Goal: Transaction & Acquisition: Purchase product/service

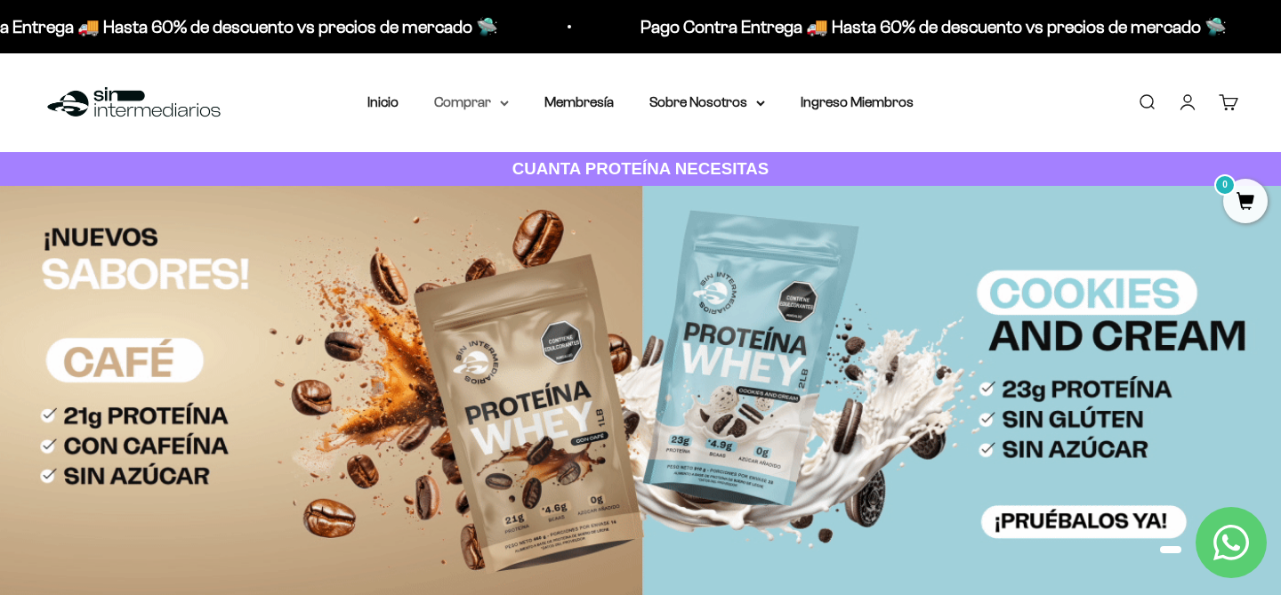
click at [507, 101] on icon at bounding box center [504, 103] width 7 height 4
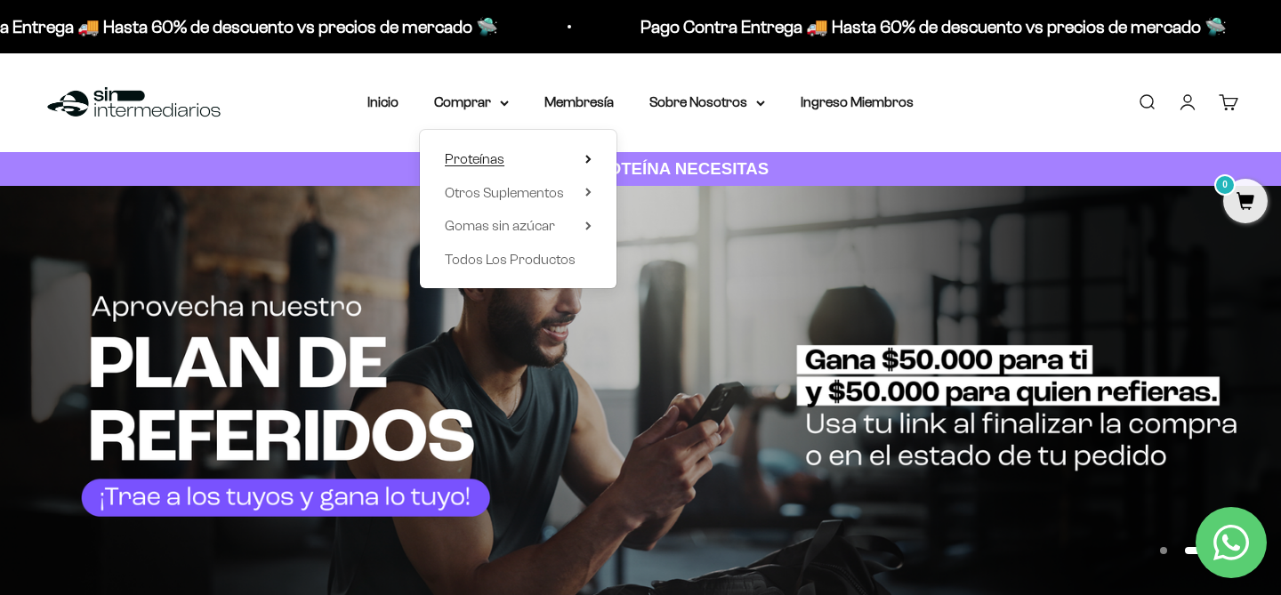
click at [547, 162] on summary "Proteínas" at bounding box center [518, 159] width 147 height 23
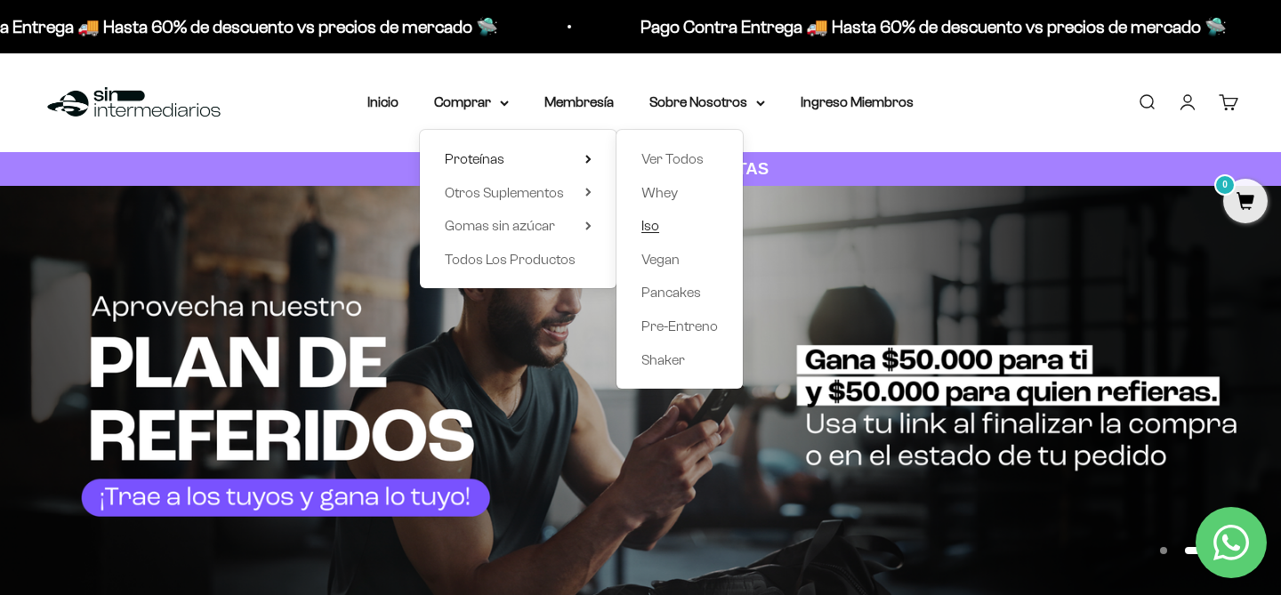
click at [649, 230] on span "Iso" at bounding box center [650, 225] width 18 height 15
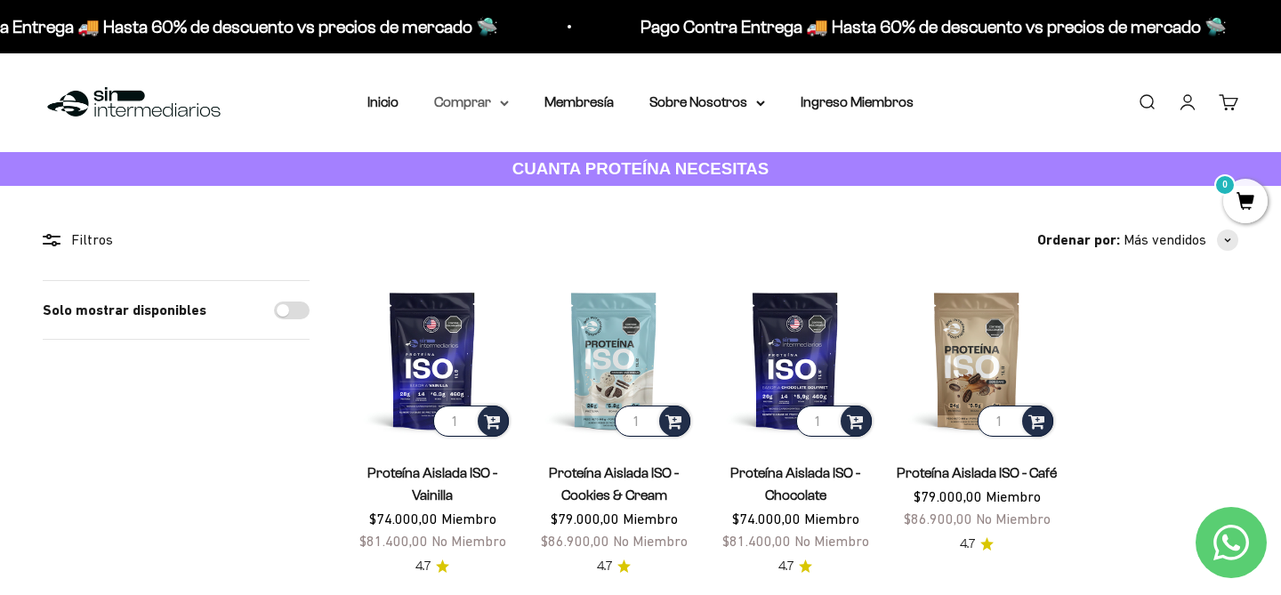
click at [504, 104] on icon at bounding box center [504, 103] width 7 height 4
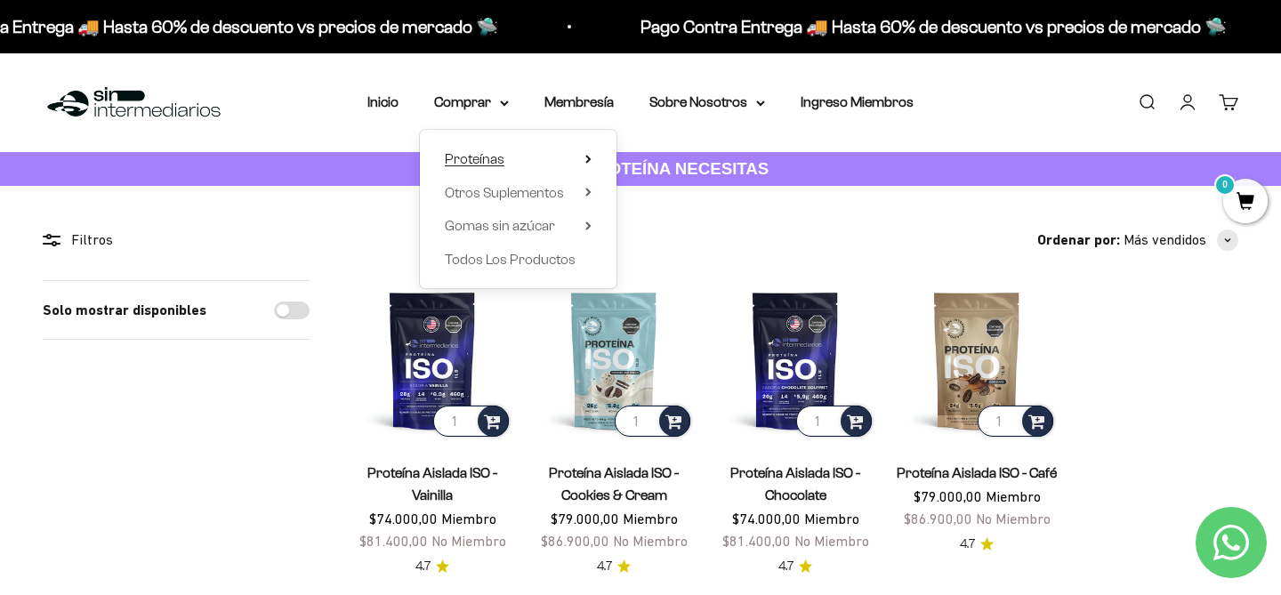
click at [585, 158] on icon at bounding box center [588, 159] width 6 height 9
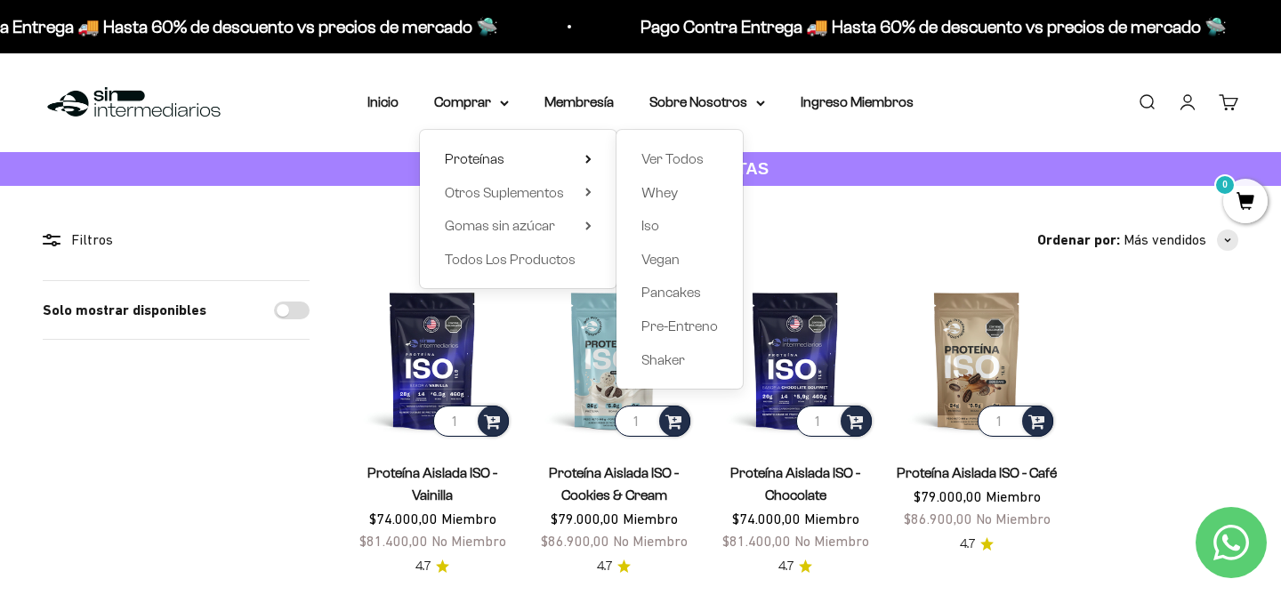
click at [303, 415] on div "Solo mostrar disponibles" at bounding box center [176, 428] width 267 height 297
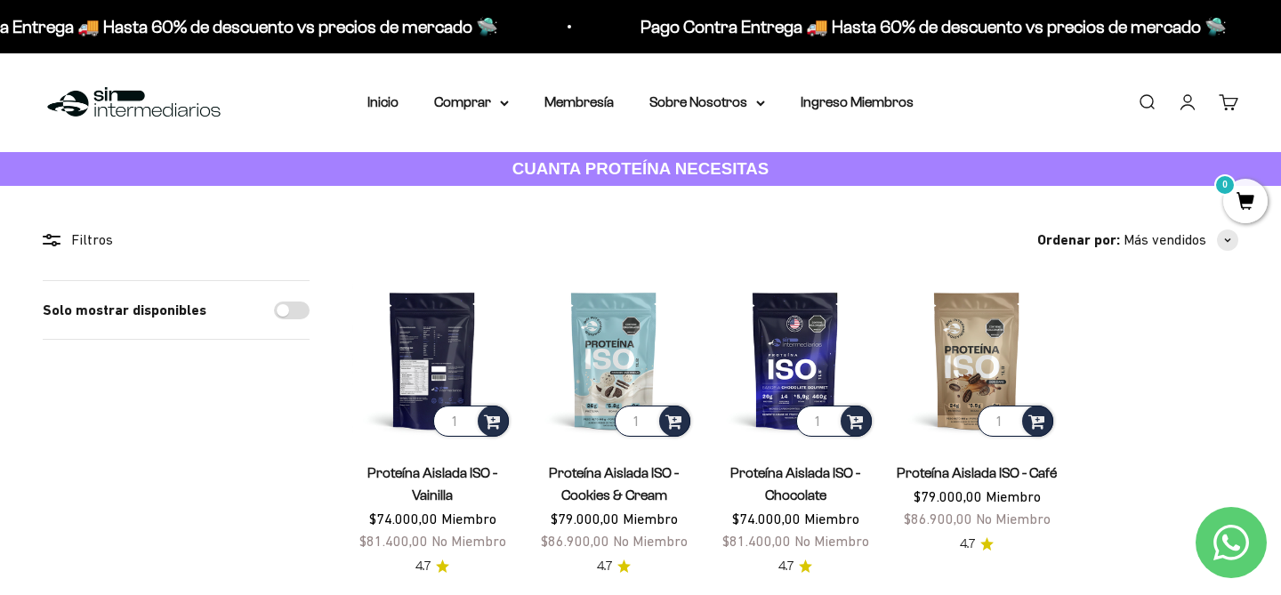
click at [432, 360] on img at bounding box center [432, 360] width 160 height 160
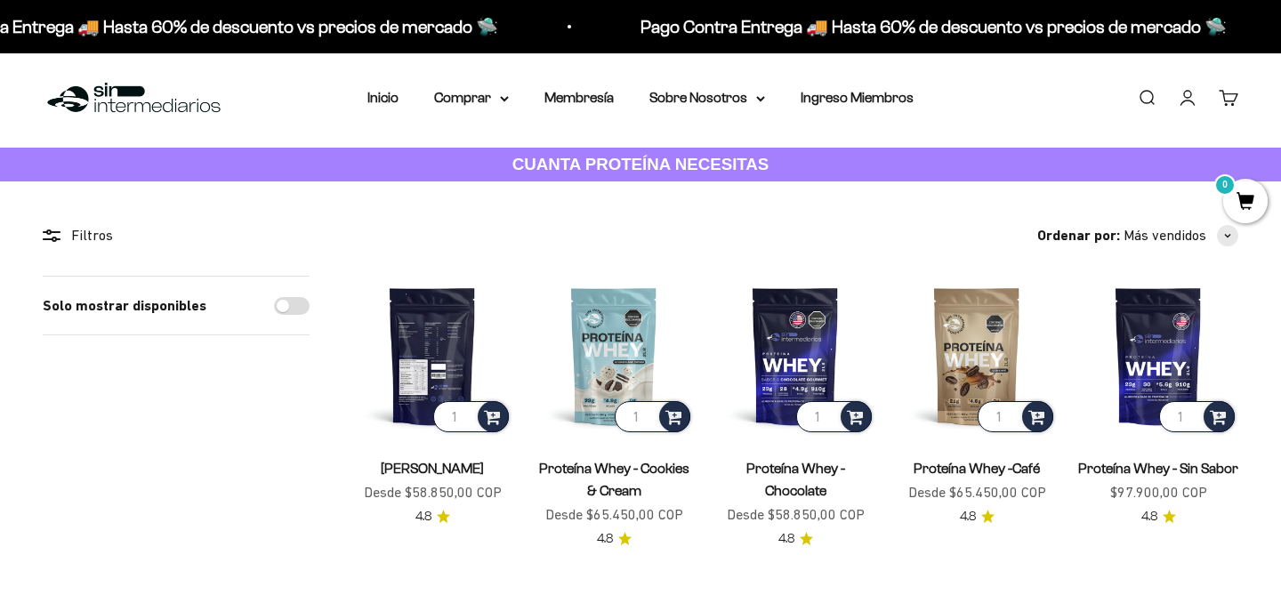
scroll to position [57, 0]
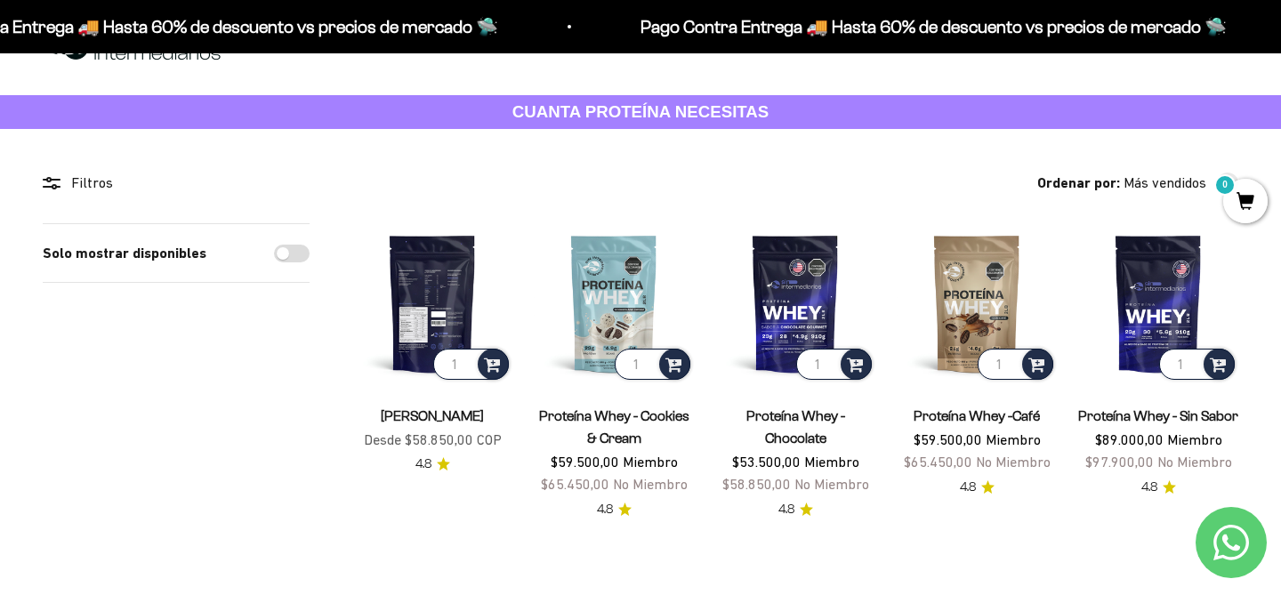
click at [455, 299] on img at bounding box center [432, 303] width 160 height 160
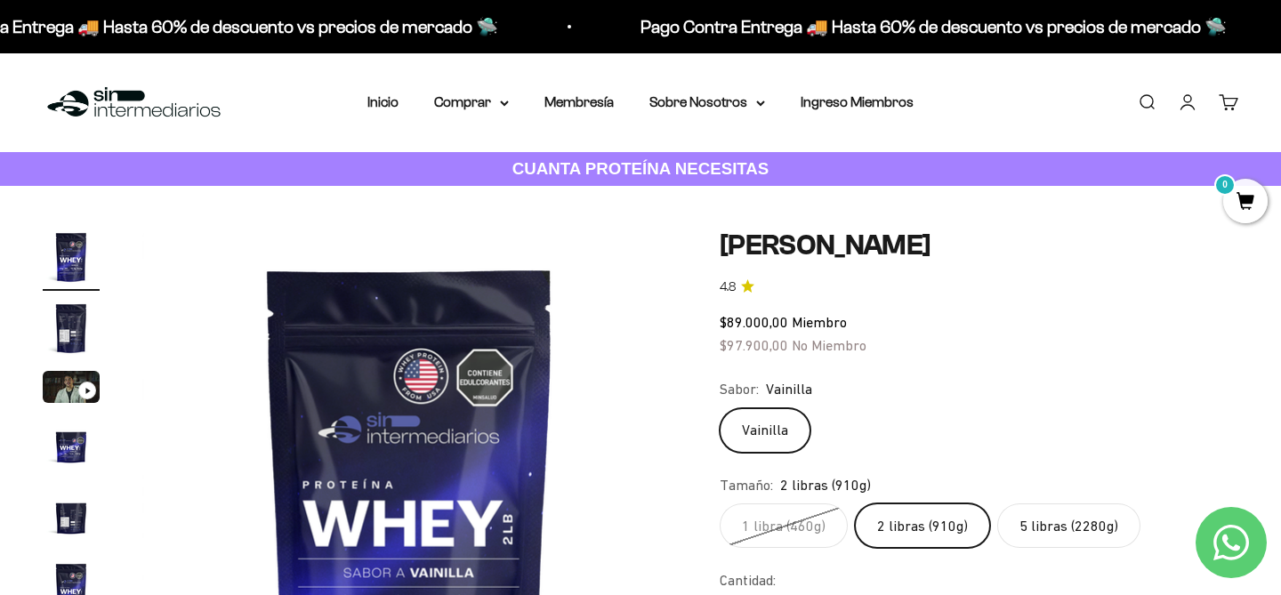
scroll to position [108, 0]
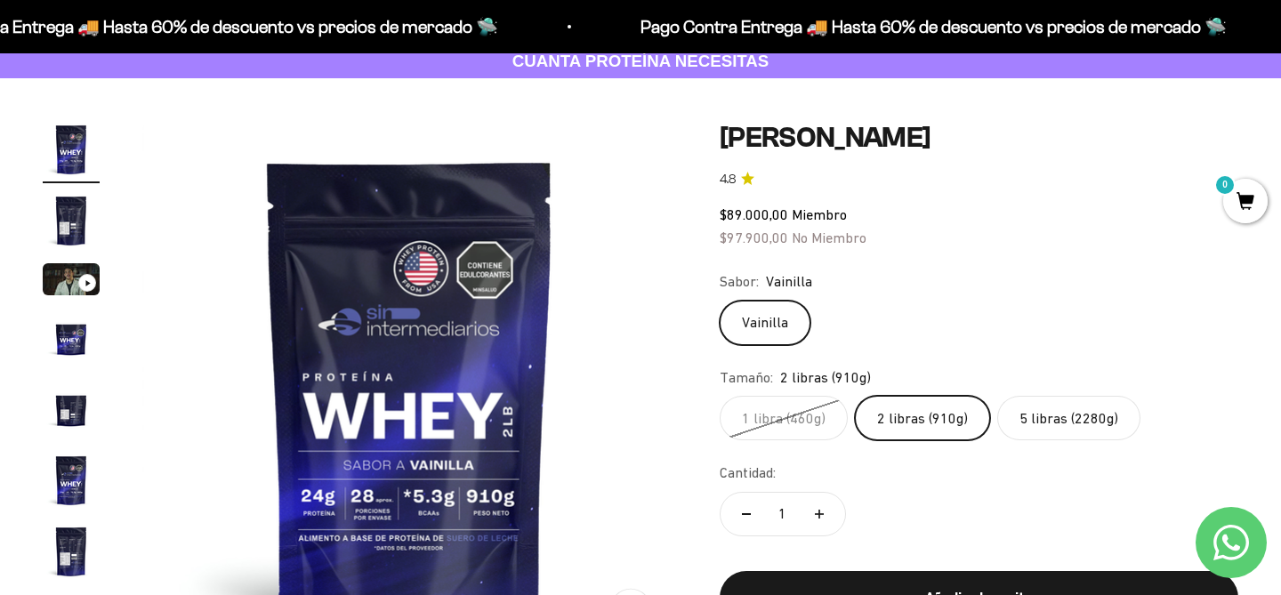
click at [62, 198] on img "Ir al artículo 2" at bounding box center [71, 220] width 57 height 57
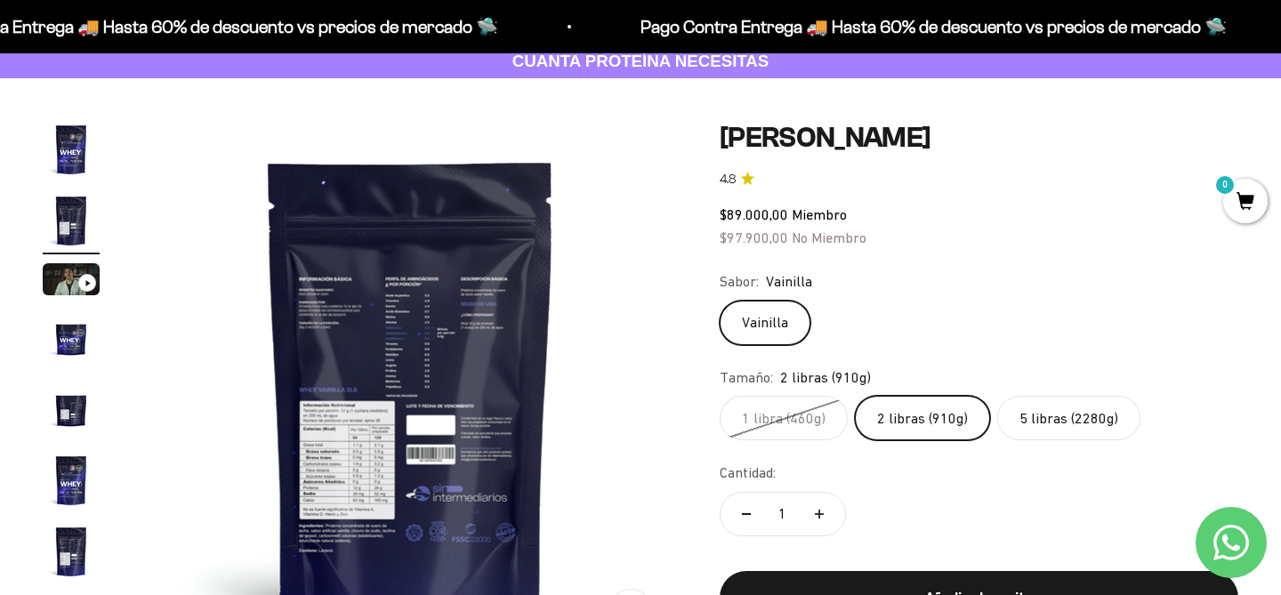
scroll to position [0, 556]
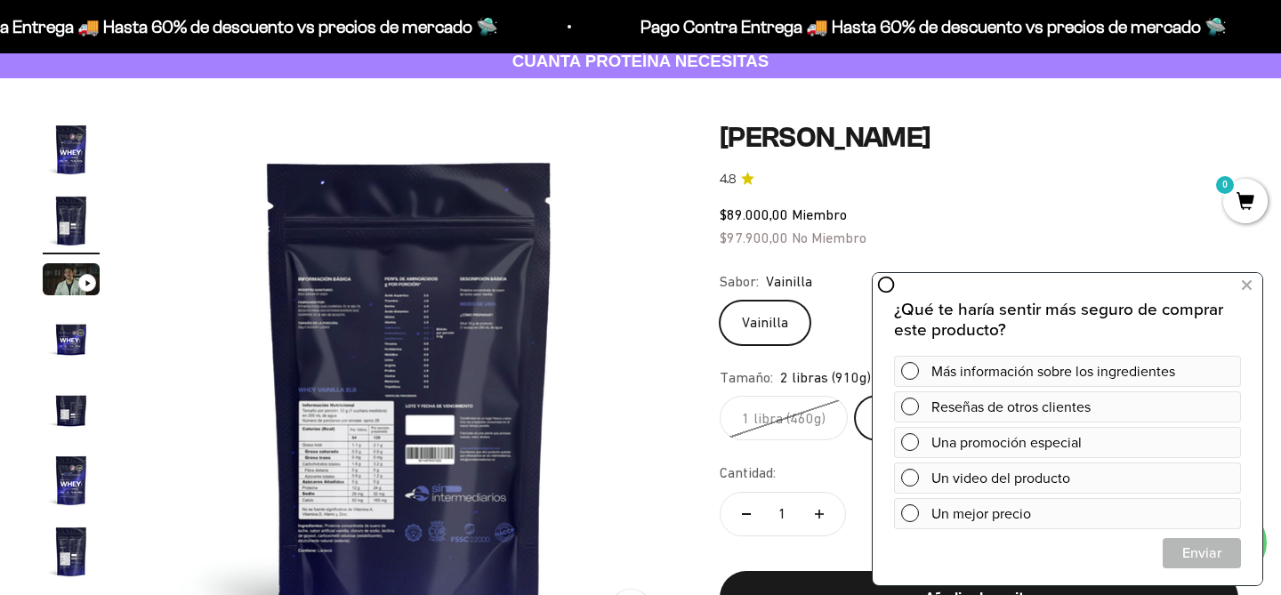
click at [74, 198] on img "Ir al artículo 2" at bounding box center [71, 220] width 57 height 57
click at [63, 400] on img "Ir al artículo 5" at bounding box center [71, 409] width 57 height 57
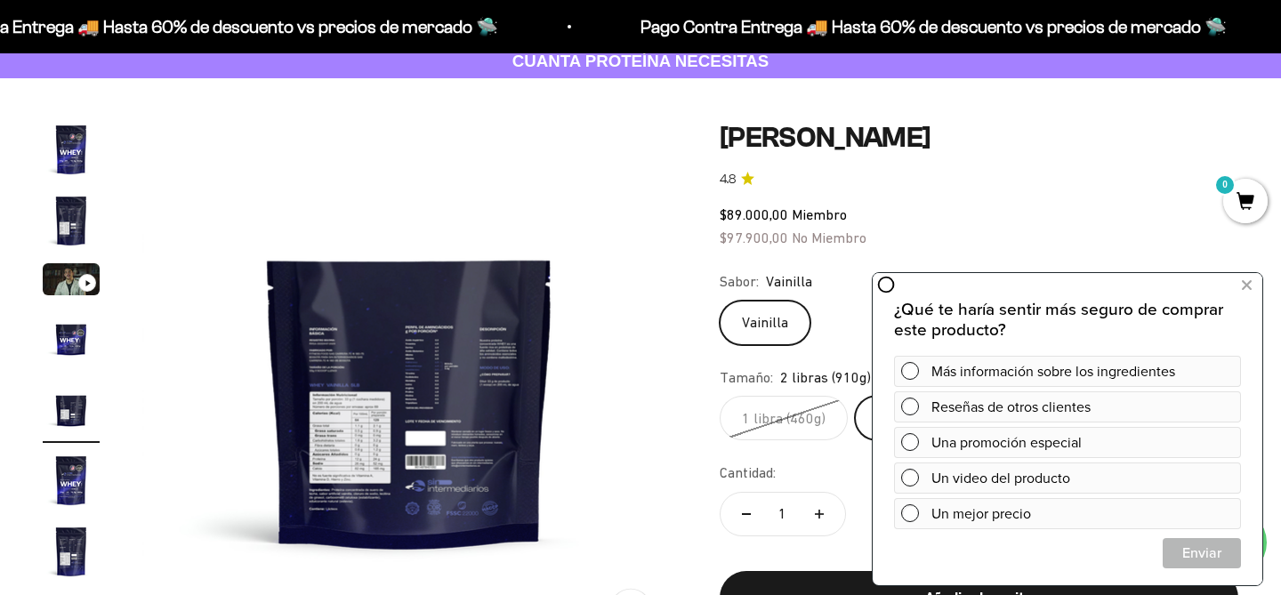
scroll to position [222, 0]
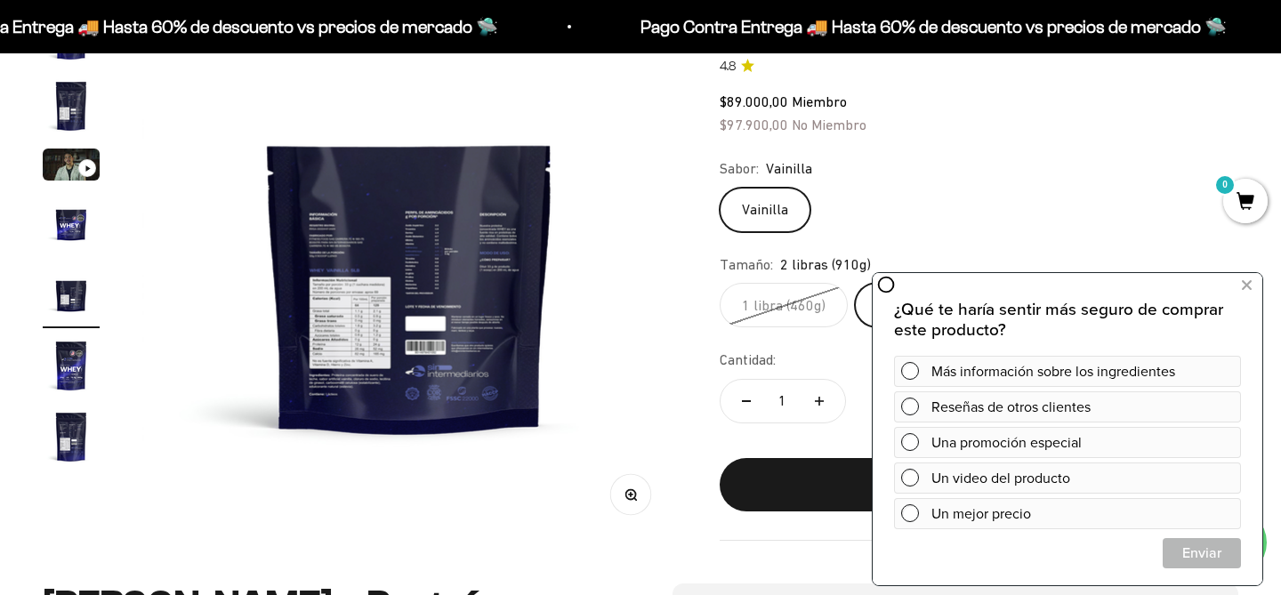
click at [86, 425] on img "Ir al artículo 7" at bounding box center [71, 436] width 57 height 57
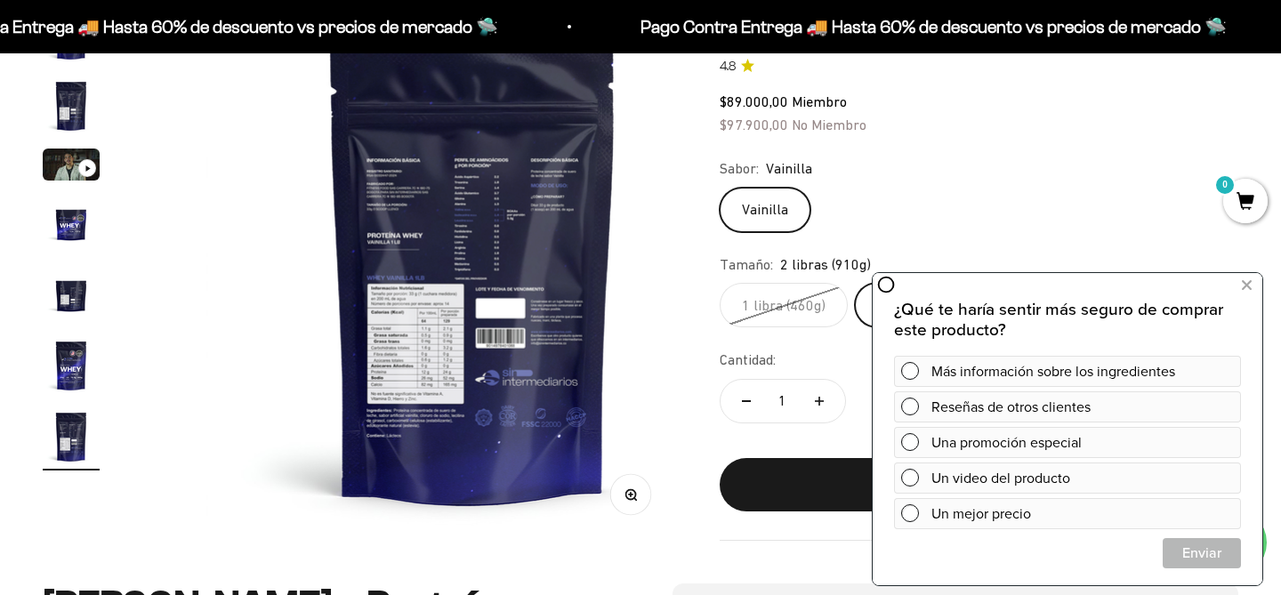
scroll to position [0, 3335]
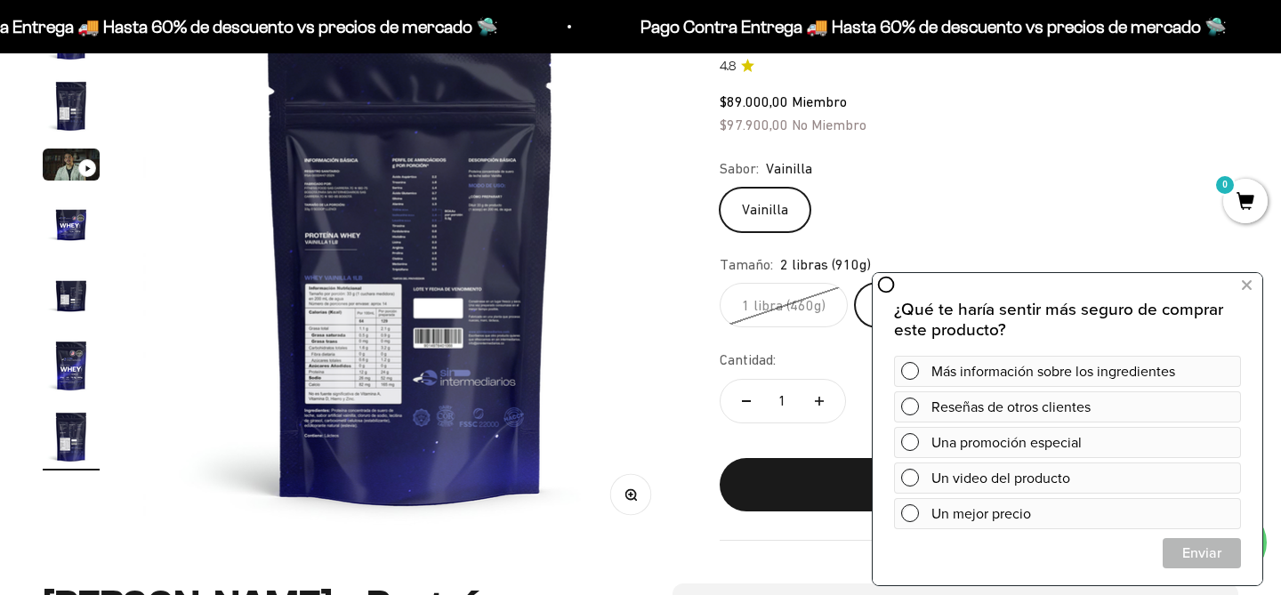
click at [636, 496] on icon "button" at bounding box center [631, 494] width 12 height 12
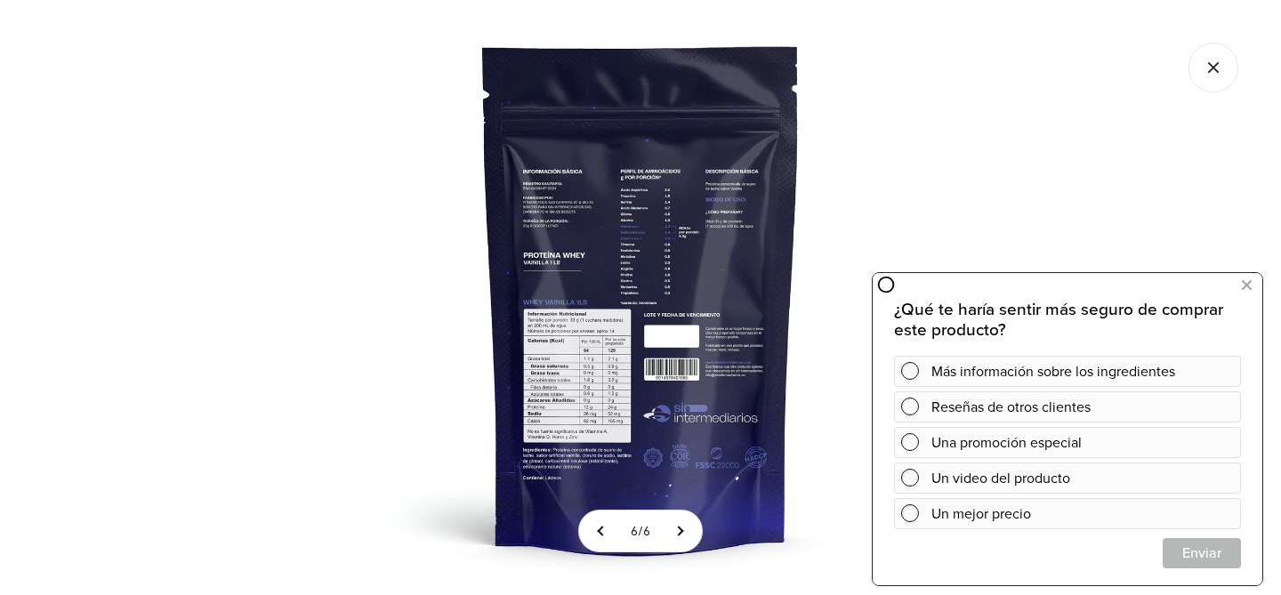
click at [633, 222] on img at bounding box center [640, 297] width 595 height 595
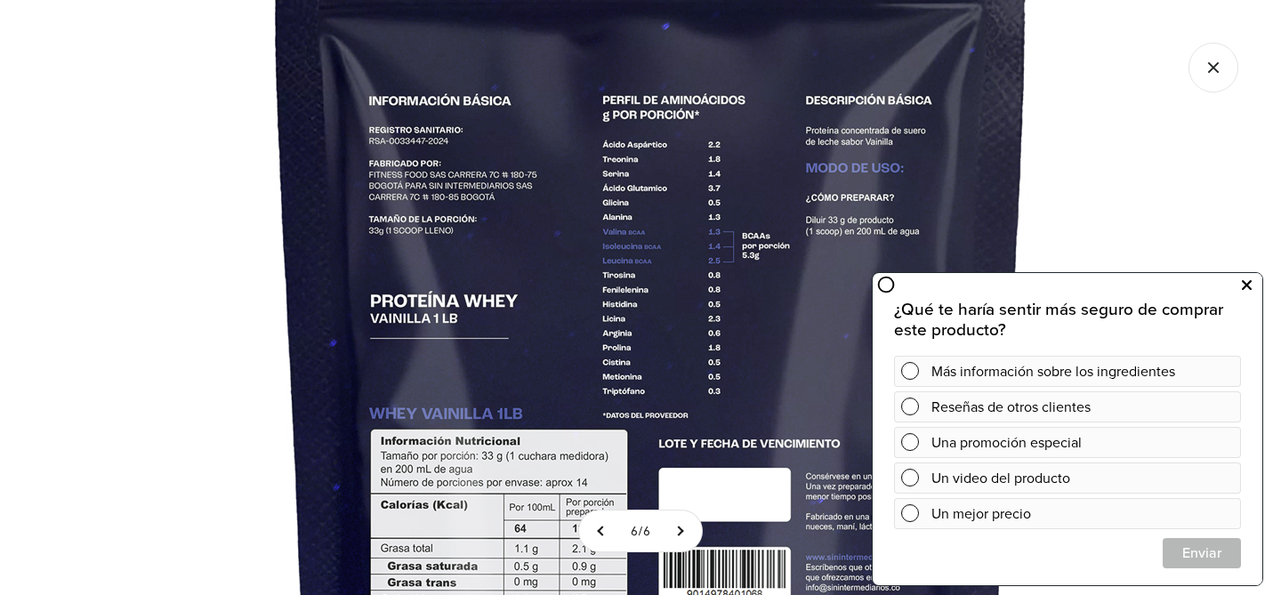
click at [1247, 285] on icon at bounding box center [1247, 285] width 10 height 23
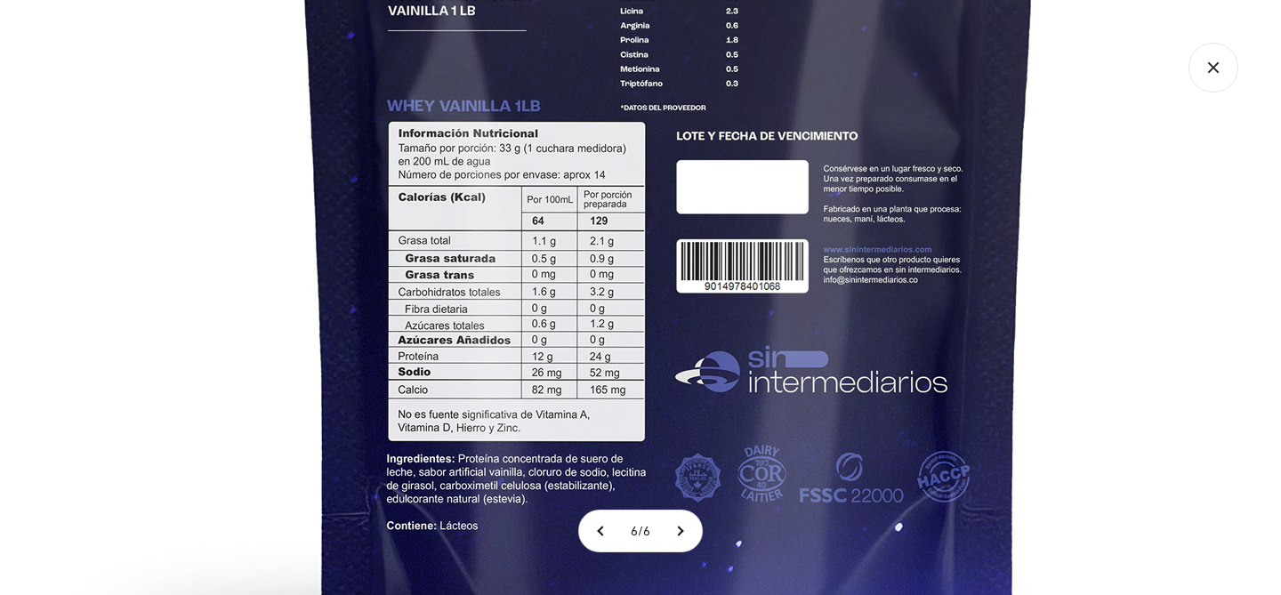
click at [1220, 66] on icon "Cerrar galería" at bounding box center [1214, 68] width 50 height 50
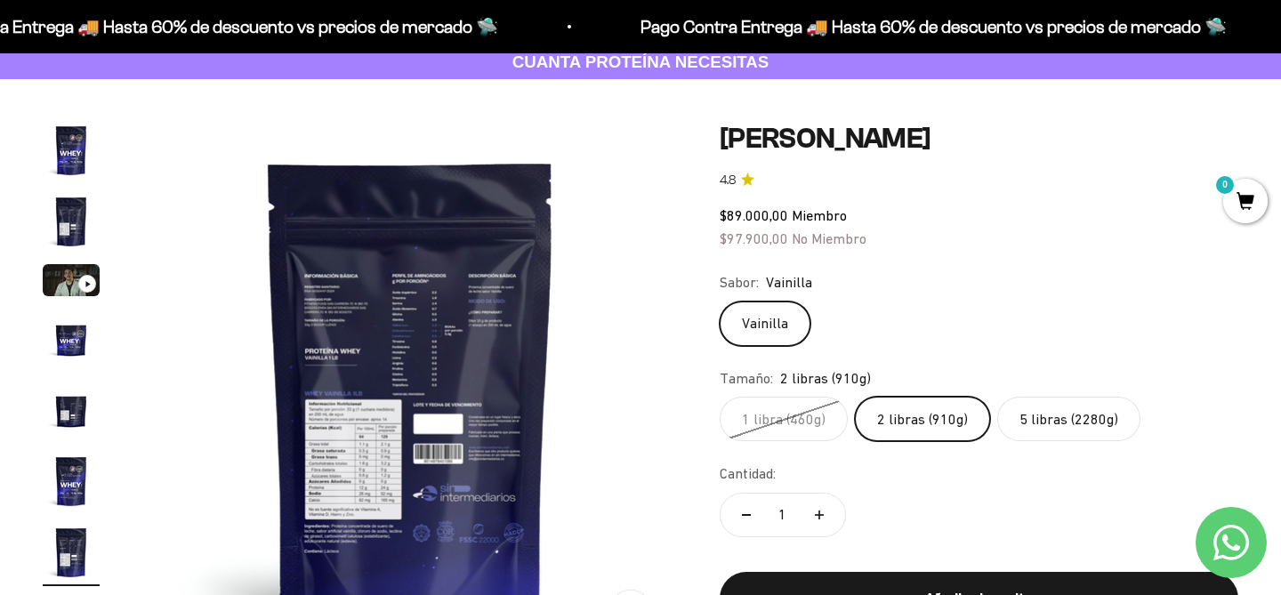
scroll to position [153, 0]
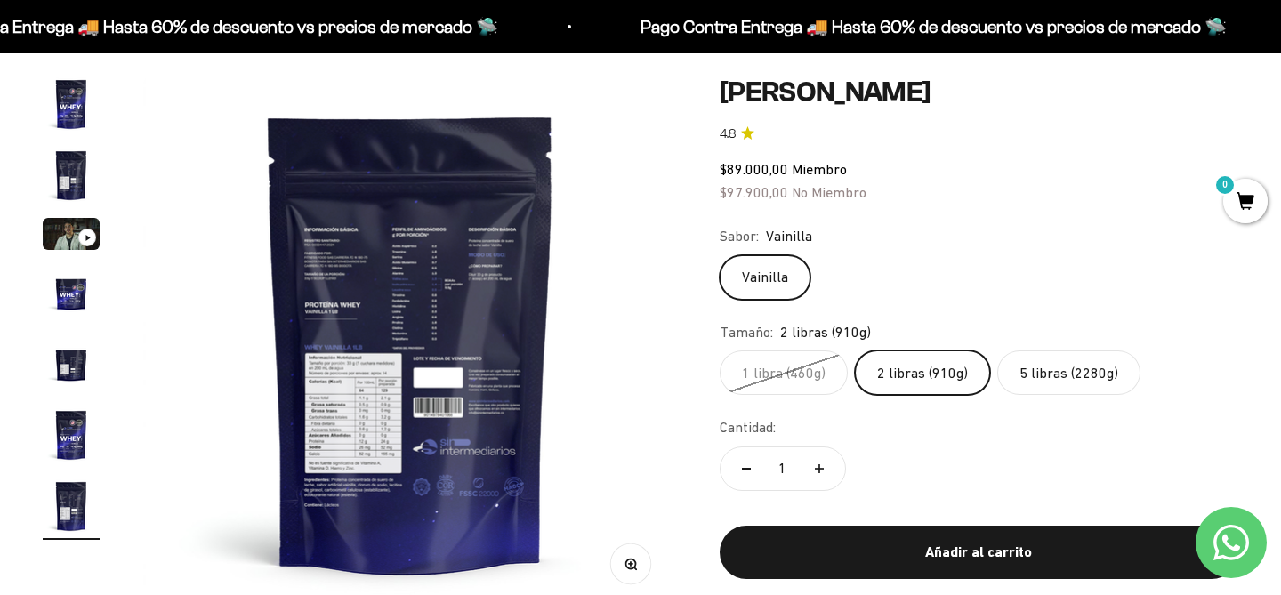
click at [938, 375] on label "2 libras (910g)" at bounding box center [922, 373] width 135 height 44
click at [720, 351] on input "2 libras (910g)" at bounding box center [719, 350] width 1 height 1
click at [928, 359] on label "2 libras (910g)" at bounding box center [922, 373] width 135 height 44
click at [720, 351] on input "2 libras (910g)" at bounding box center [719, 350] width 1 height 1
click at [989, 359] on div "1 libra (460g) 2 libras (910g) 5 libras (2280g)" at bounding box center [979, 373] width 519 height 44
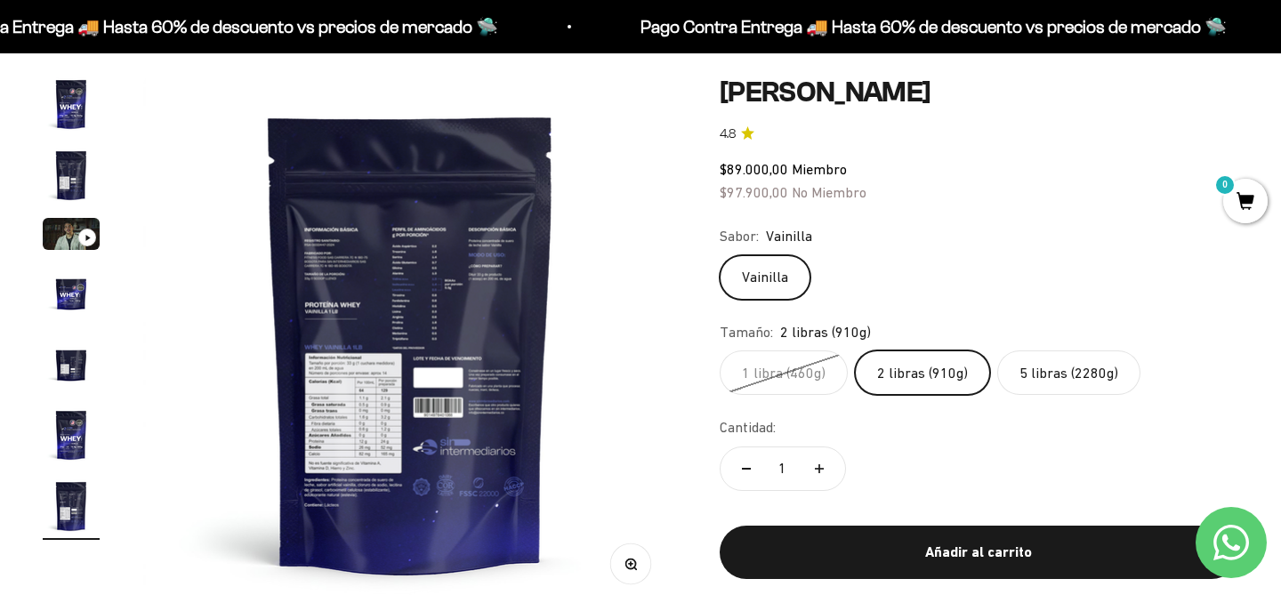
click at [1037, 365] on label "5 libras (2280g)" at bounding box center [1068, 373] width 143 height 44
click at [720, 351] on input "5 libras (2280g)" at bounding box center [719, 350] width 1 height 1
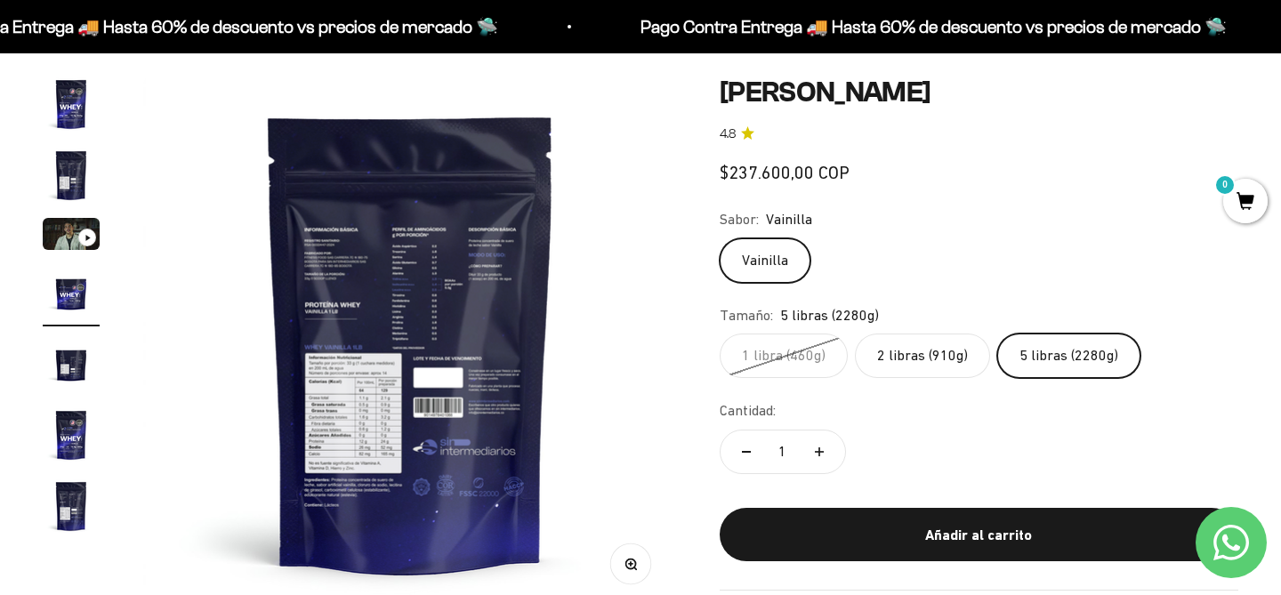
scroll to position [0, 1667]
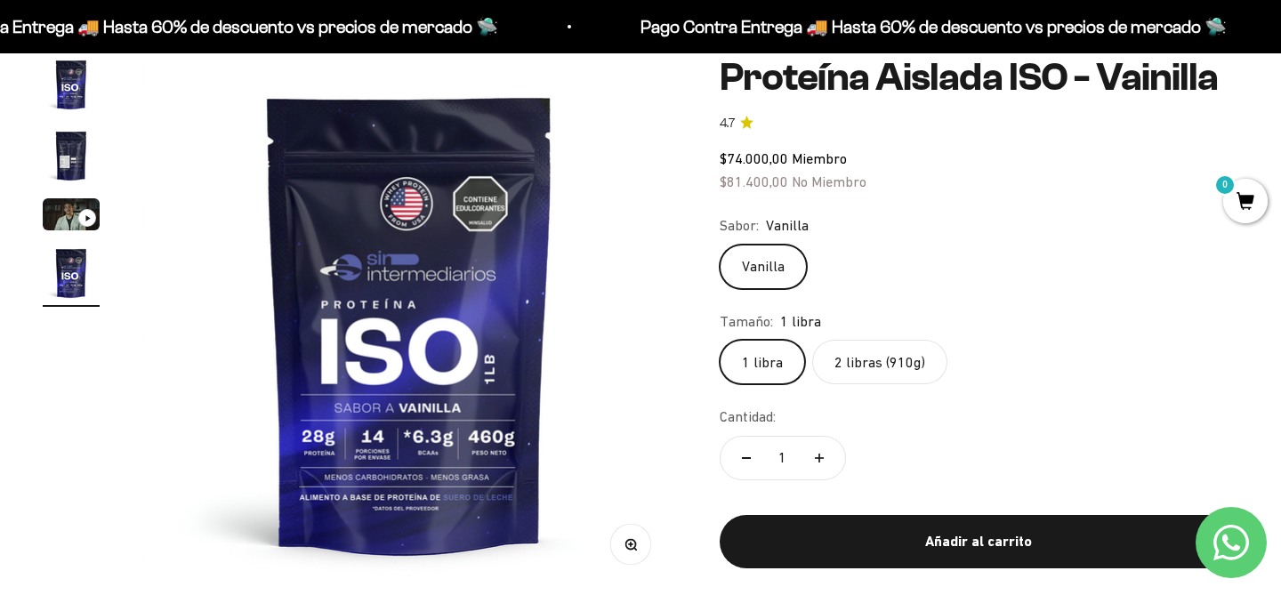
click at [77, 141] on img "Ir al artículo 2" at bounding box center [71, 155] width 57 height 57
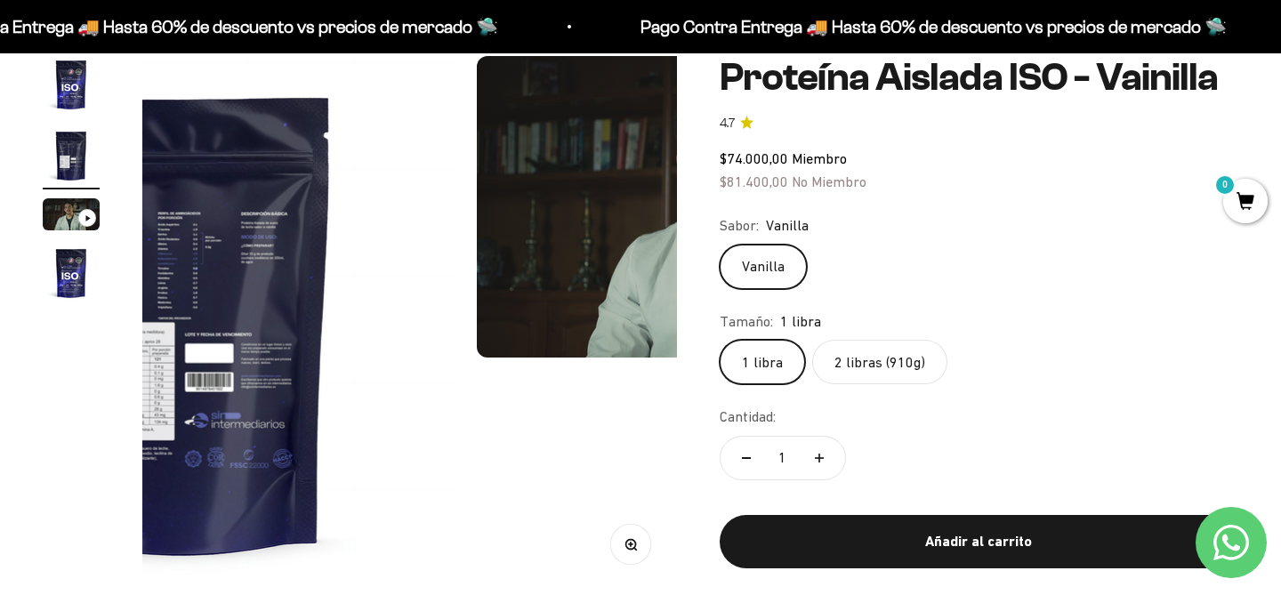
scroll to position [0, 556]
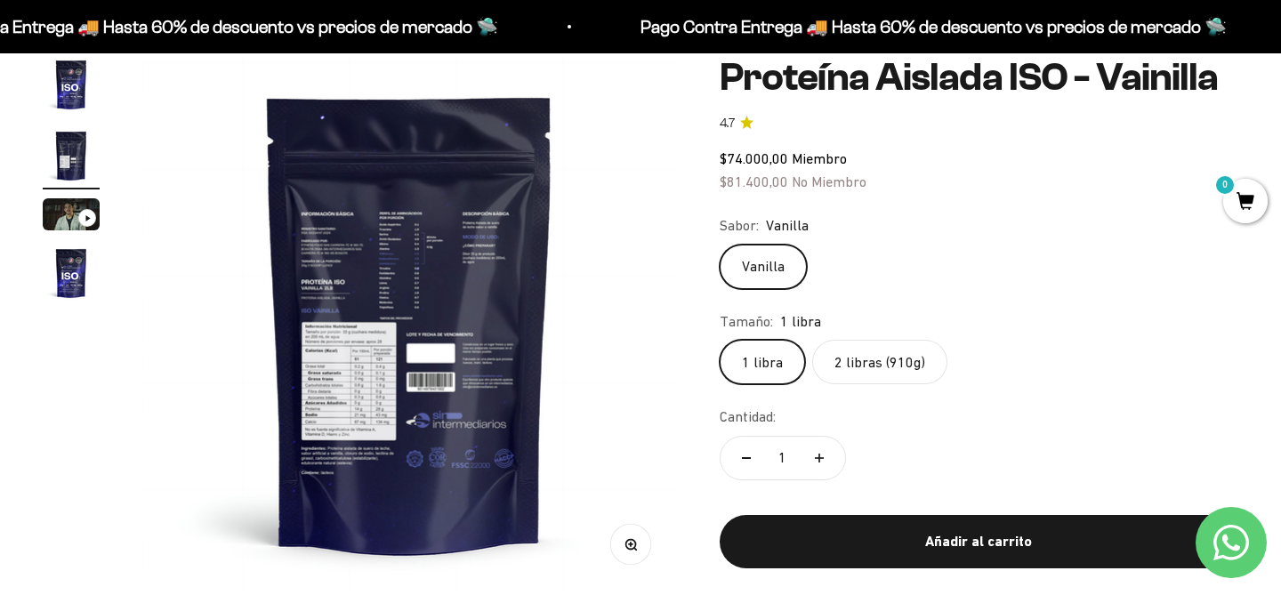
click at [366, 302] on img at bounding box center [409, 323] width 535 height 535
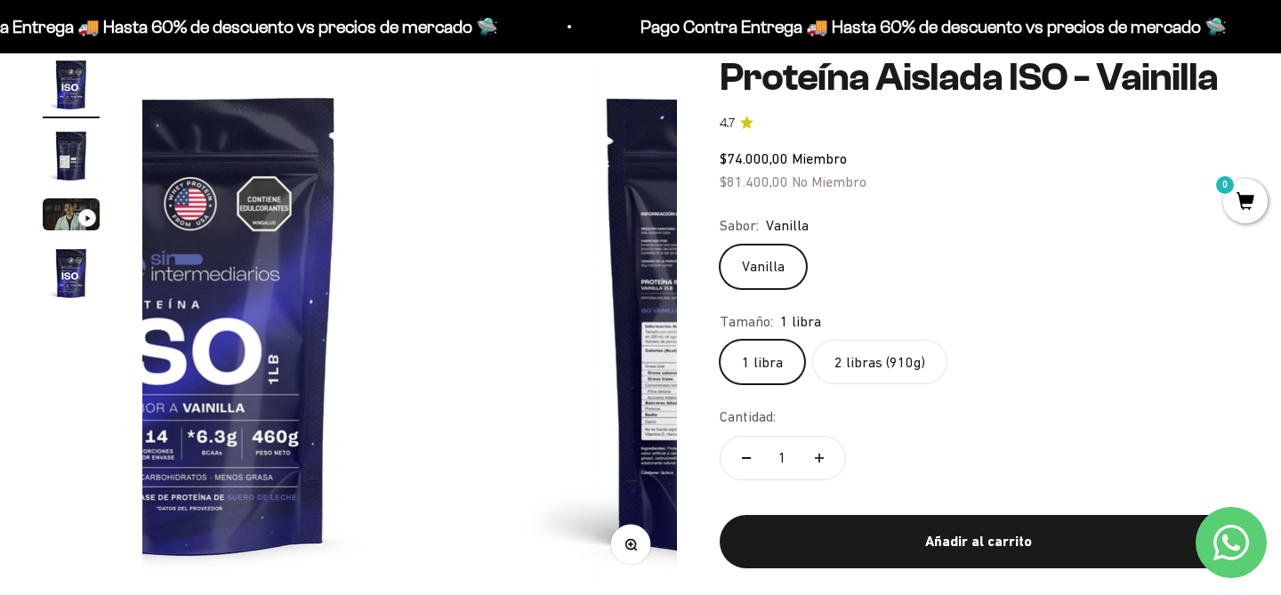
scroll to position [0, 0]
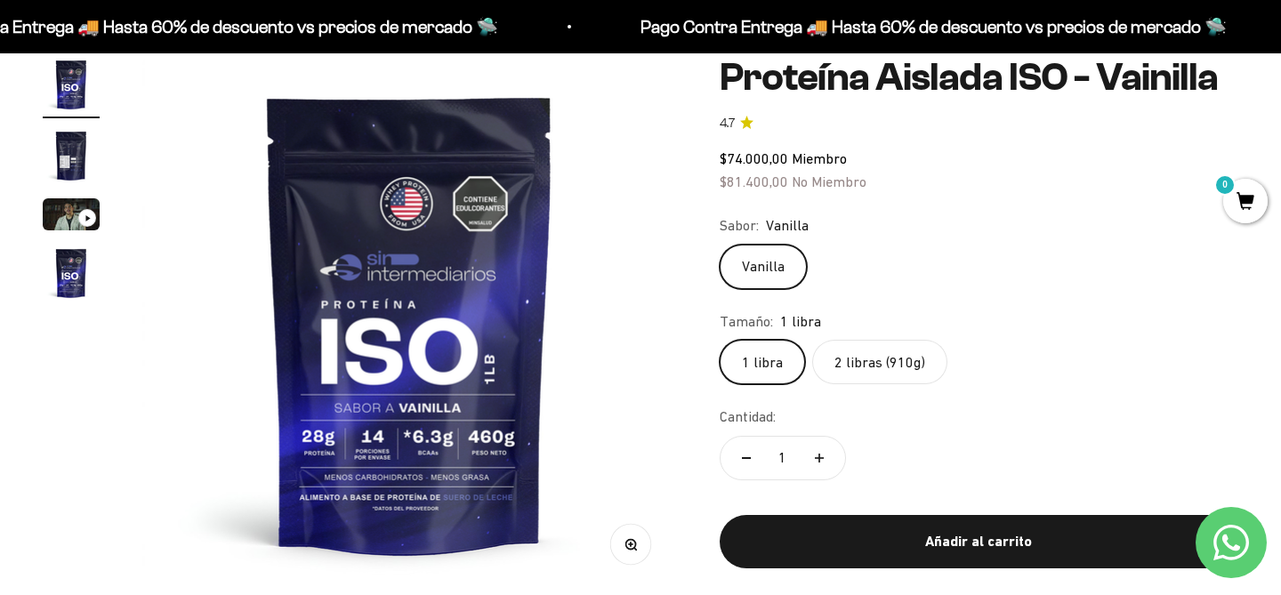
click at [56, 173] on img "Ir al artículo 2" at bounding box center [71, 155] width 57 height 57
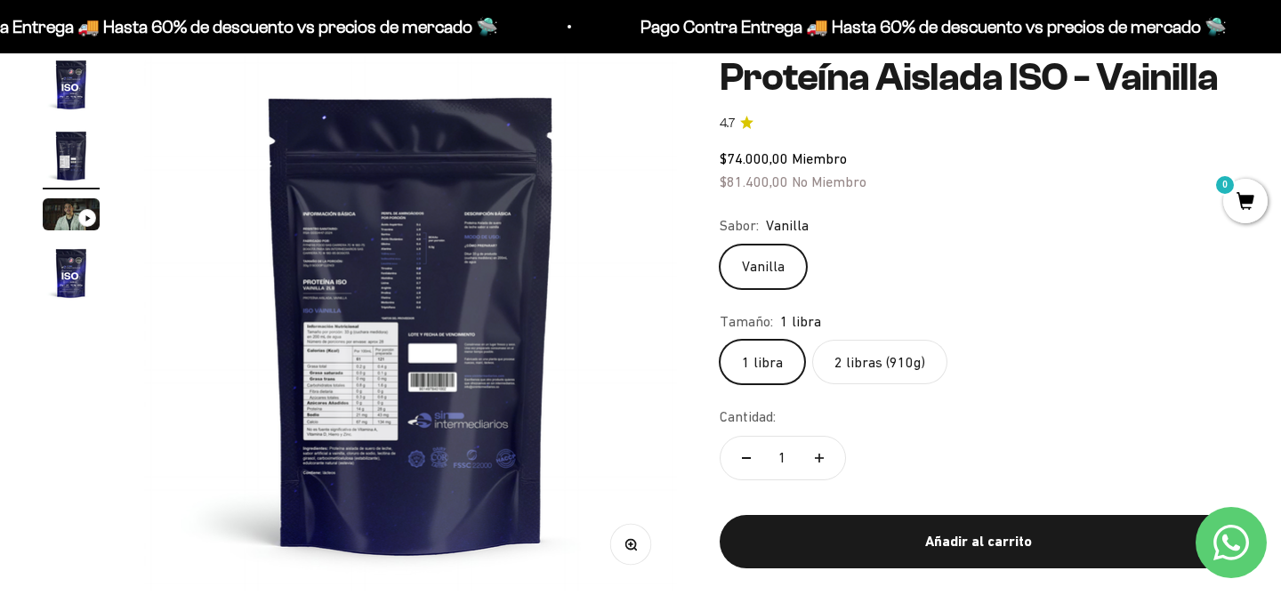
scroll to position [0, 556]
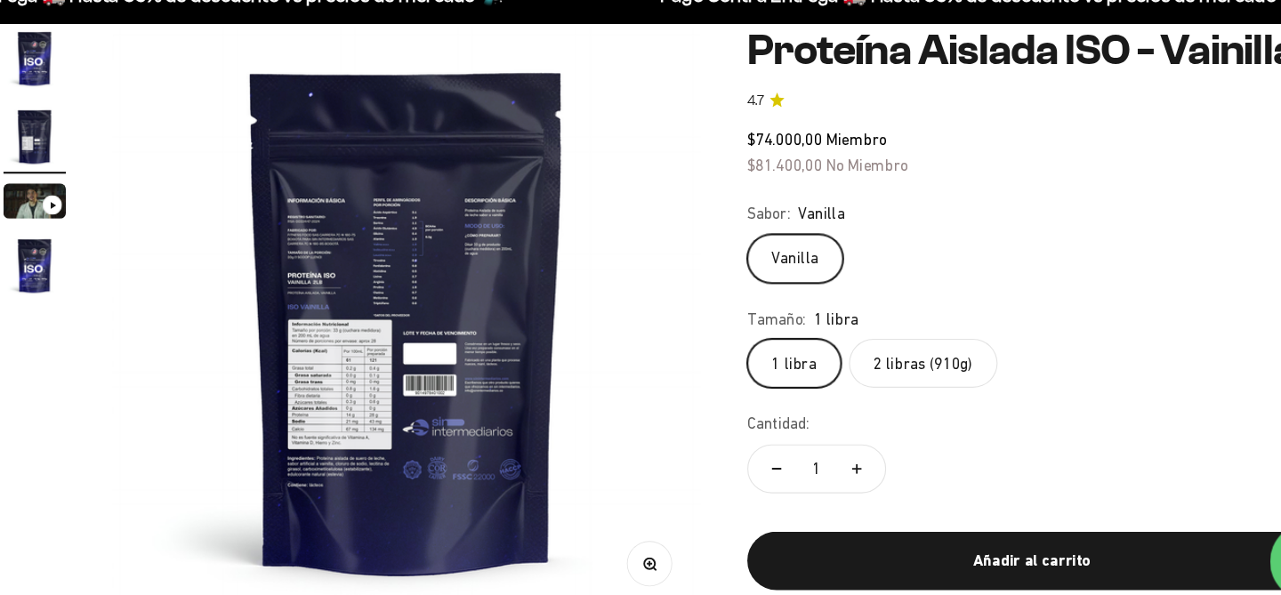
click at [633, 541] on circle "button" at bounding box center [630, 544] width 10 height 10
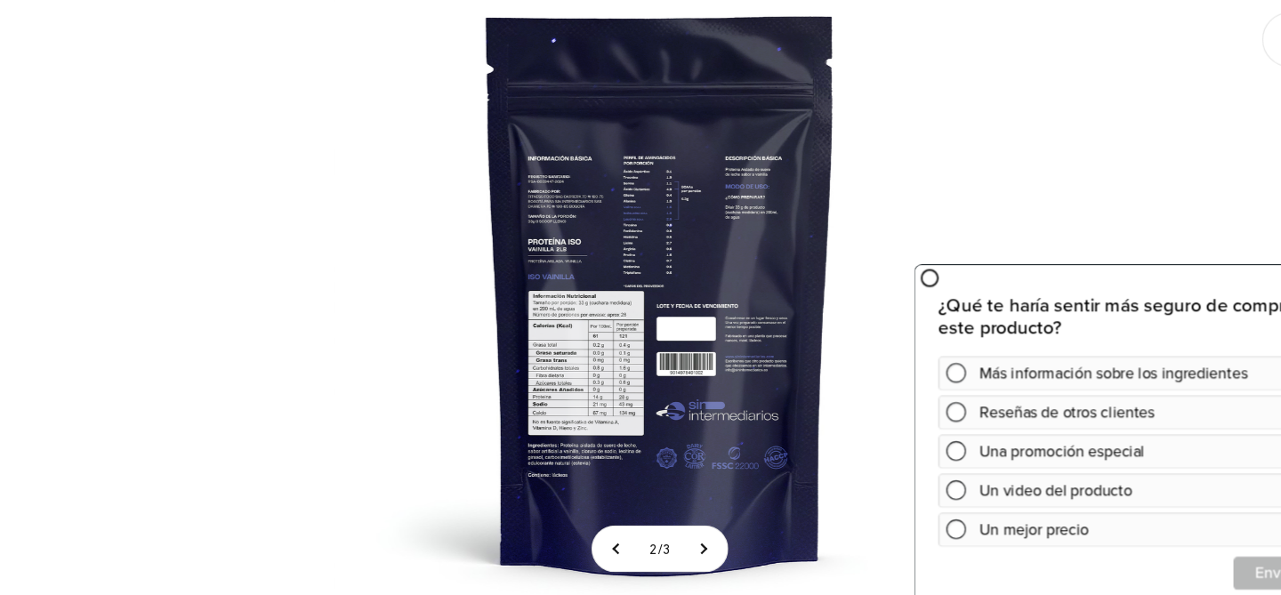
click at [655, 327] on img at bounding box center [640, 297] width 595 height 595
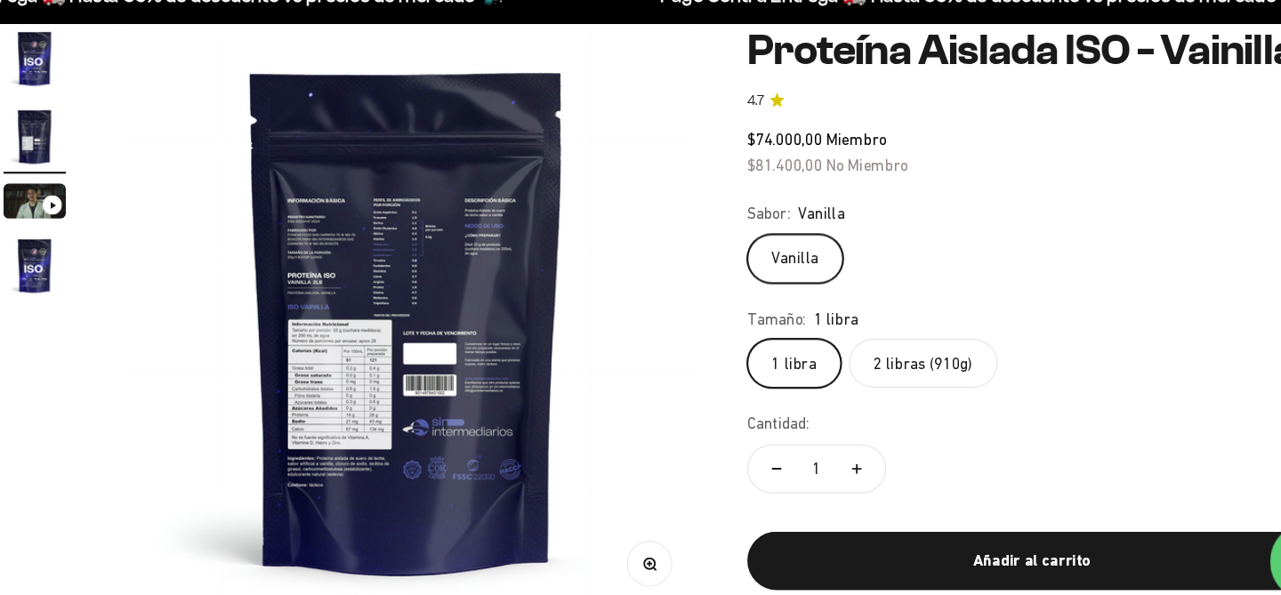
scroll to position [173, 0]
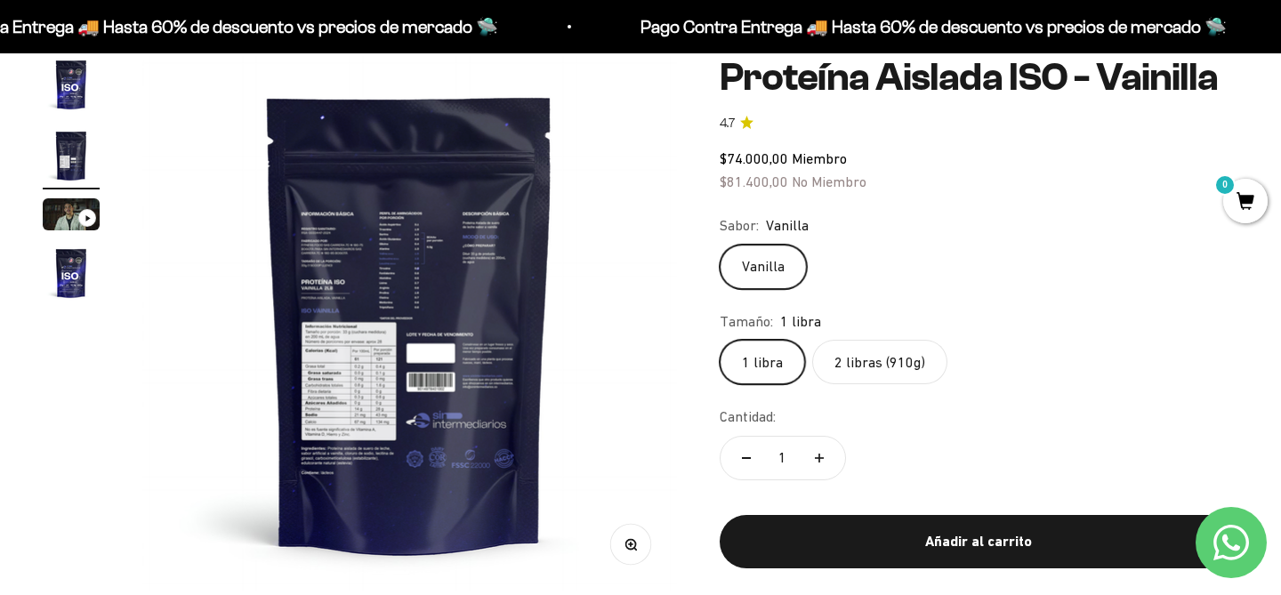
click at [867, 363] on label "2 libras (910g)" at bounding box center [879, 362] width 135 height 44
click at [720, 340] on input "2 libras (910g)" at bounding box center [719, 339] width 1 height 1
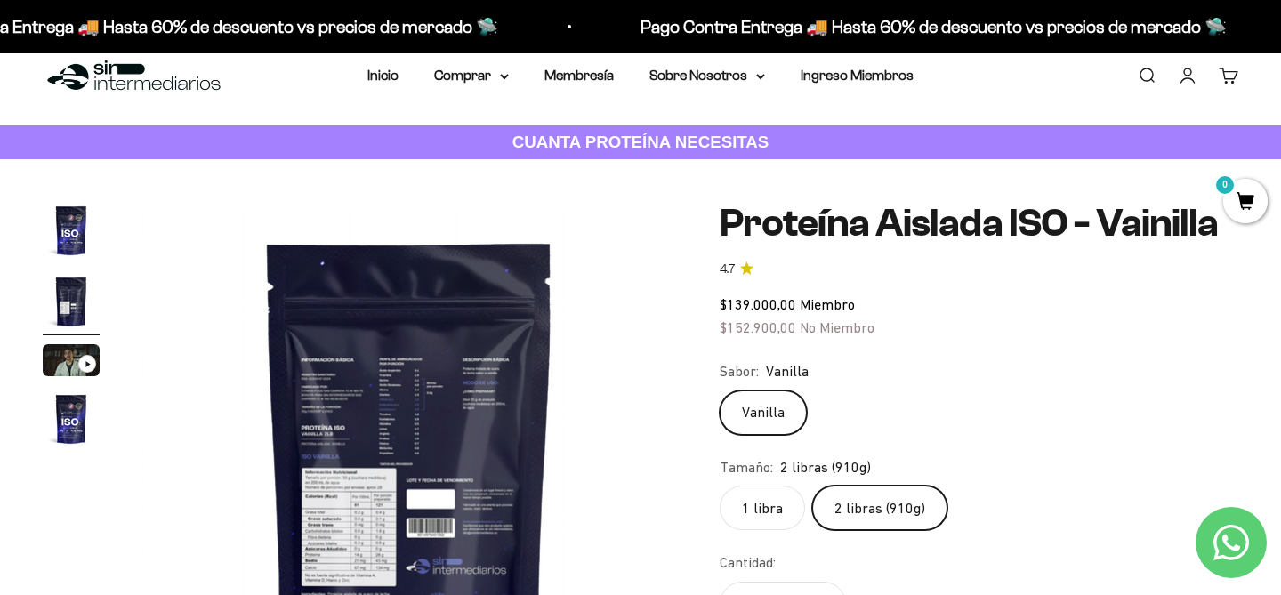
scroll to position [29, 0]
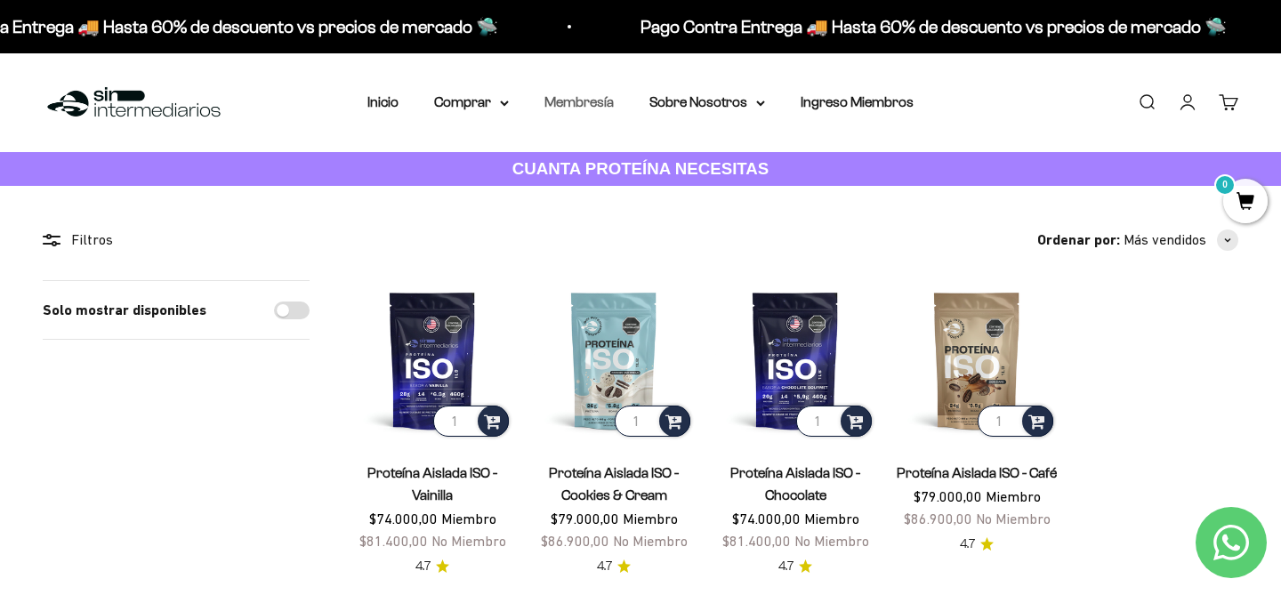
click at [586, 100] on link "Membresía" at bounding box center [579, 101] width 69 height 15
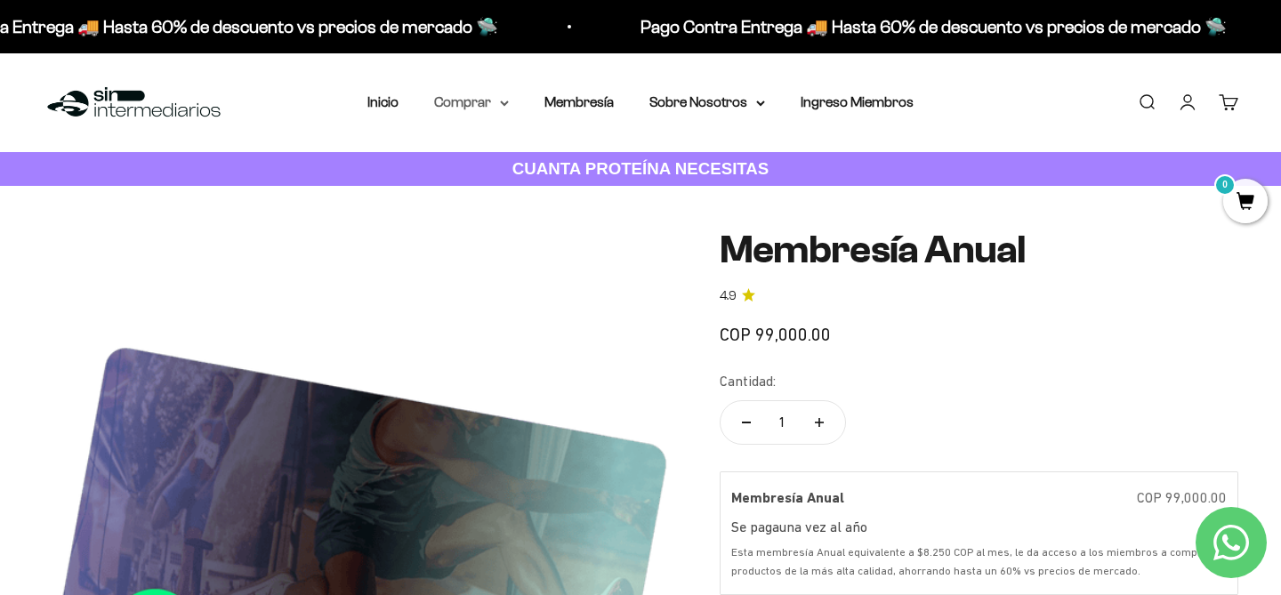
click at [497, 112] on summary "Comprar" at bounding box center [471, 102] width 75 height 23
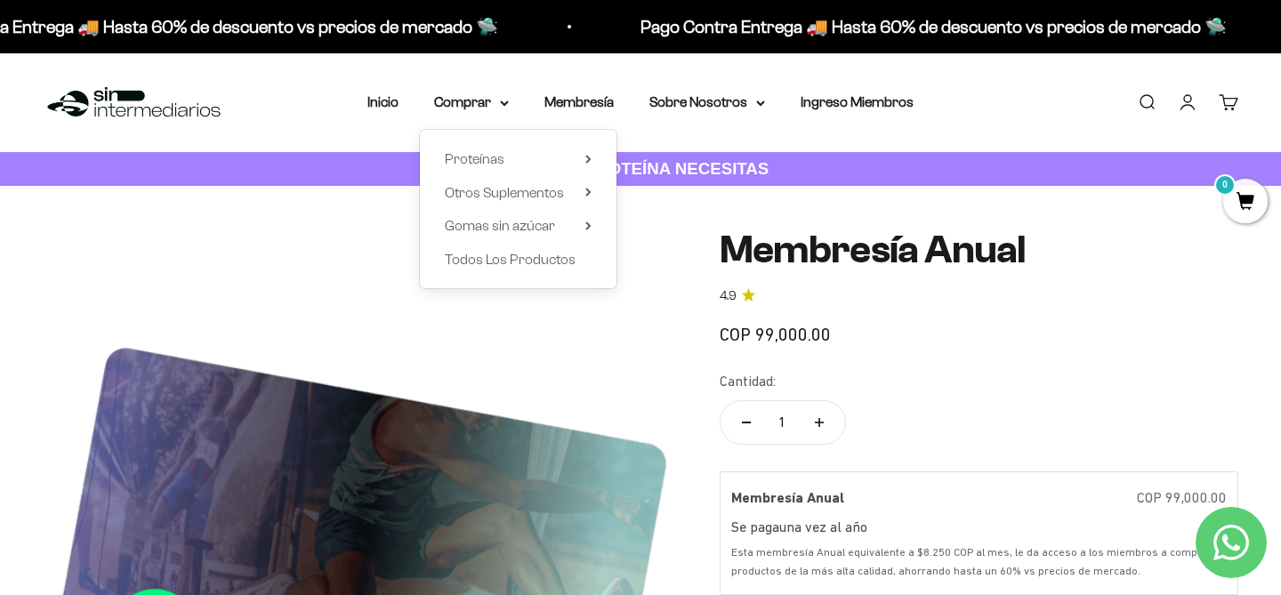
click at [497, 179] on div "Proteínas Ver Todos Whey Iso Vegan Shaker" at bounding box center [518, 209] width 197 height 158
click at [488, 165] on span "Proteínas" at bounding box center [475, 158] width 60 height 15
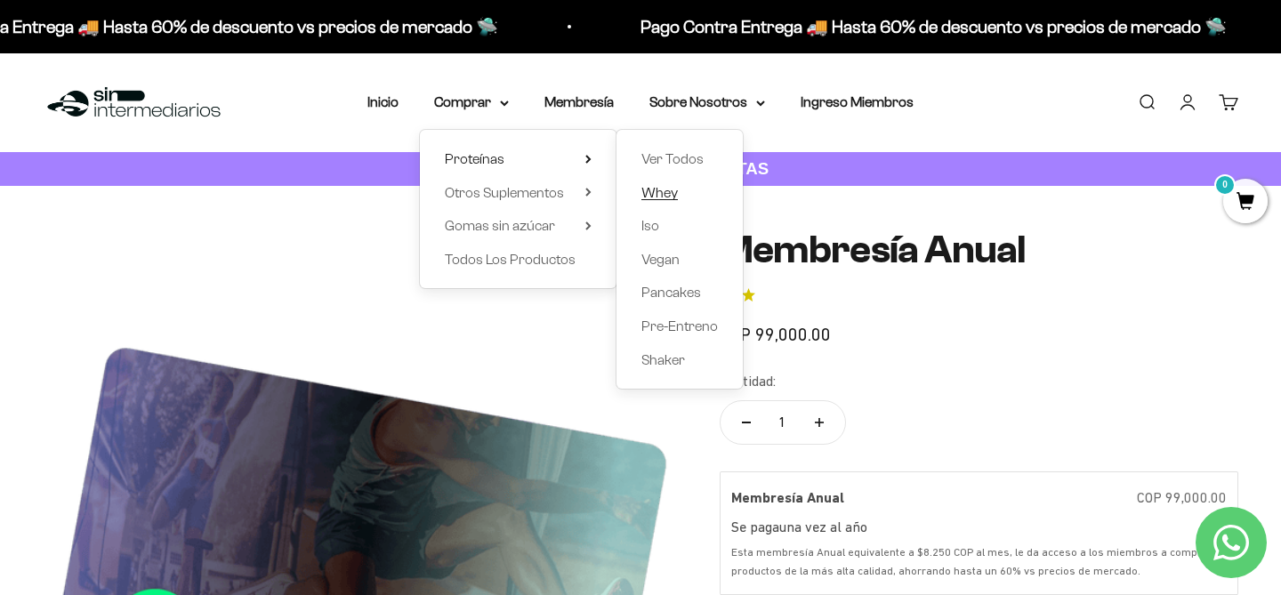
click at [682, 197] on link "Whey" at bounding box center [679, 193] width 77 height 23
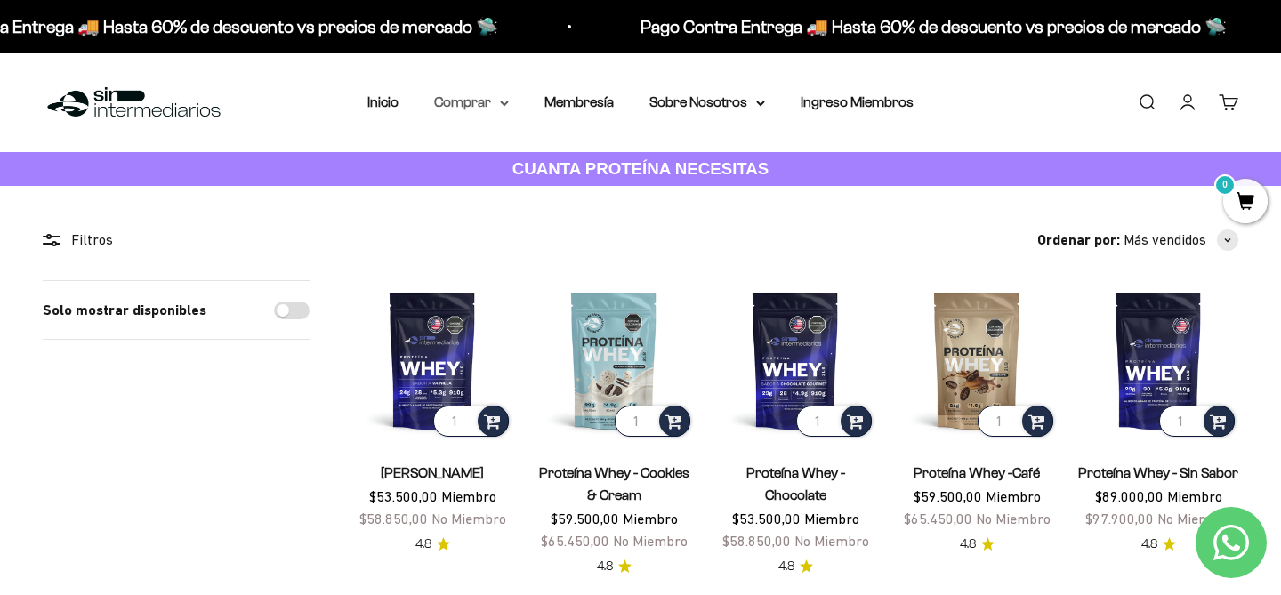
click at [498, 96] on summary "Comprar" at bounding box center [471, 102] width 75 height 23
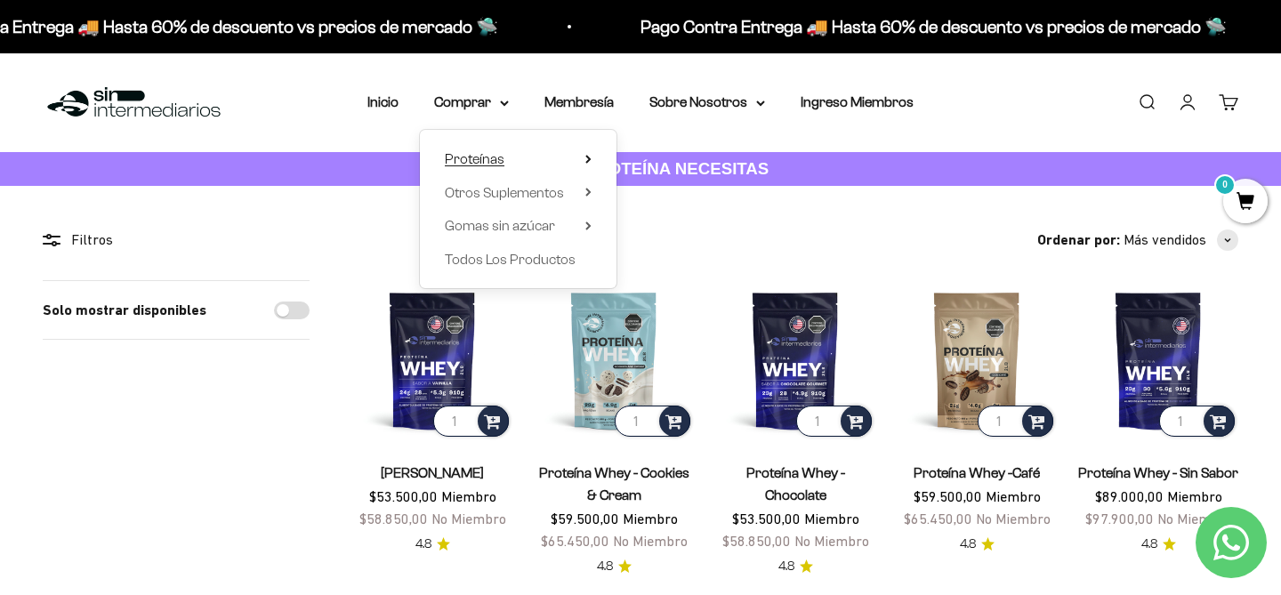
click at [506, 150] on summary "Proteínas" at bounding box center [518, 159] width 147 height 23
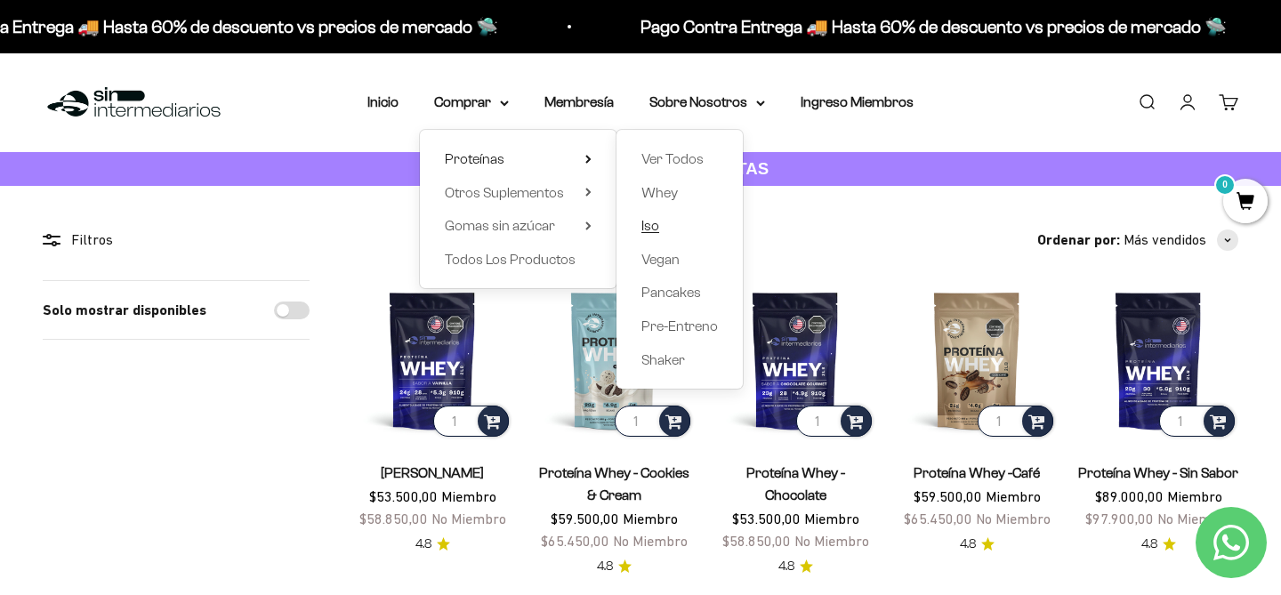
click at [668, 224] on link "Iso" at bounding box center [679, 225] width 77 height 23
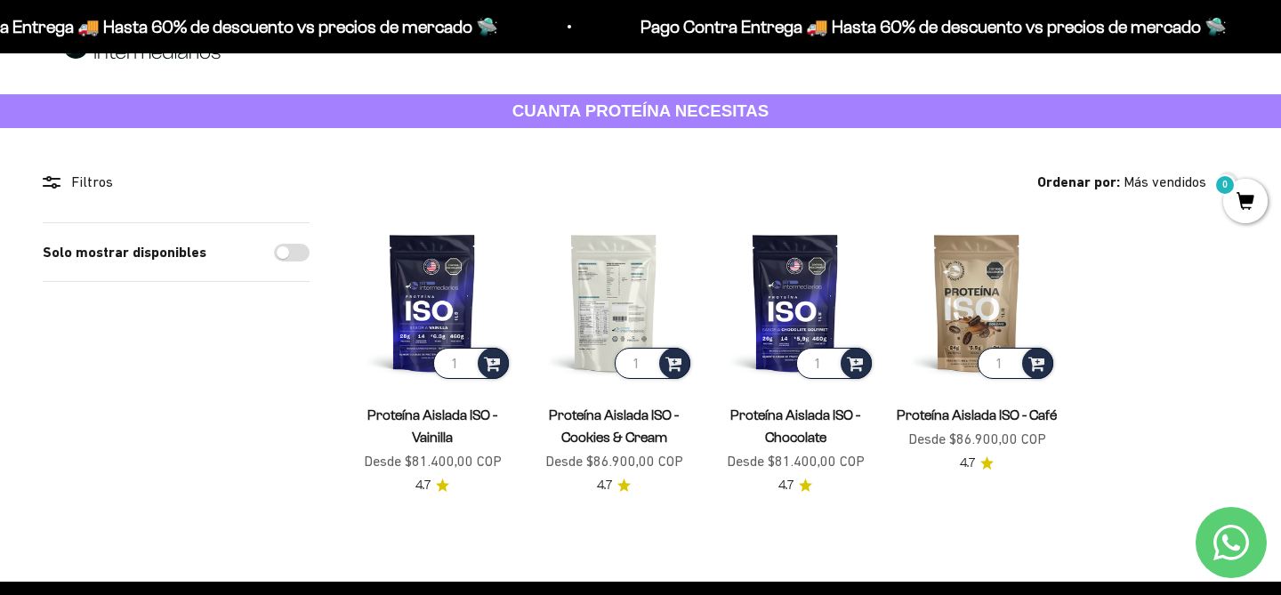
scroll to position [68, 0]
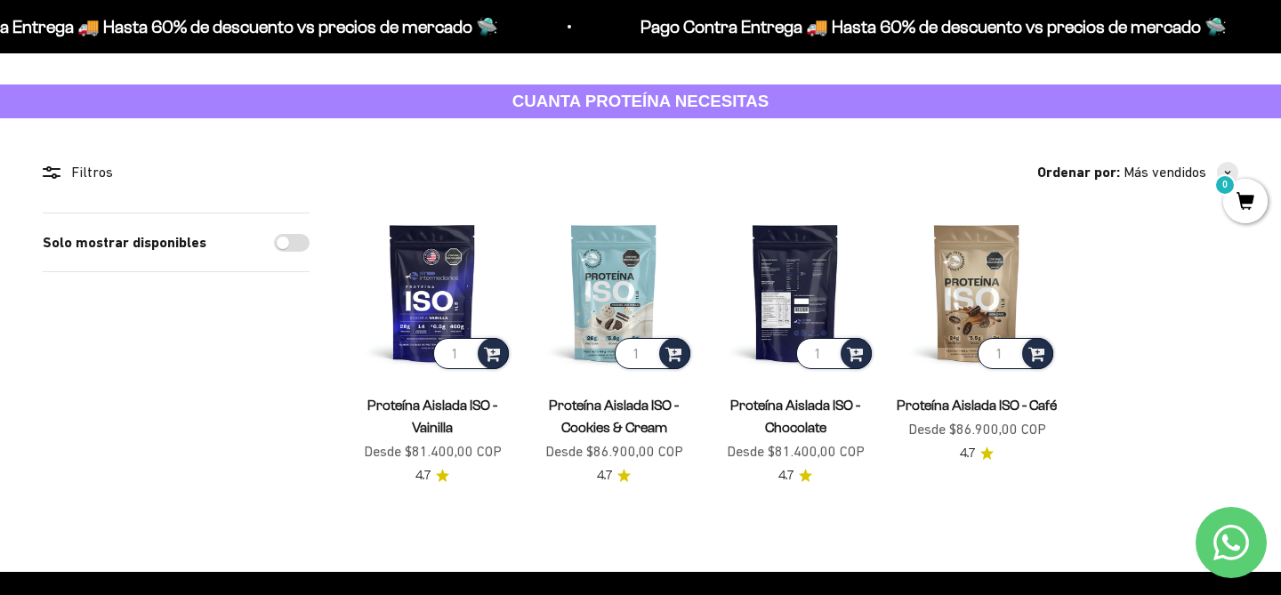
click at [785, 290] on img at bounding box center [795, 293] width 160 height 160
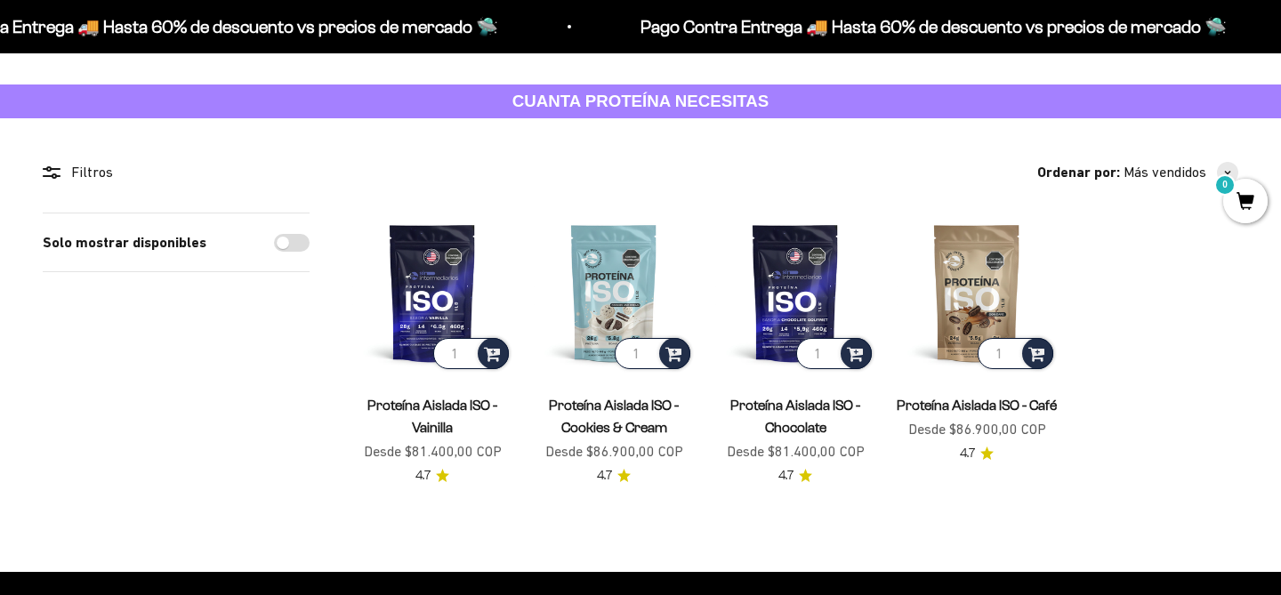
scroll to position [68, 0]
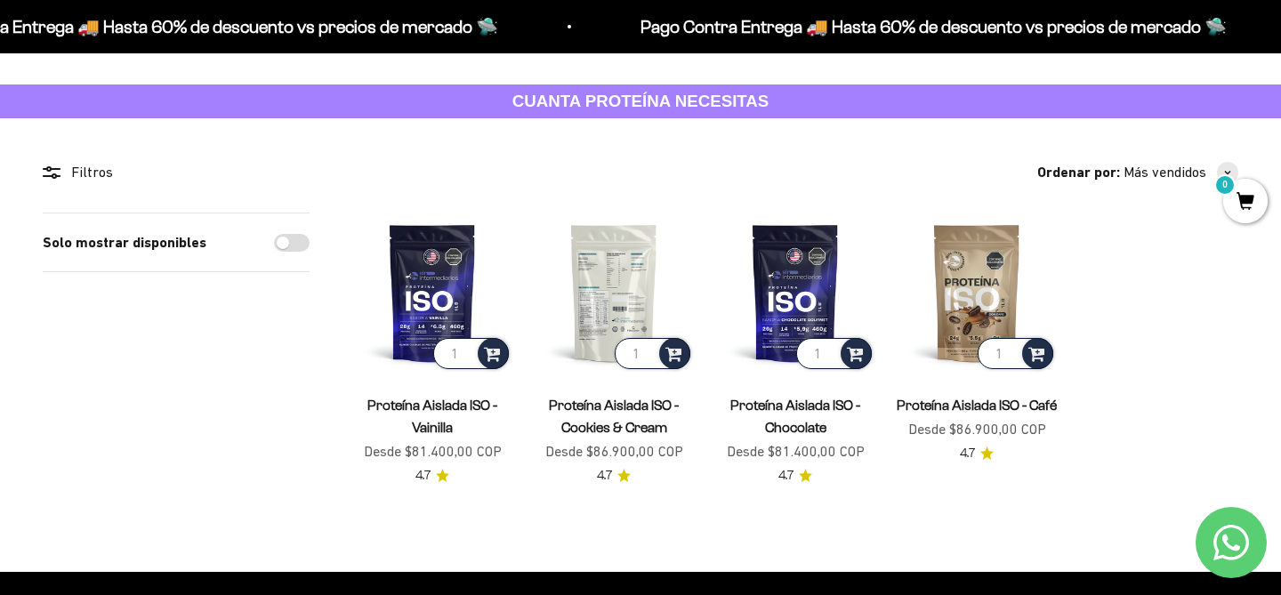
click at [588, 277] on img at bounding box center [614, 293] width 160 height 160
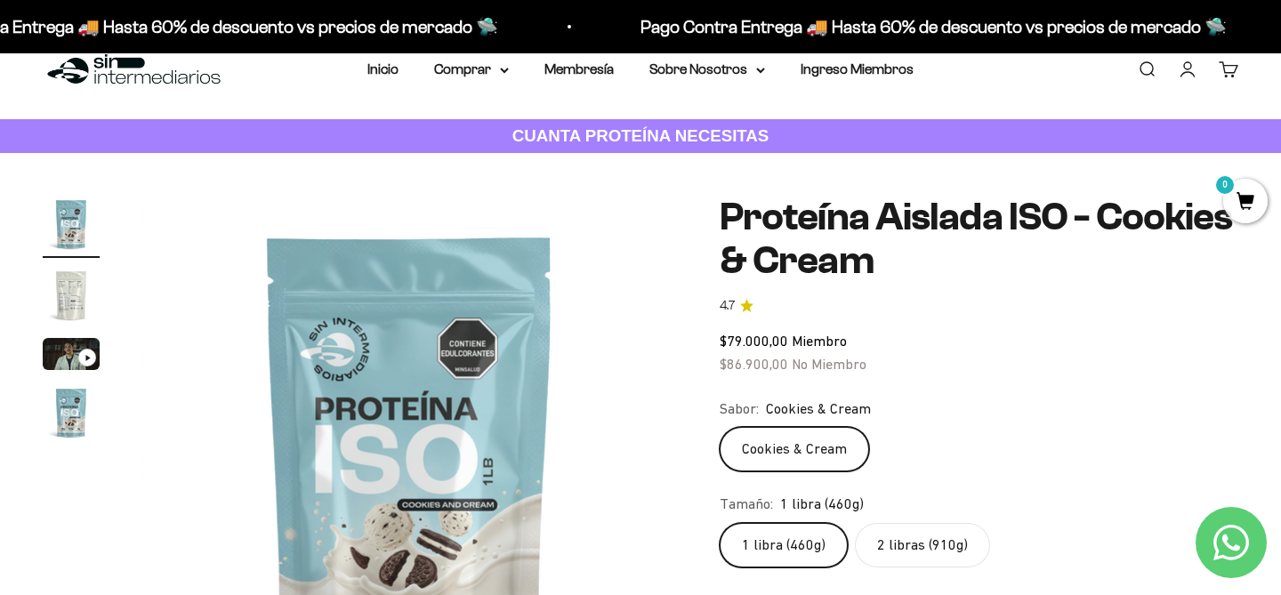
scroll to position [35, 0]
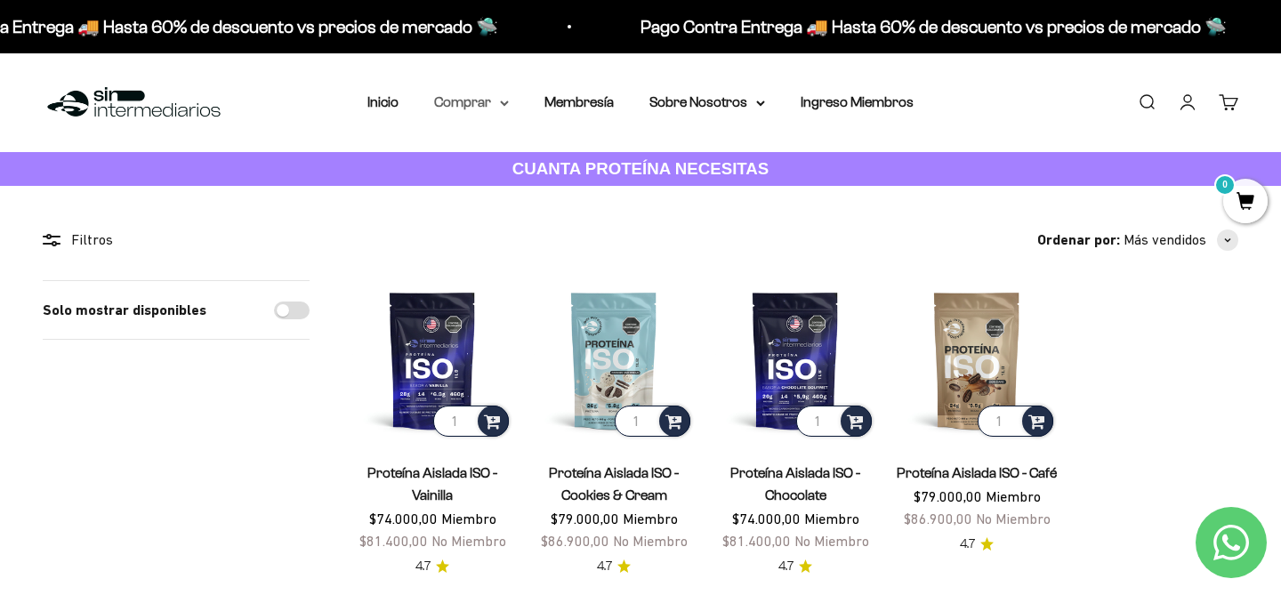
click at [503, 97] on summary "Comprar" at bounding box center [471, 102] width 75 height 23
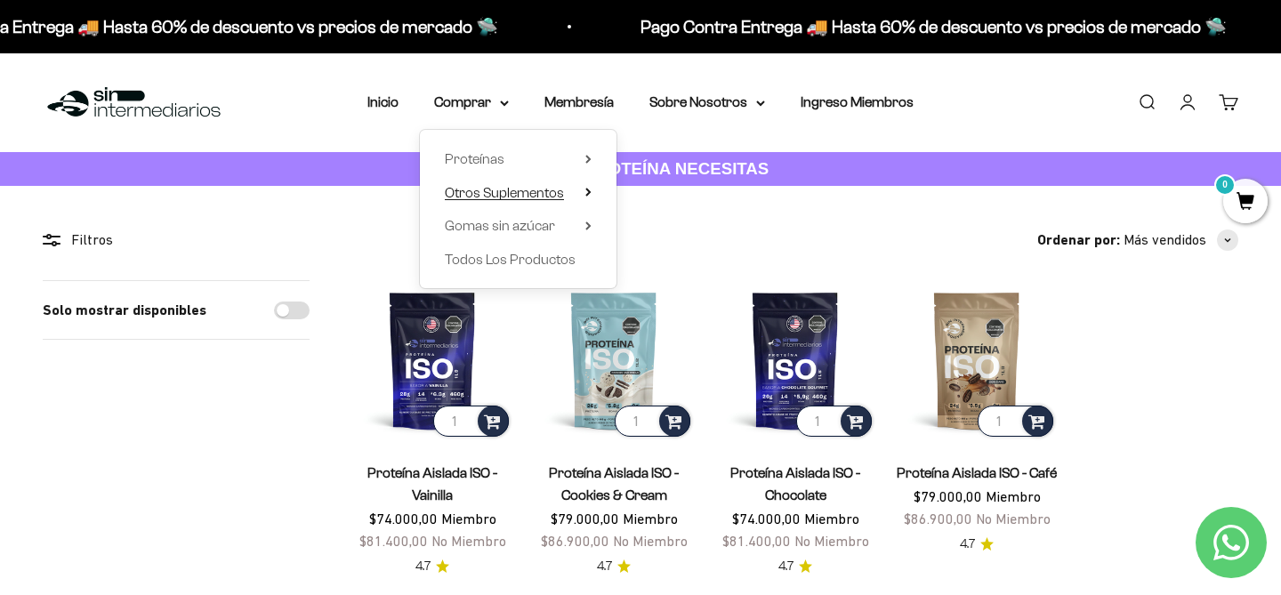
click at [582, 196] on summary "Otros Suplementos" at bounding box center [518, 193] width 147 height 23
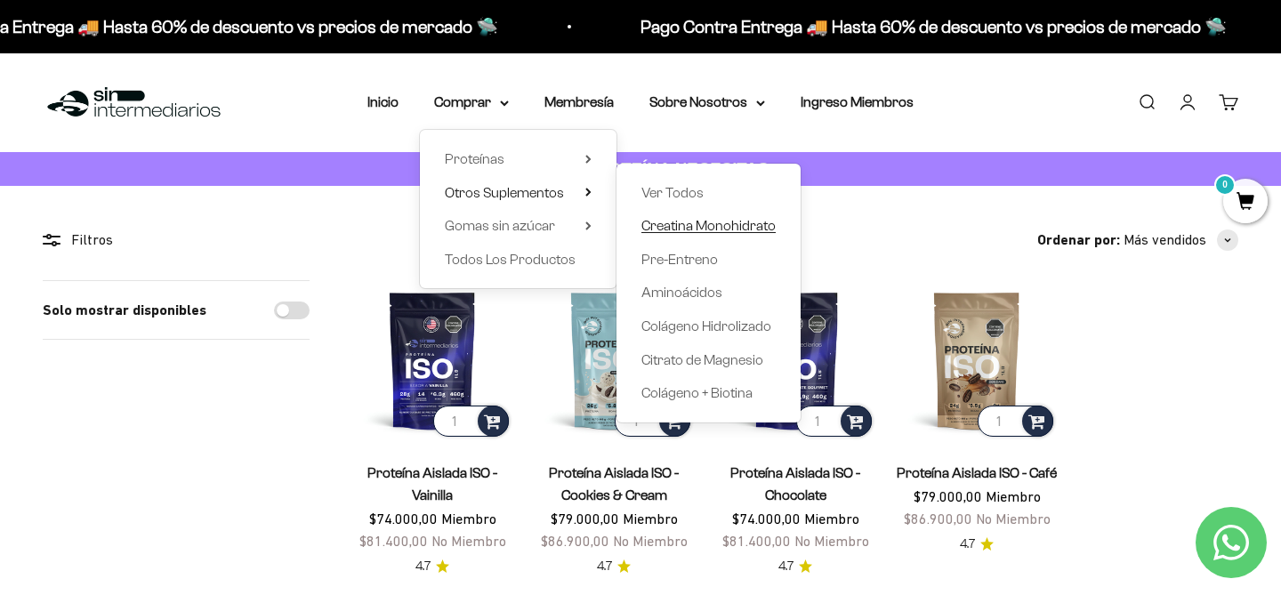
click at [692, 222] on span "Creatina Monohidrato" at bounding box center [708, 225] width 134 height 15
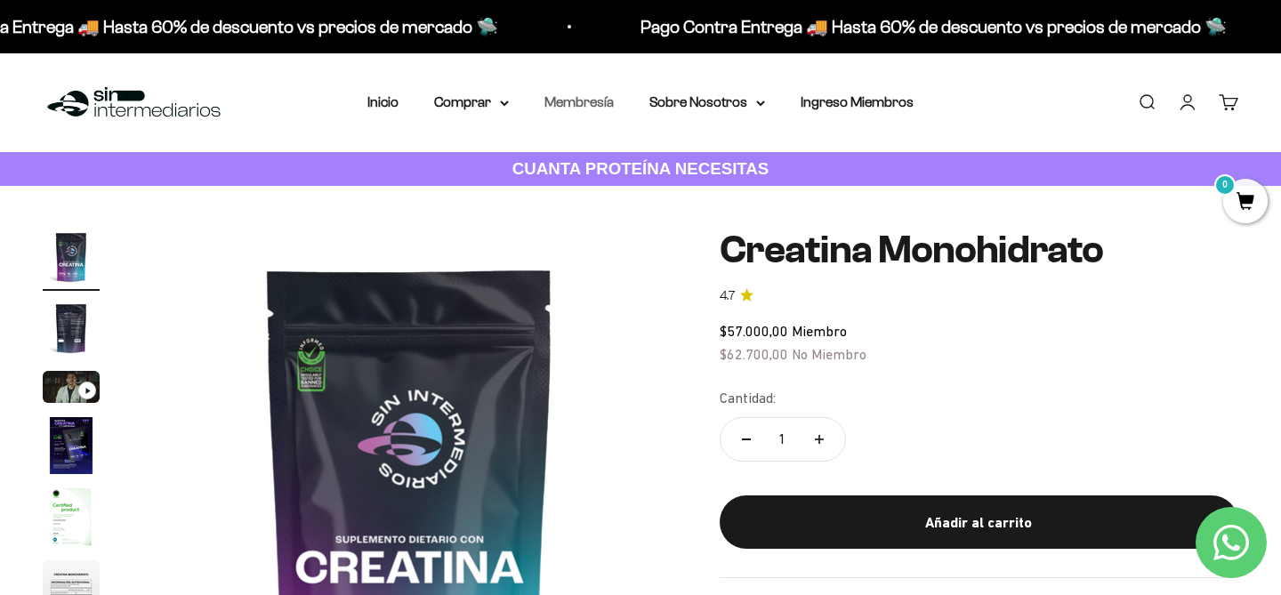
click at [560, 105] on link "Membresía" at bounding box center [579, 101] width 69 height 15
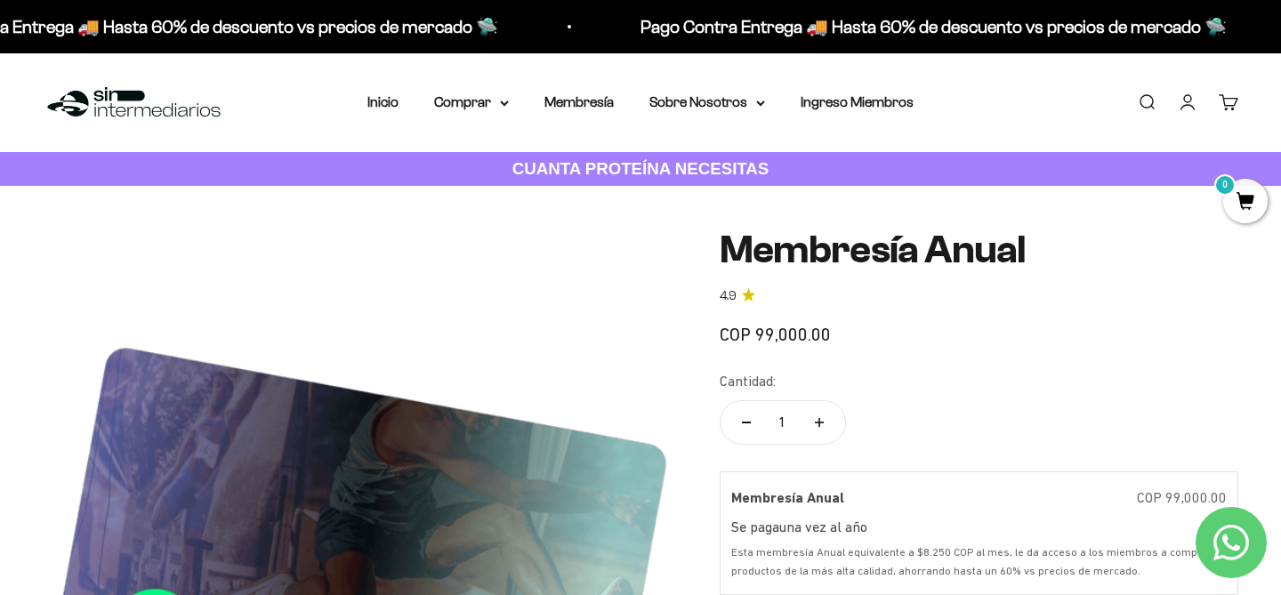
scroll to position [327, 0]
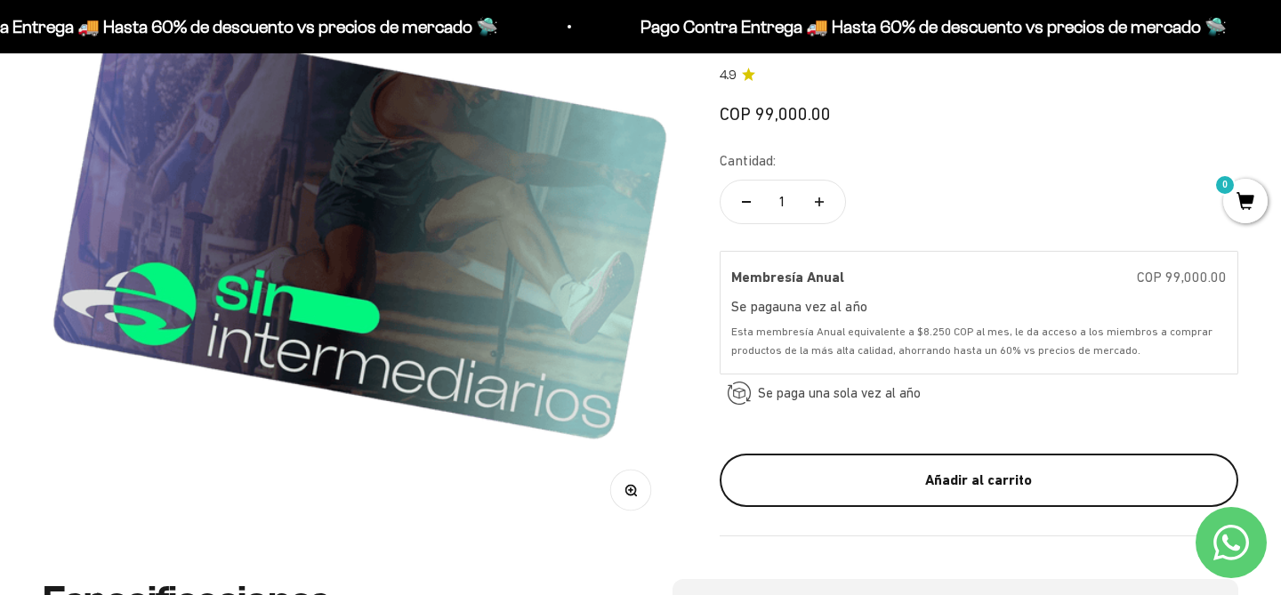
click at [878, 496] on button "Añadir al carrito" at bounding box center [979, 480] width 519 height 53
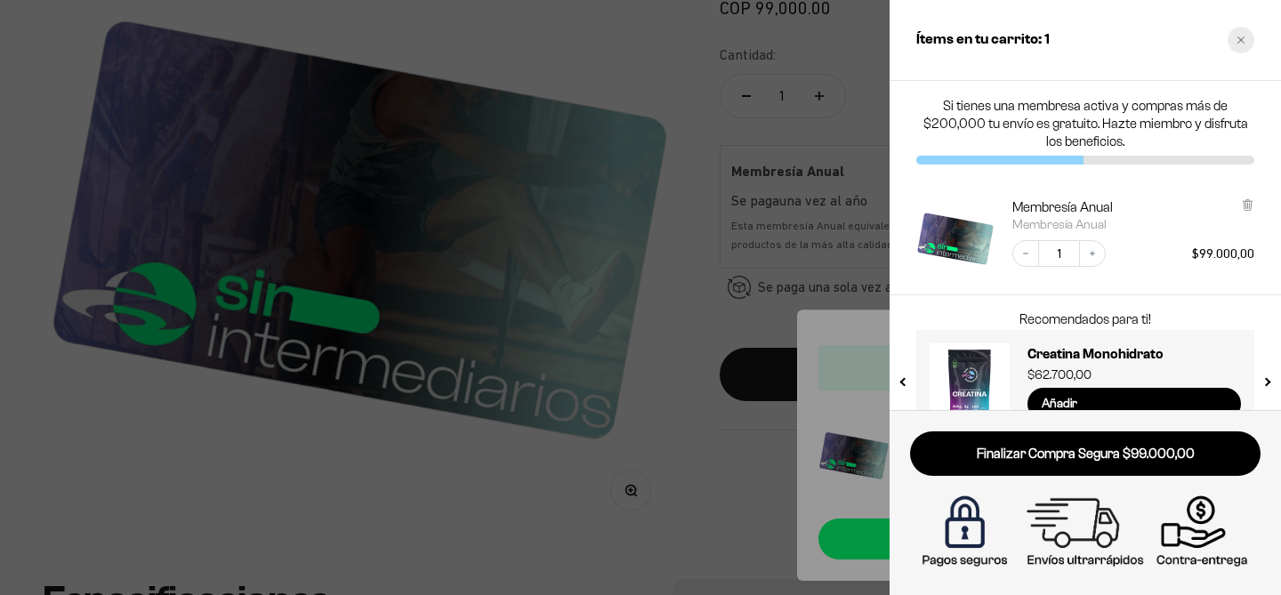
click at [1245, 42] on div "Close cart" at bounding box center [1241, 40] width 27 height 27
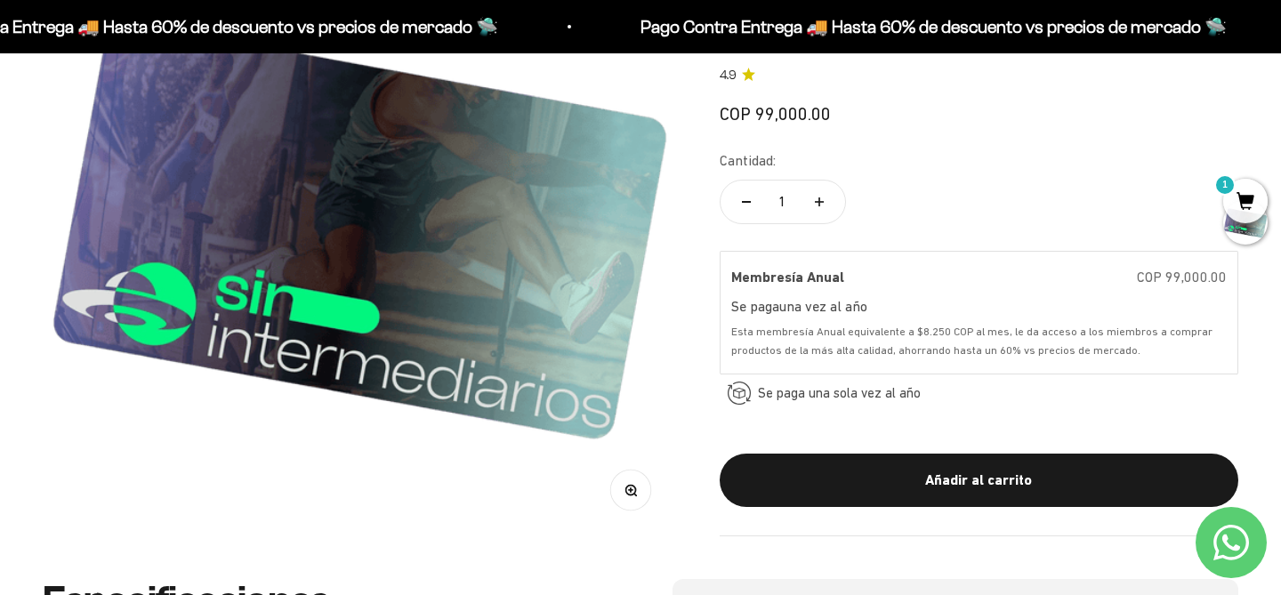
scroll to position [0, 0]
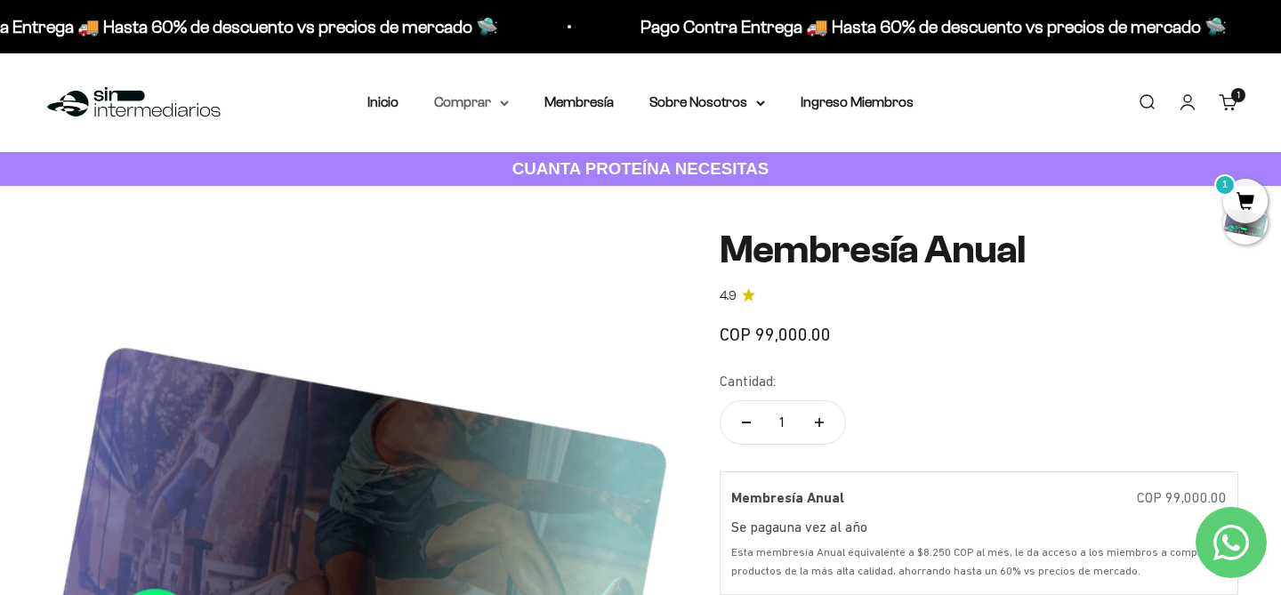
click at [478, 101] on summary "Comprar" at bounding box center [471, 102] width 75 height 23
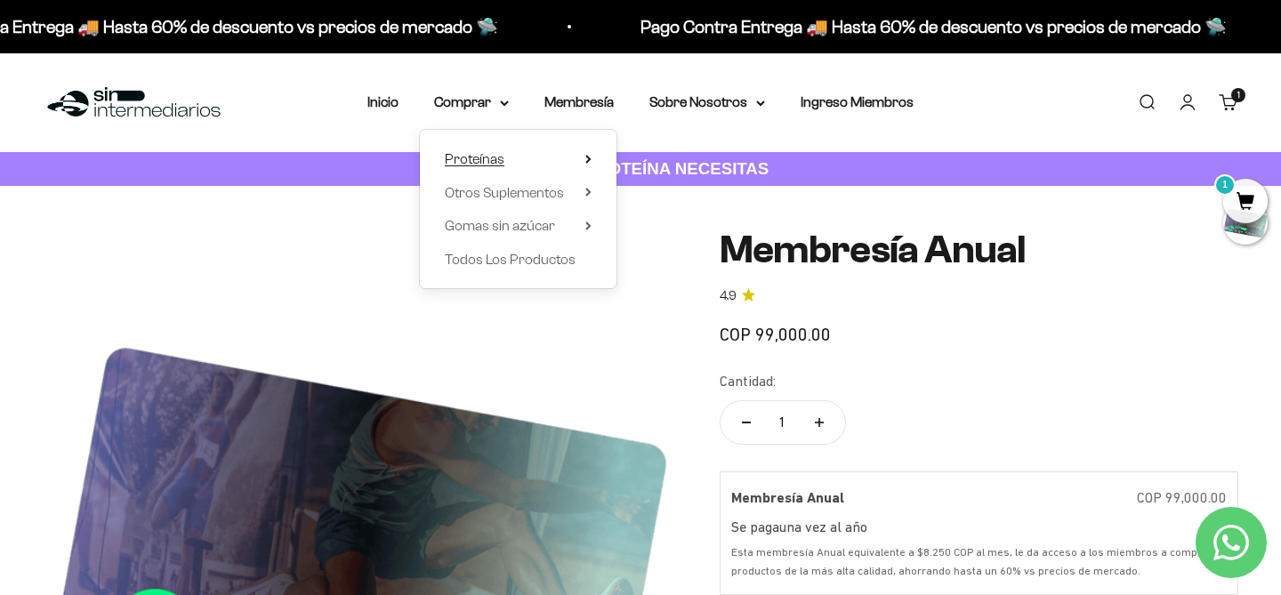
click at [504, 159] on summary "Proteínas" at bounding box center [518, 159] width 147 height 23
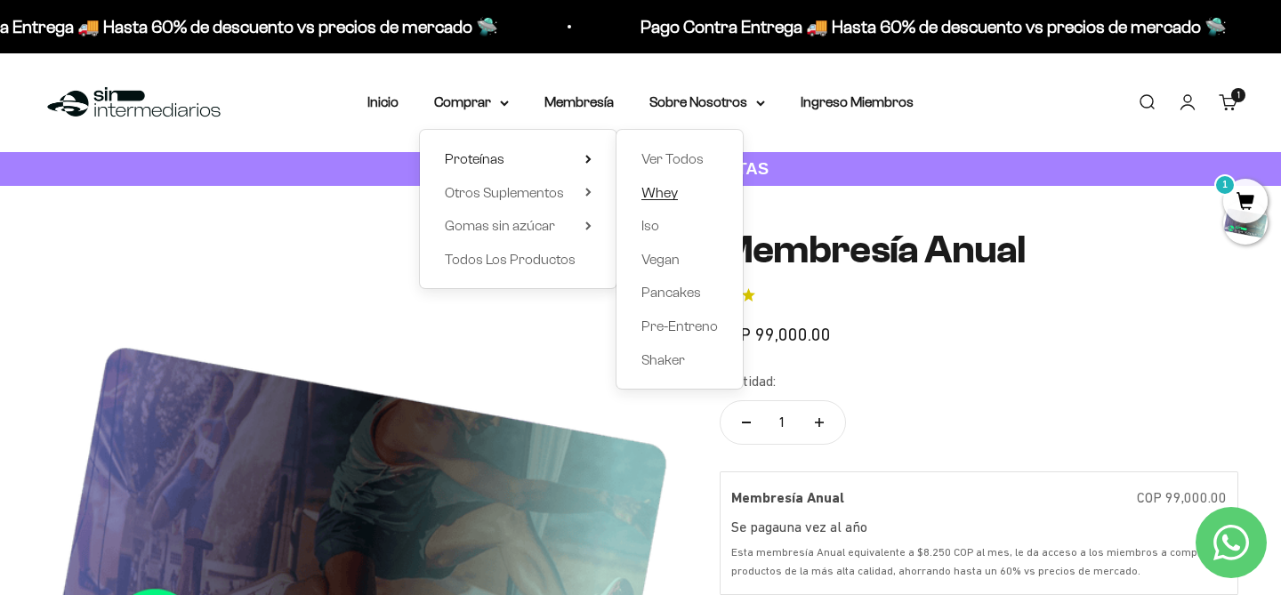
click at [673, 190] on span "Whey" at bounding box center [659, 192] width 36 height 15
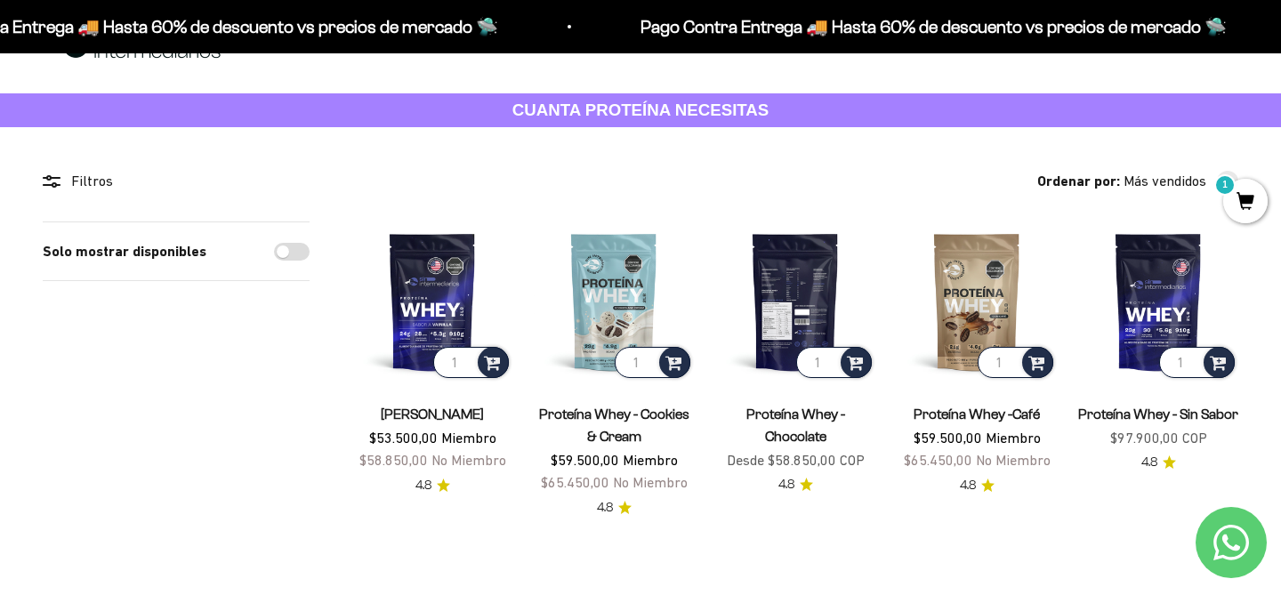
scroll to position [63, 0]
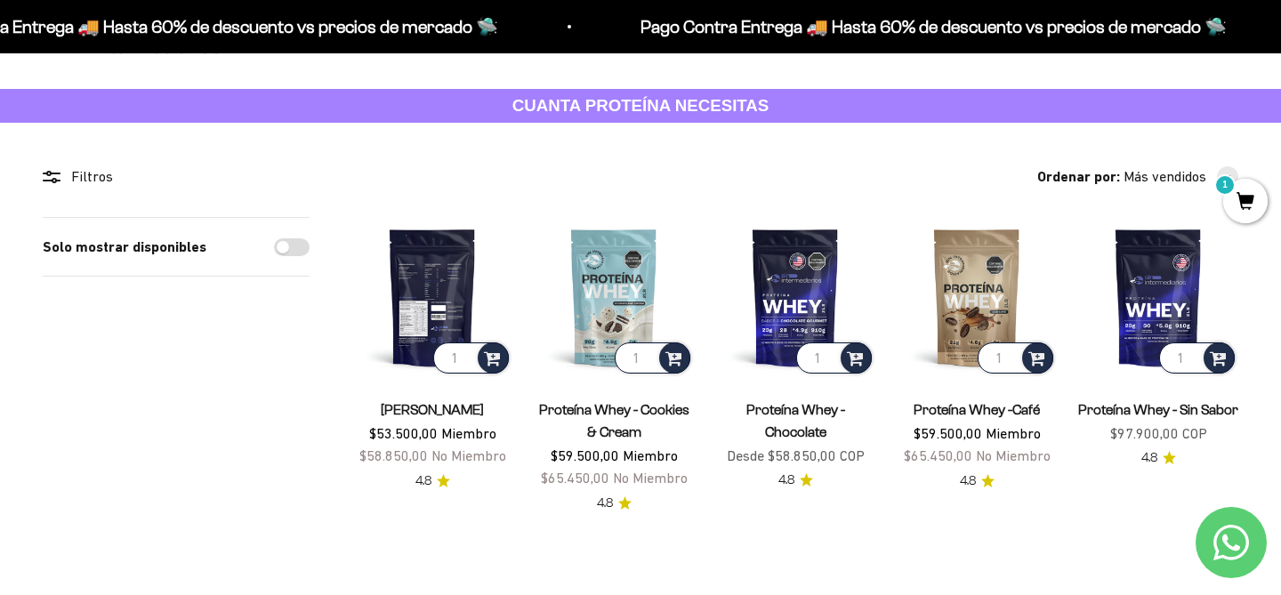
click at [413, 270] on img at bounding box center [432, 297] width 160 height 160
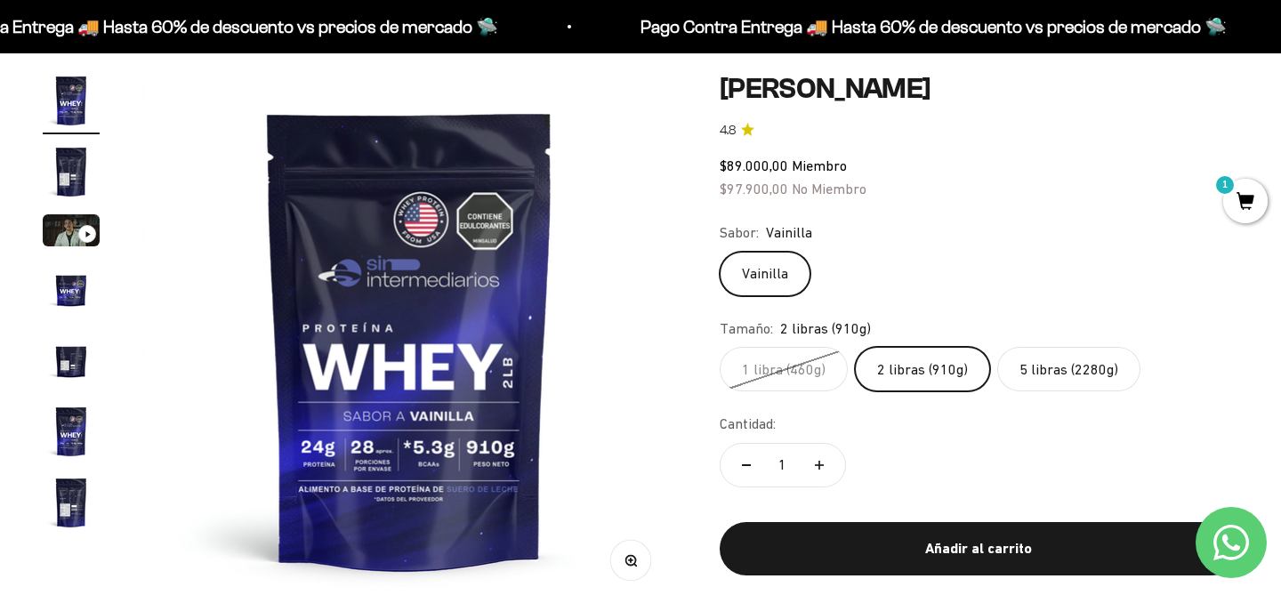
scroll to position [127, 0]
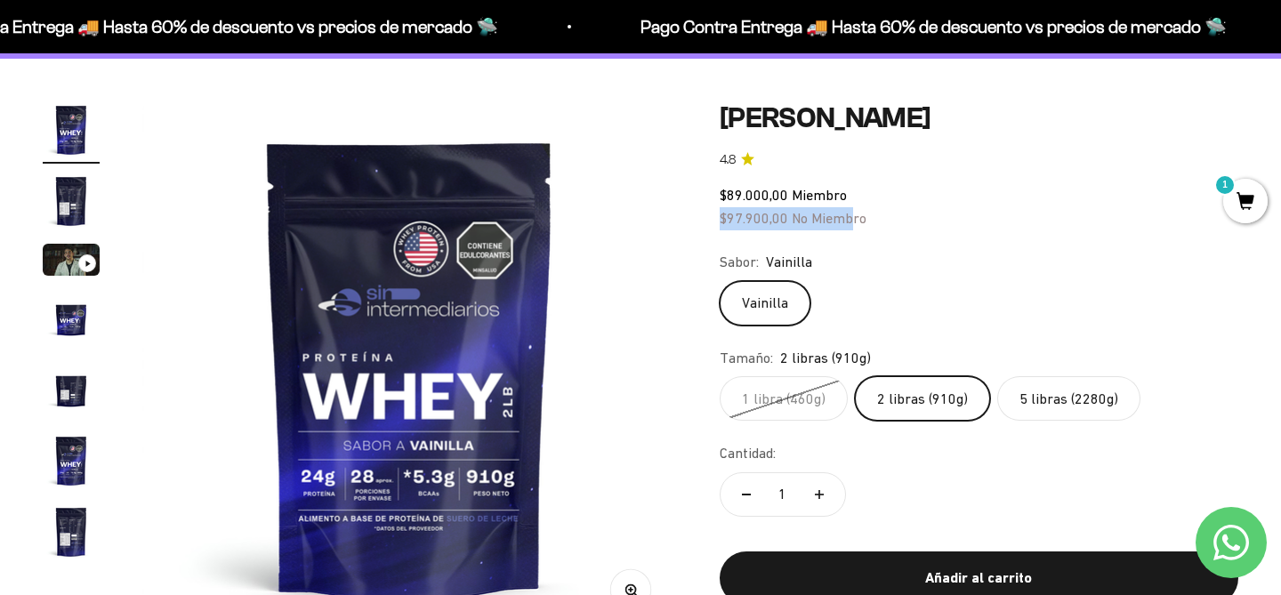
drag, startPoint x: 722, startPoint y: 220, endPoint x: 871, endPoint y: 220, distance: 148.6
click at [871, 220] on div "$89.000,00 Miembro $97.900,00 No Miembro" at bounding box center [979, 206] width 519 height 45
drag, startPoint x: 723, startPoint y: 188, endPoint x: 817, endPoint y: 196, distance: 93.8
click at [817, 196] on span "$89.000,00 Miembro" at bounding box center [783, 195] width 127 height 16
click at [918, 266] on div "Sabor: Vainilla" at bounding box center [979, 262] width 519 height 23
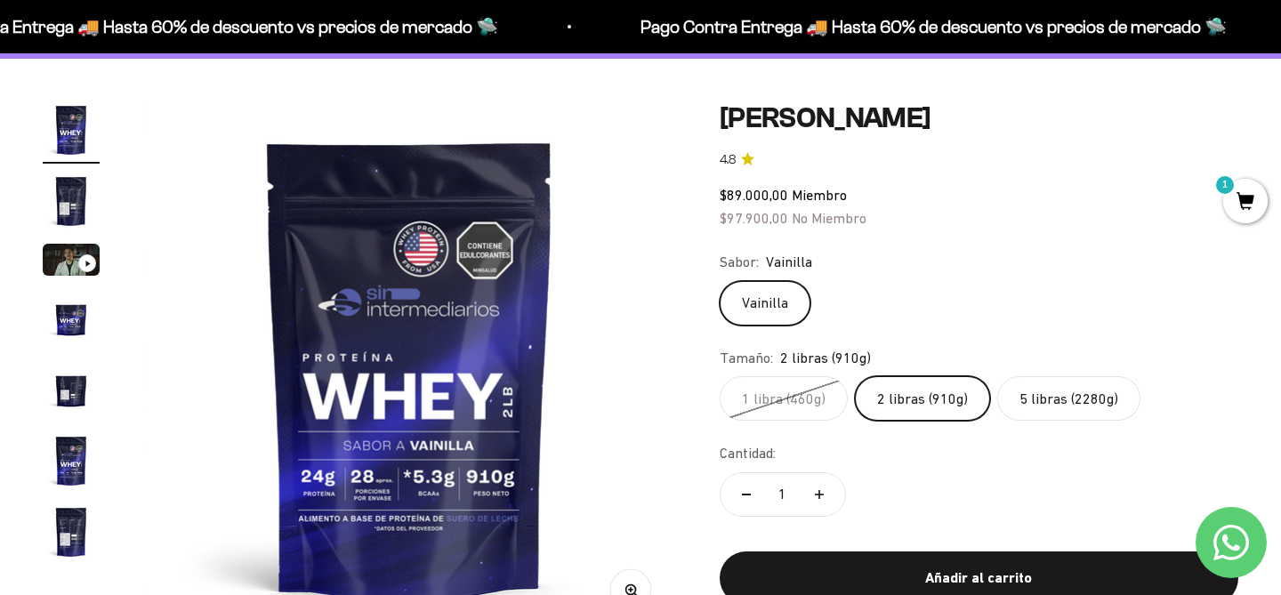
scroll to position [0, 0]
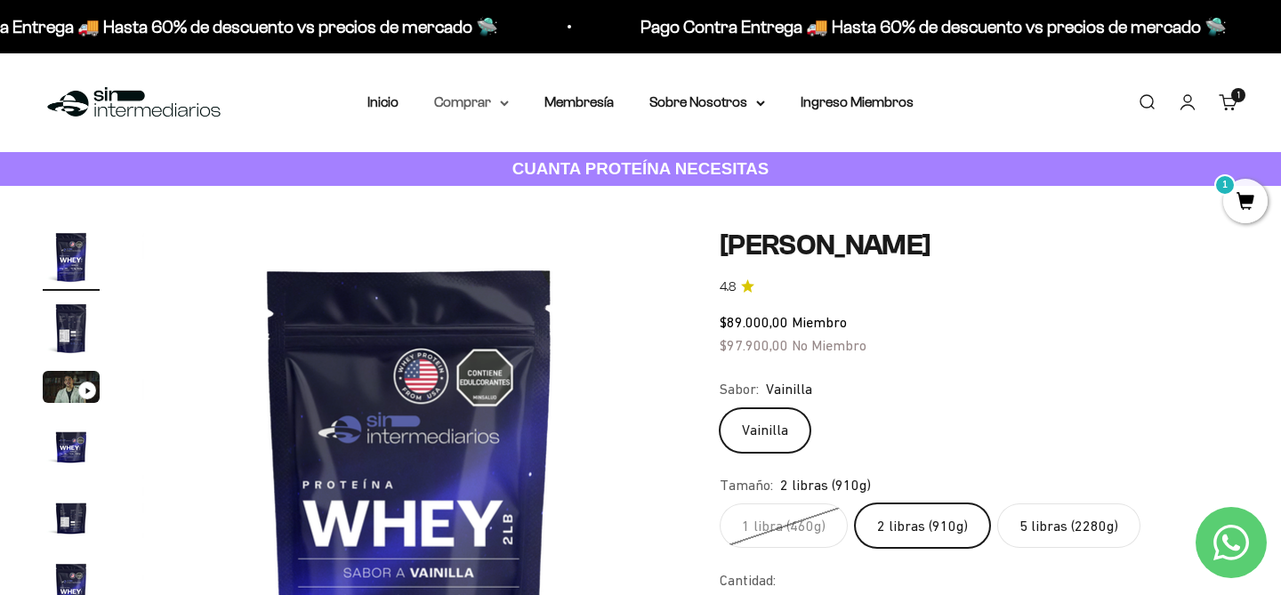
click at [476, 103] on summary "Comprar" at bounding box center [471, 102] width 75 height 23
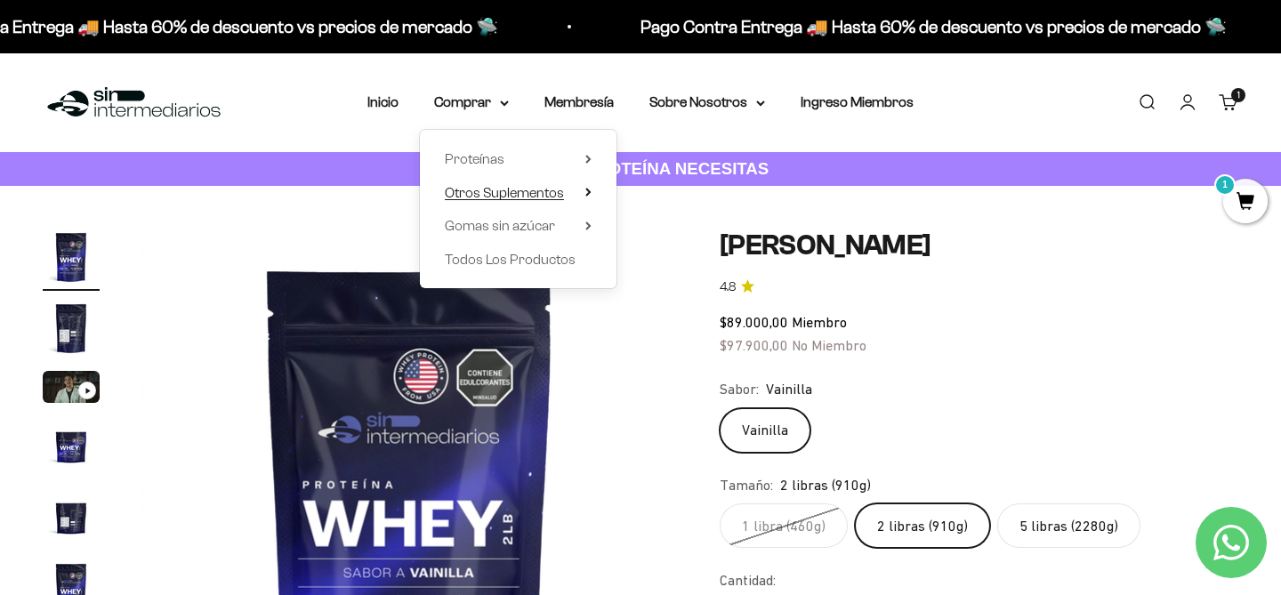
click at [533, 195] on span "Otros Suplementos" at bounding box center [504, 192] width 119 height 15
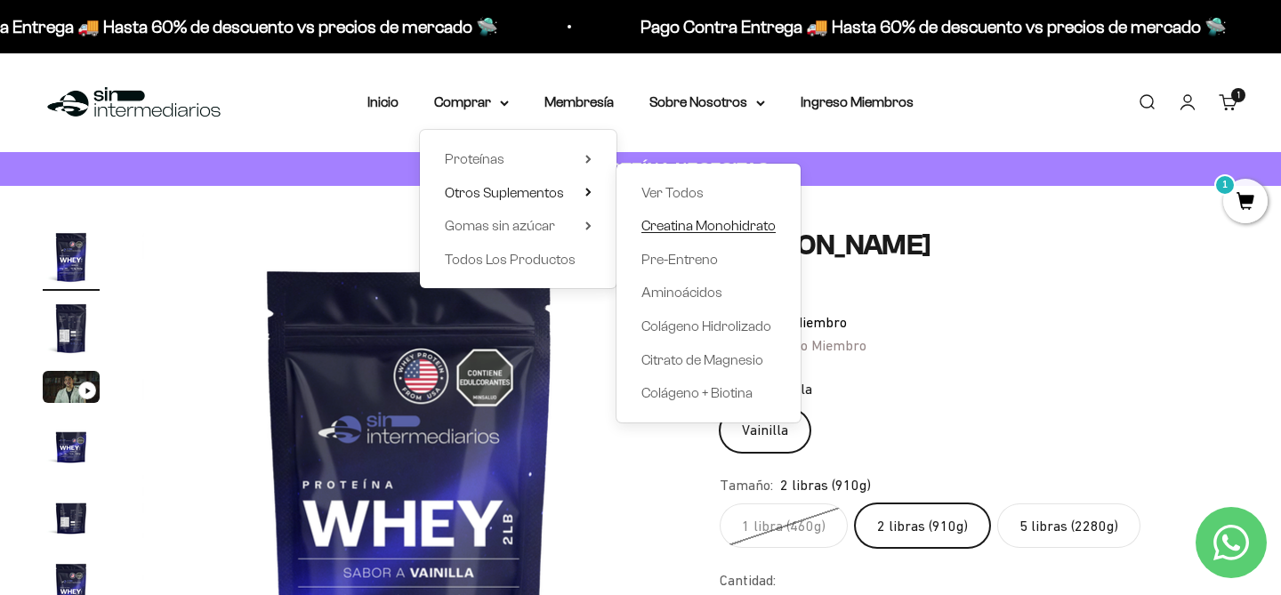
click at [707, 230] on span "Creatina Monohidrato" at bounding box center [708, 225] width 134 height 15
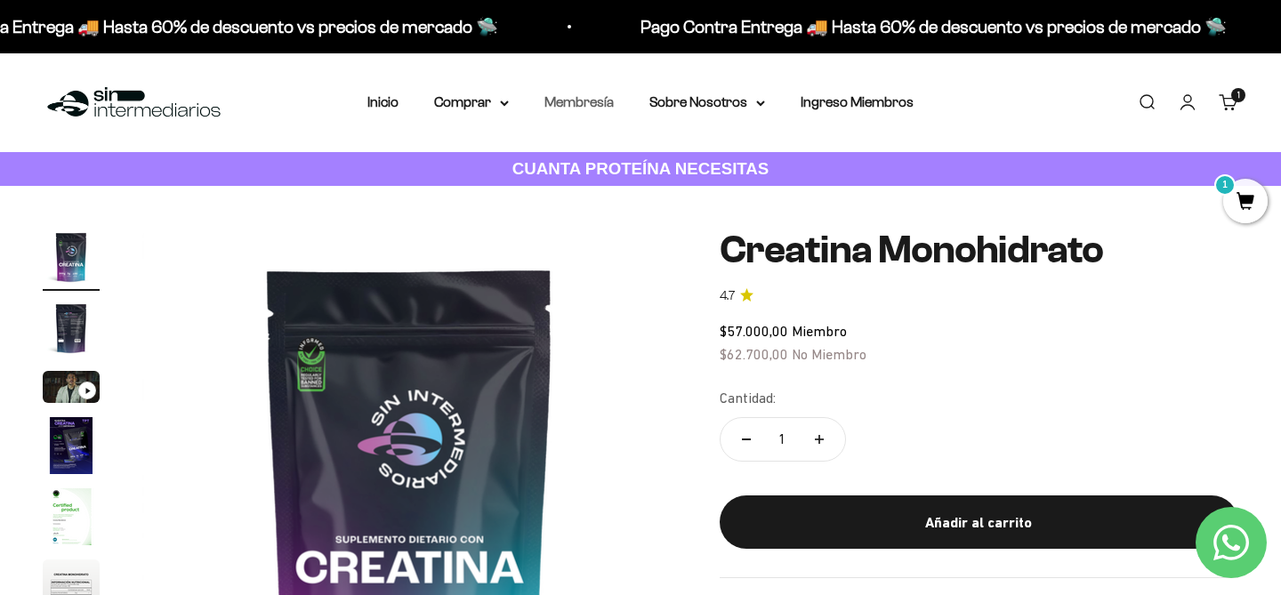
click at [601, 104] on link "Membresía" at bounding box center [579, 101] width 69 height 15
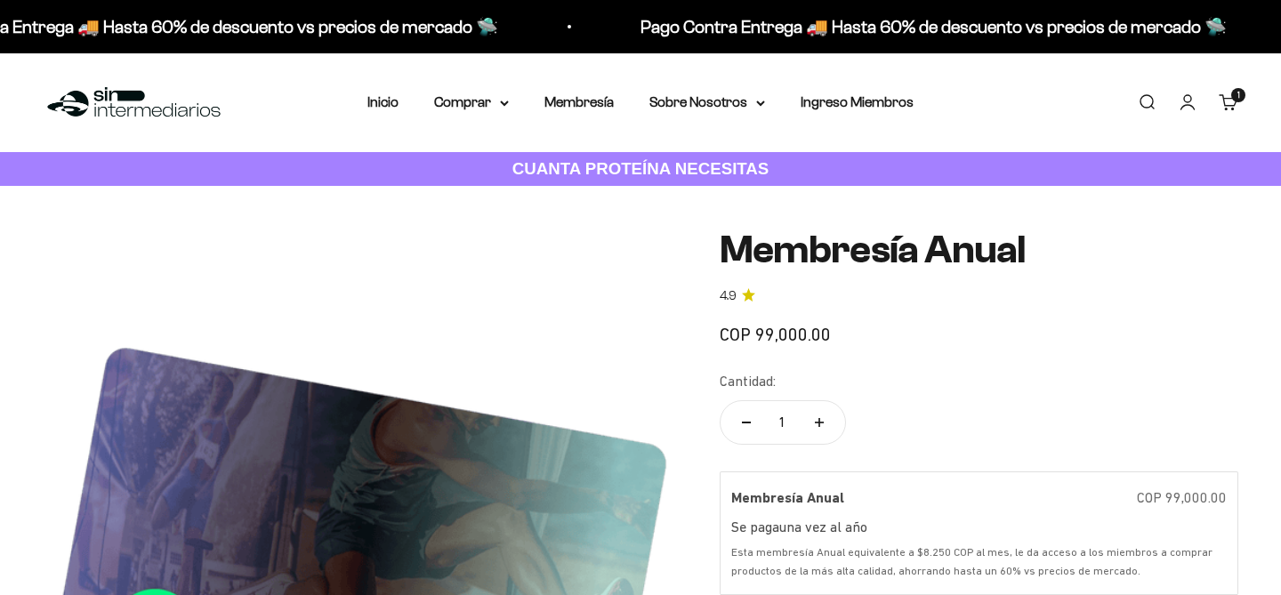
scroll to position [144, 0]
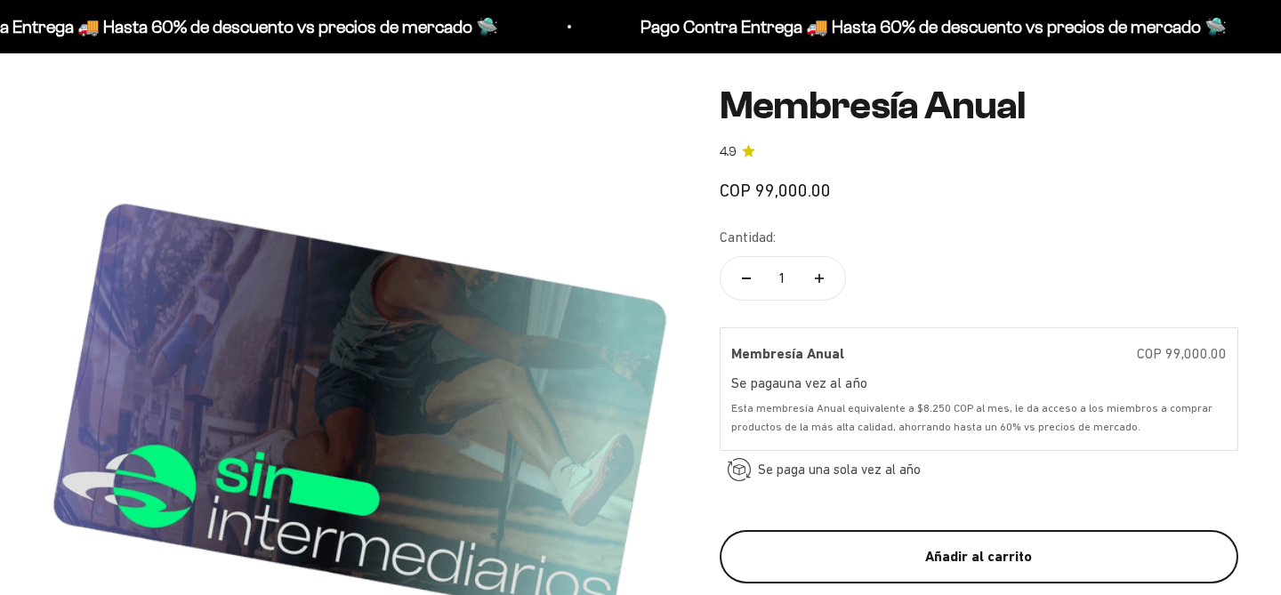
click at [811, 545] on button "Añadir al carrito" at bounding box center [979, 556] width 519 height 53
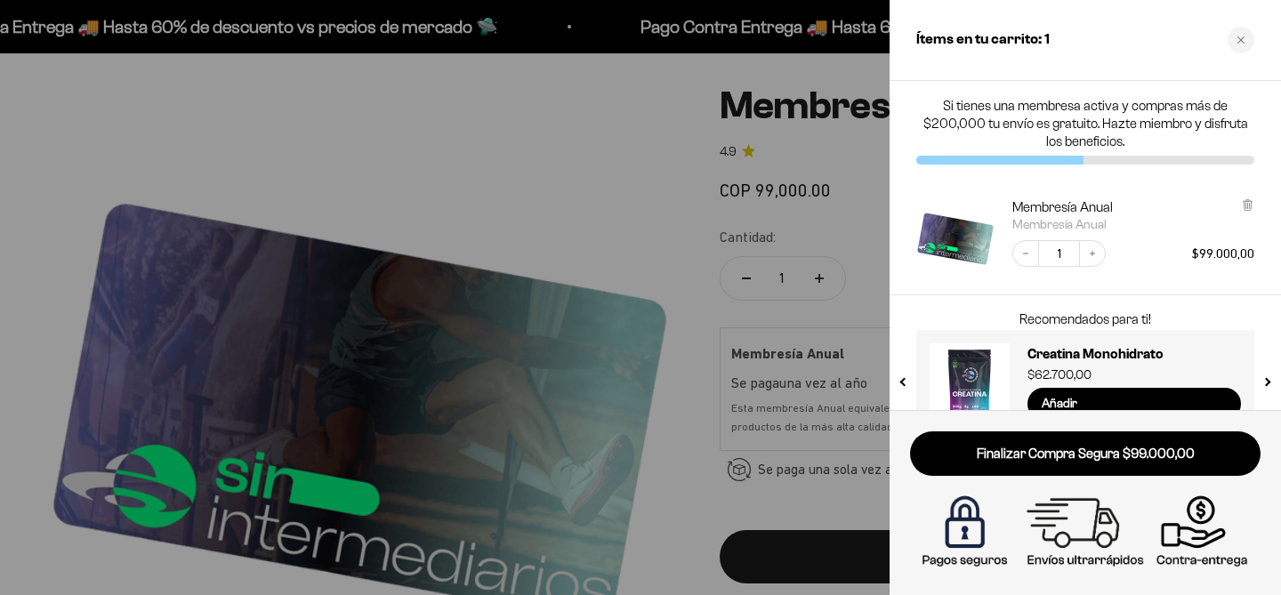
scroll to position [40, 0]
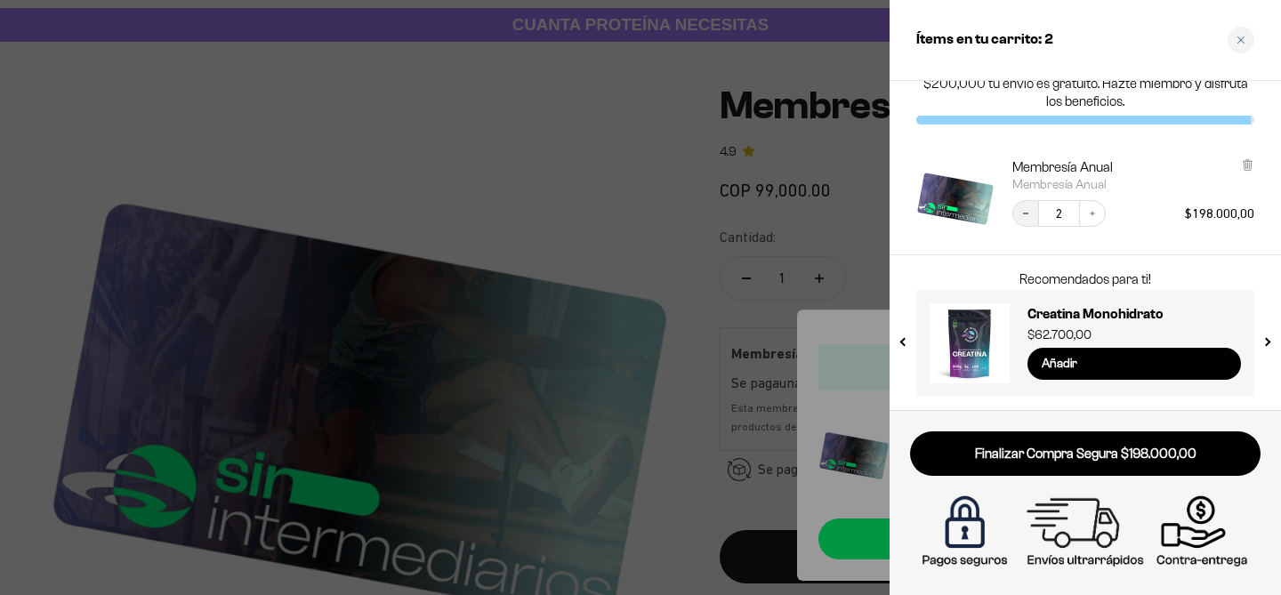
click at [1030, 210] on icon "Decrease quantity" at bounding box center [1026, 213] width 11 height 11
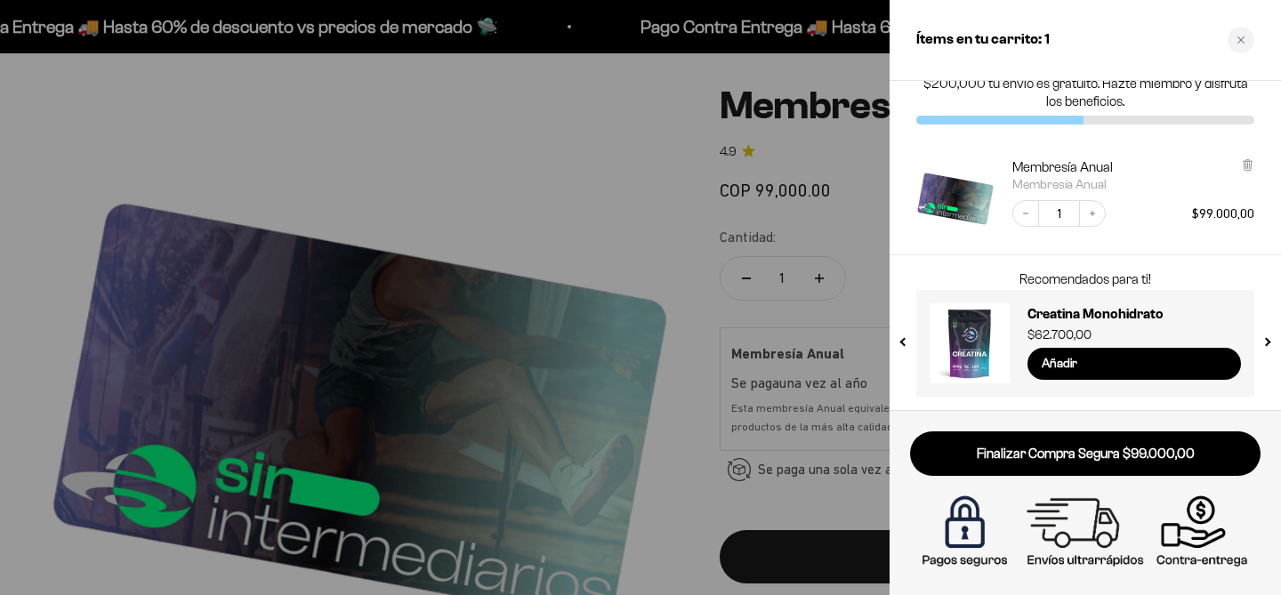
scroll to position [0, 0]
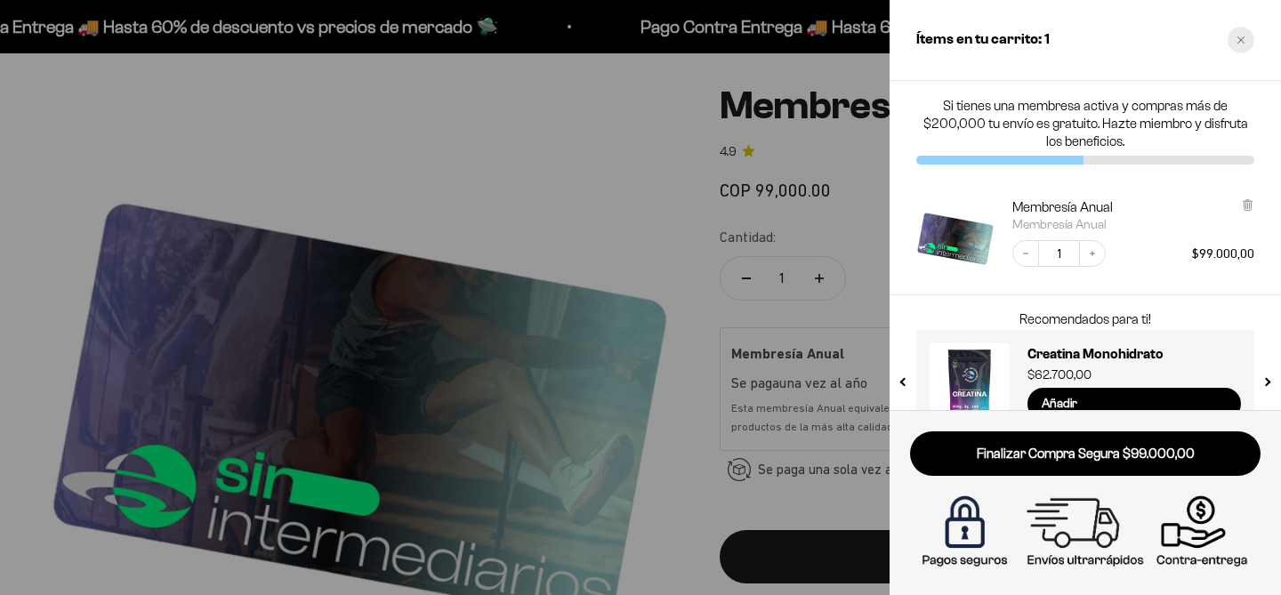
click at [1238, 33] on div "Close cart" at bounding box center [1241, 40] width 27 height 27
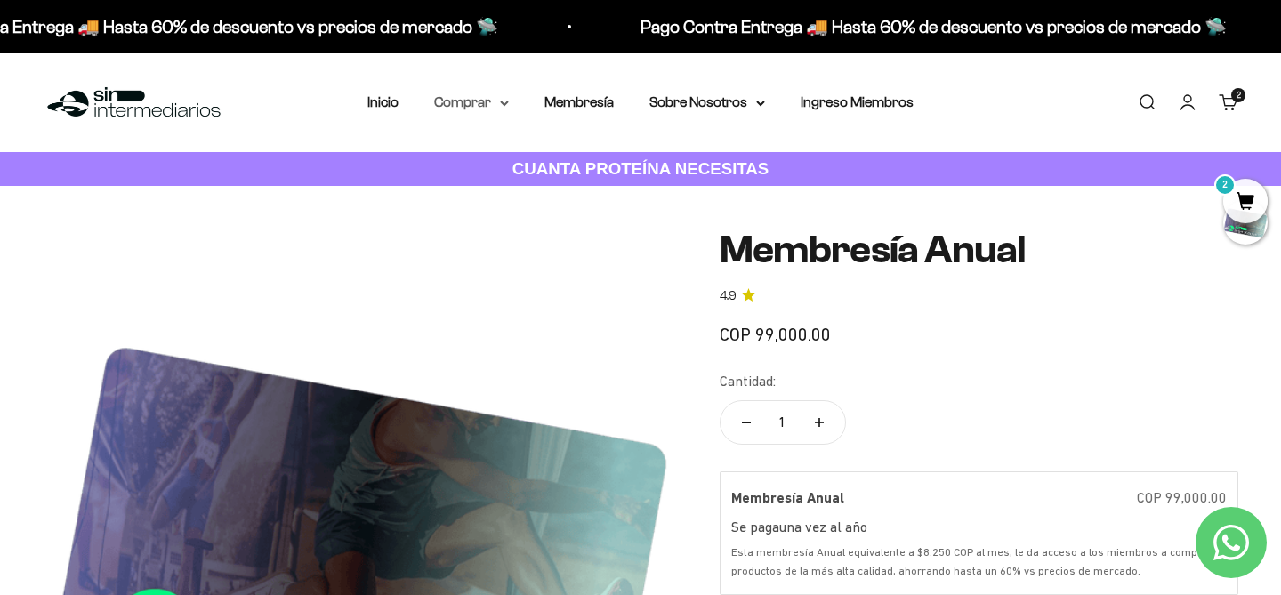
click at [504, 107] on summary "Comprar" at bounding box center [471, 102] width 75 height 23
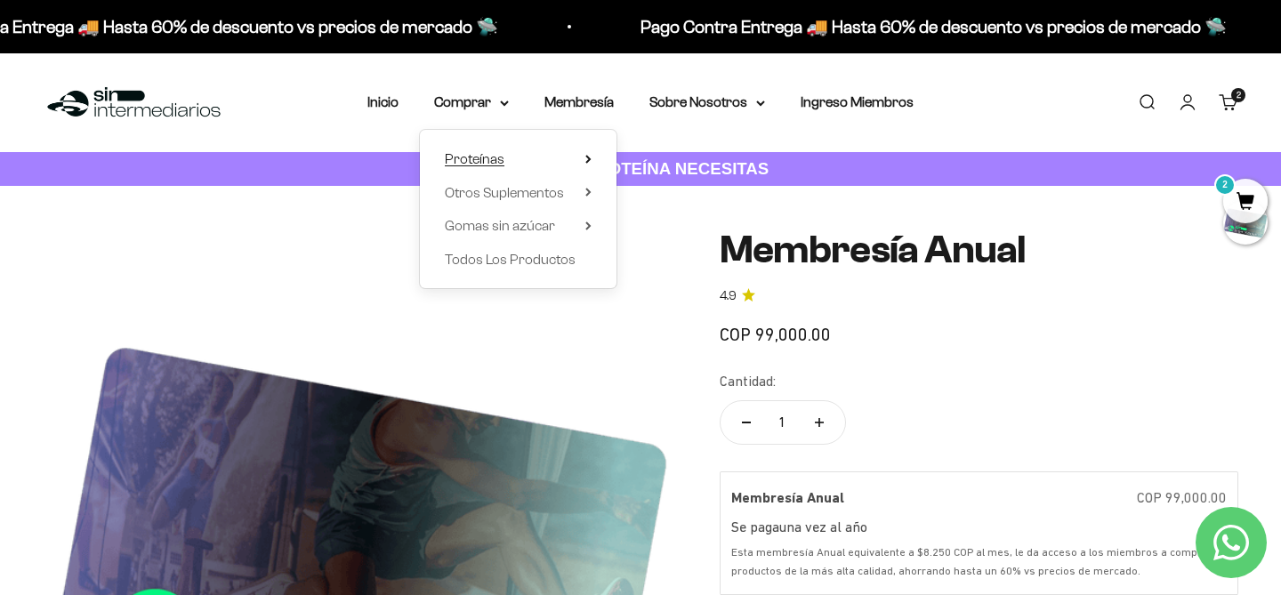
click at [566, 155] on summary "Proteínas" at bounding box center [518, 159] width 147 height 23
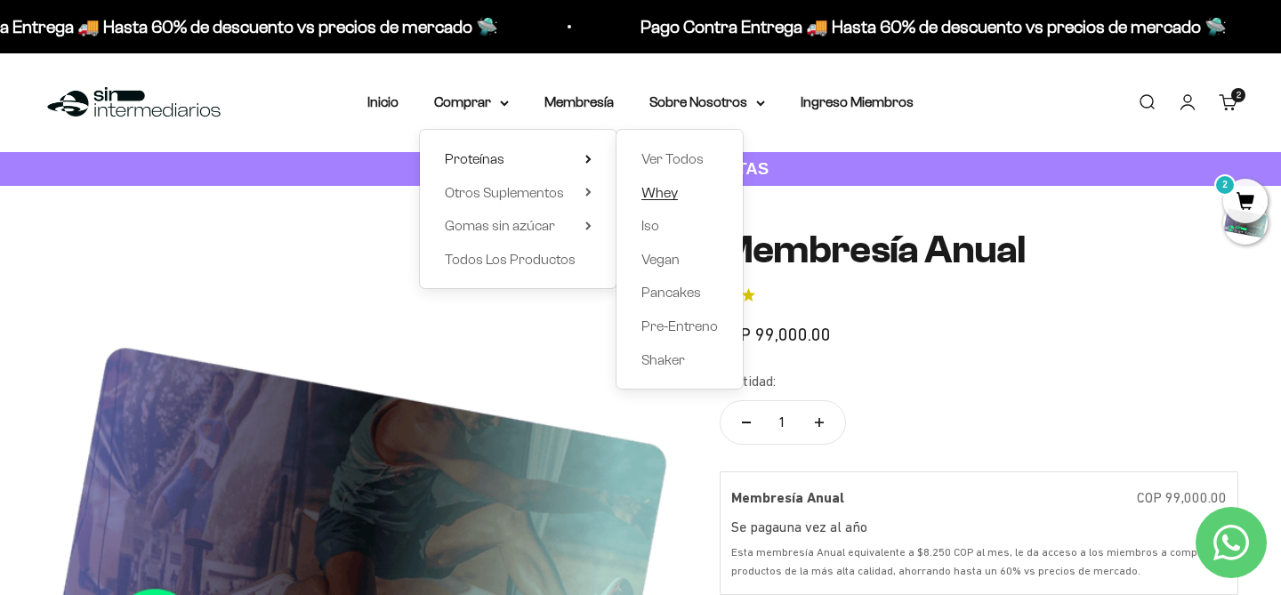
click at [665, 196] on span "Whey" at bounding box center [659, 192] width 36 height 15
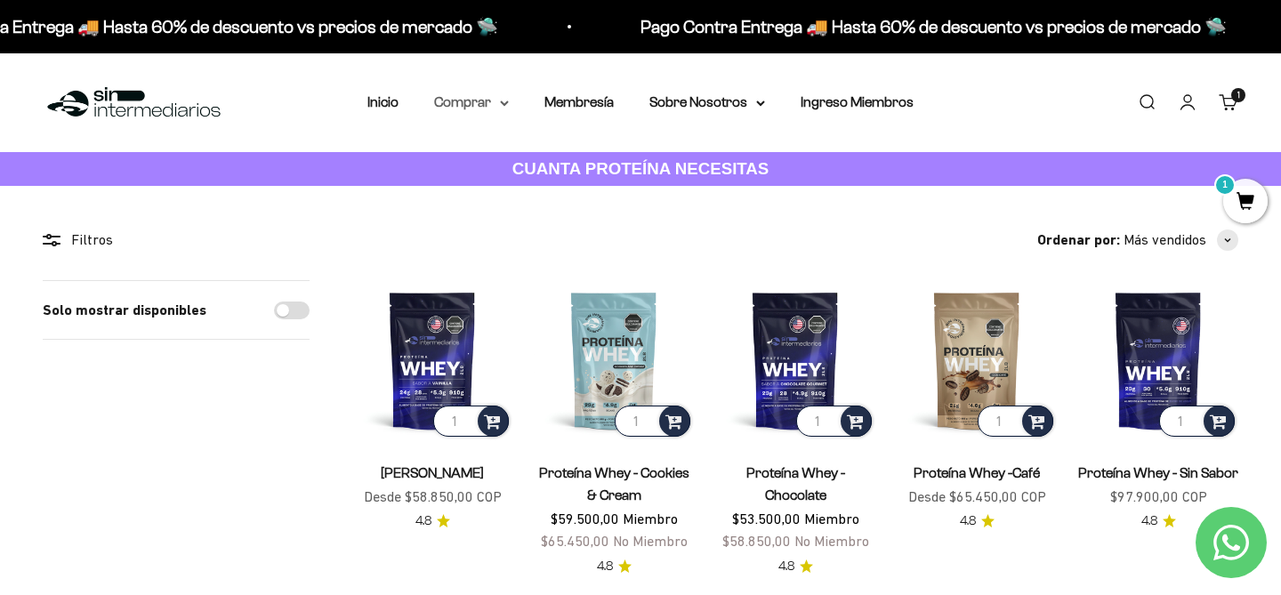
click at [501, 99] on summary "Comprar" at bounding box center [471, 102] width 75 height 23
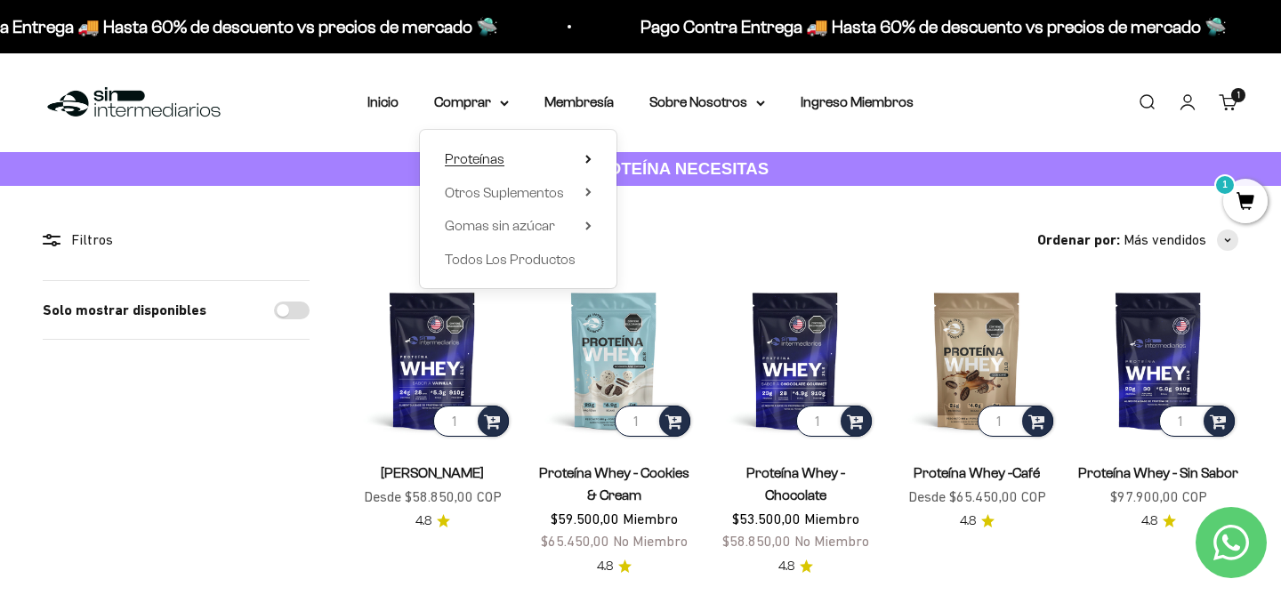
click at [553, 158] on summary "Proteínas" at bounding box center [518, 159] width 147 height 23
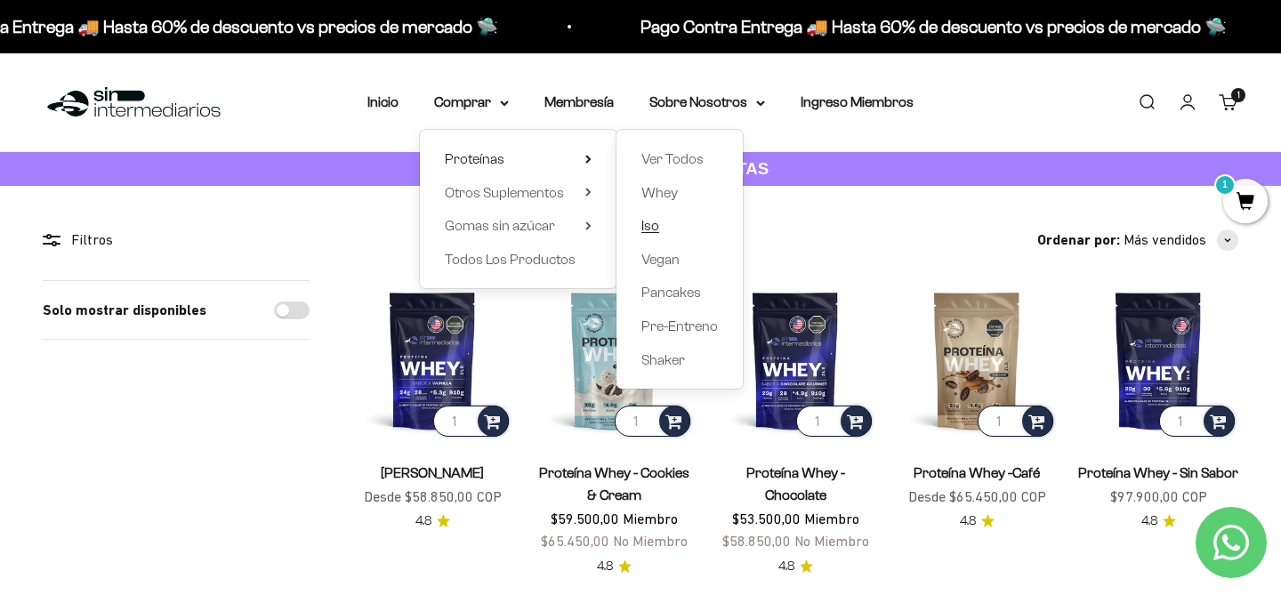
click at [658, 220] on span "Iso" at bounding box center [650, 225] width 18 height 15
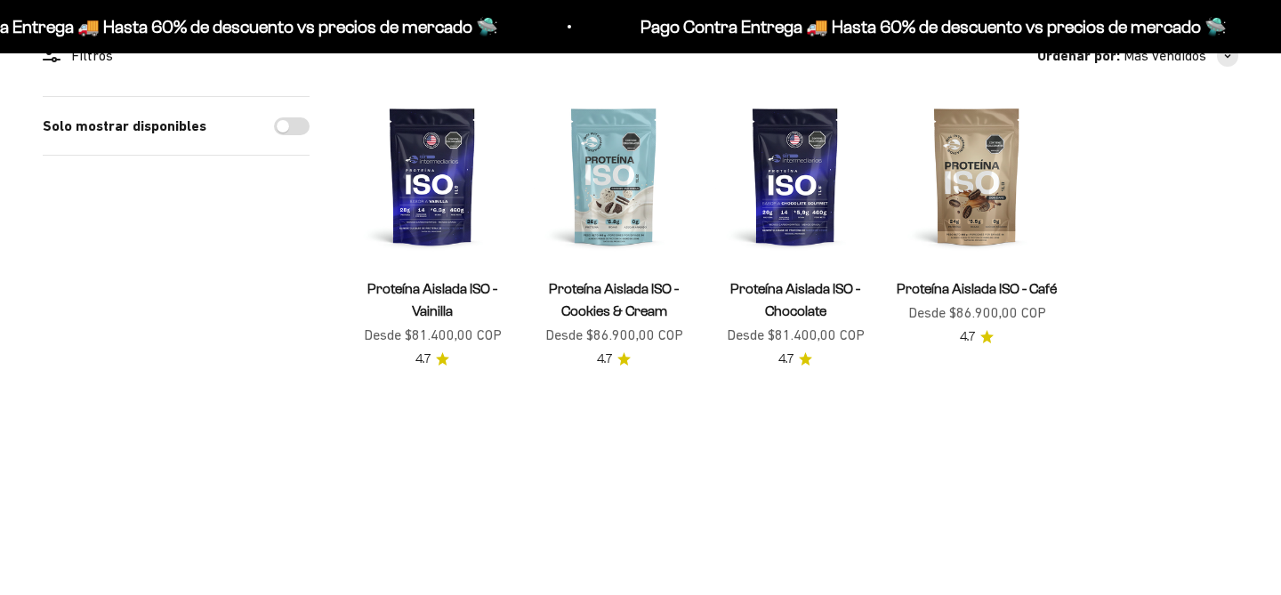
scroll to position [184, 0]
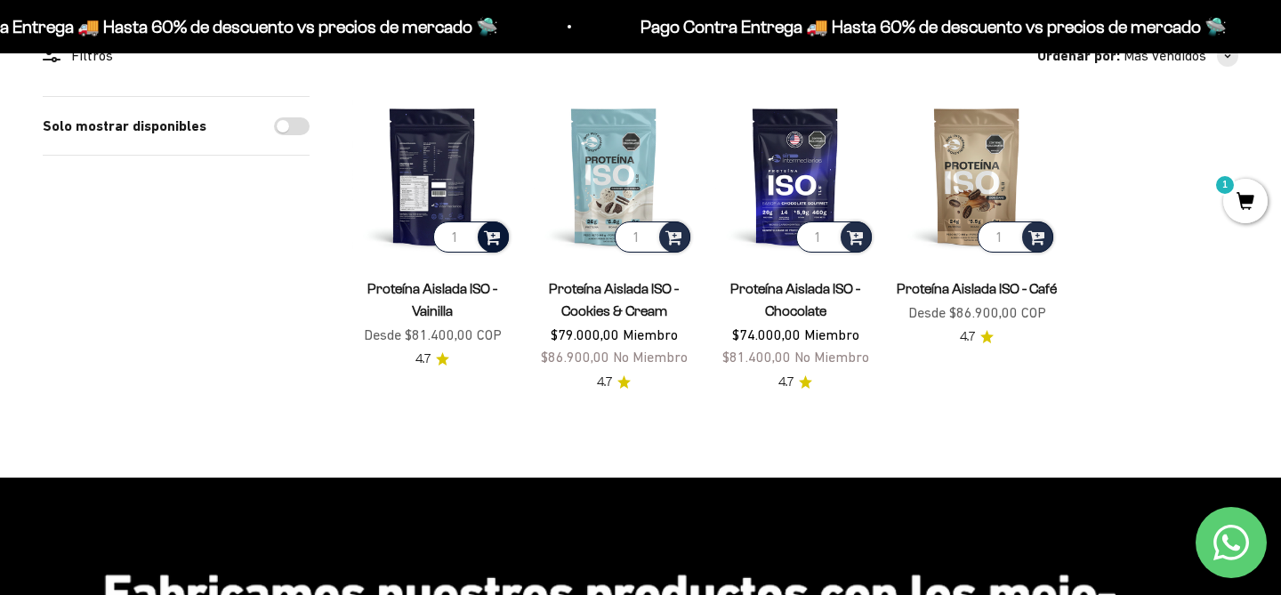
click at [495, 236] on span at bounding box center [492, 236] width 17 height 20
click at [458, 210] on span "Vanilla / 2 libras (910g)" at bounding box center [434, 210] width 106 height 13
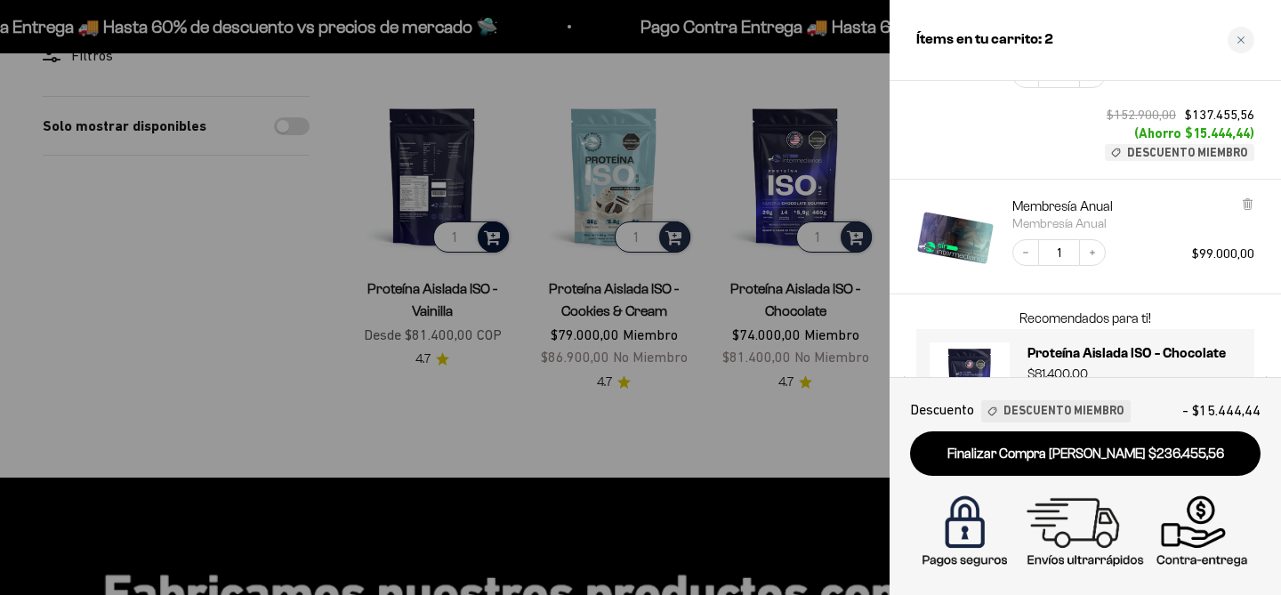
scroll to position [246, 0]
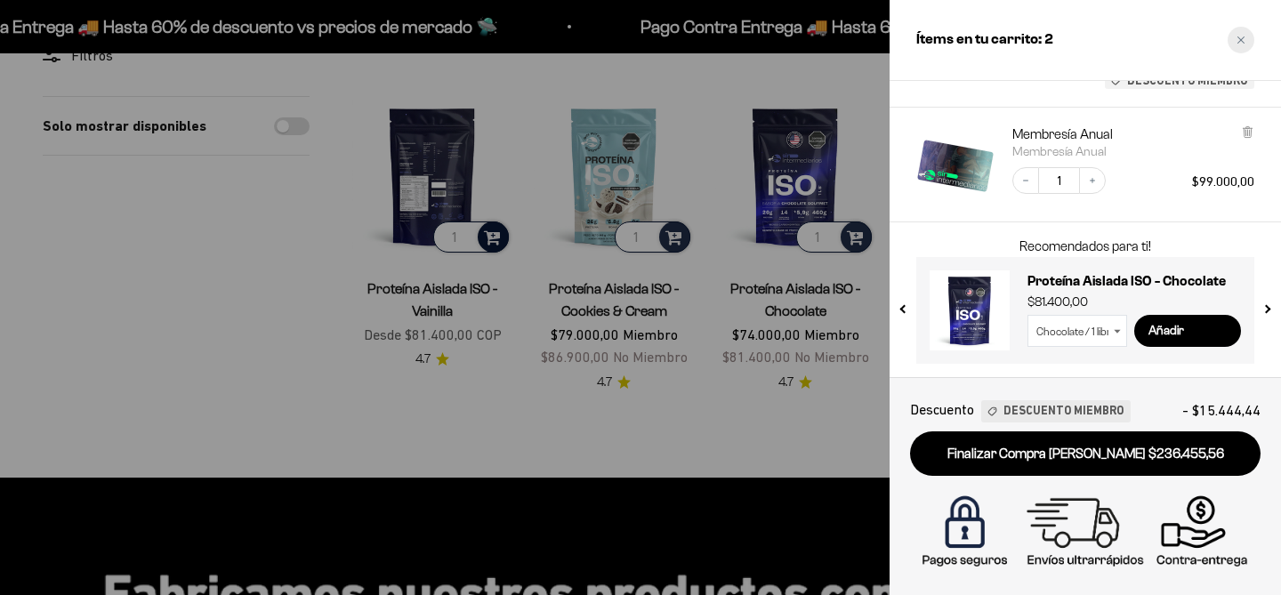
click at [1240, 36] on icon "Close cart" at bounding box center [1241, 40] width 9 height 9
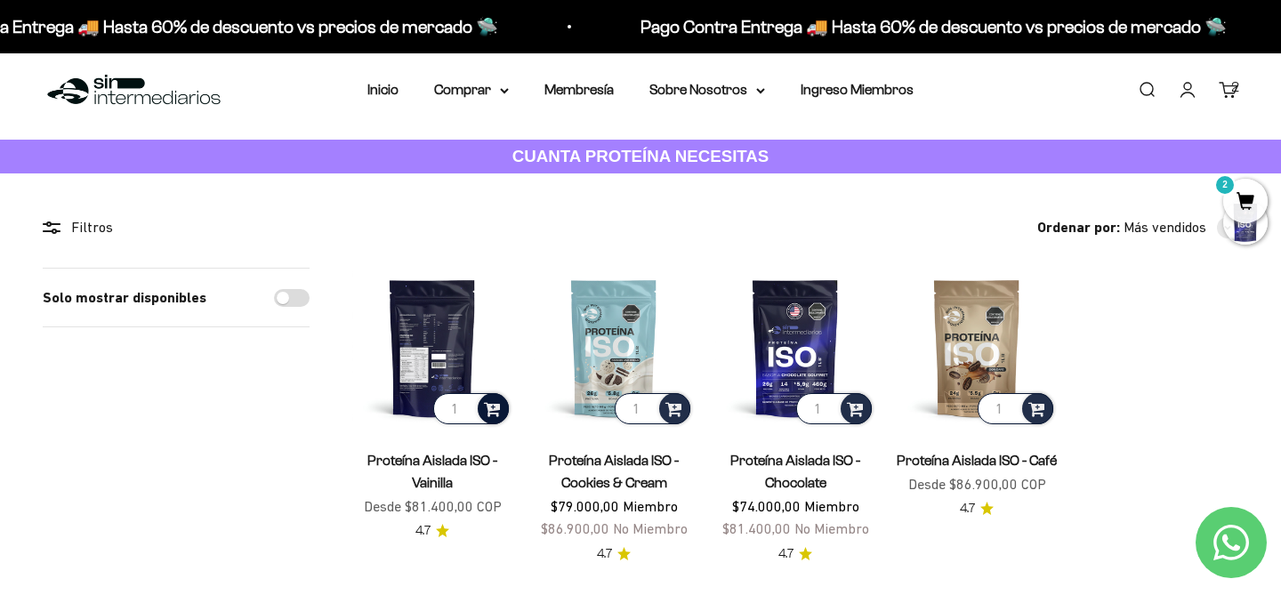
scroll to position [0, 0]
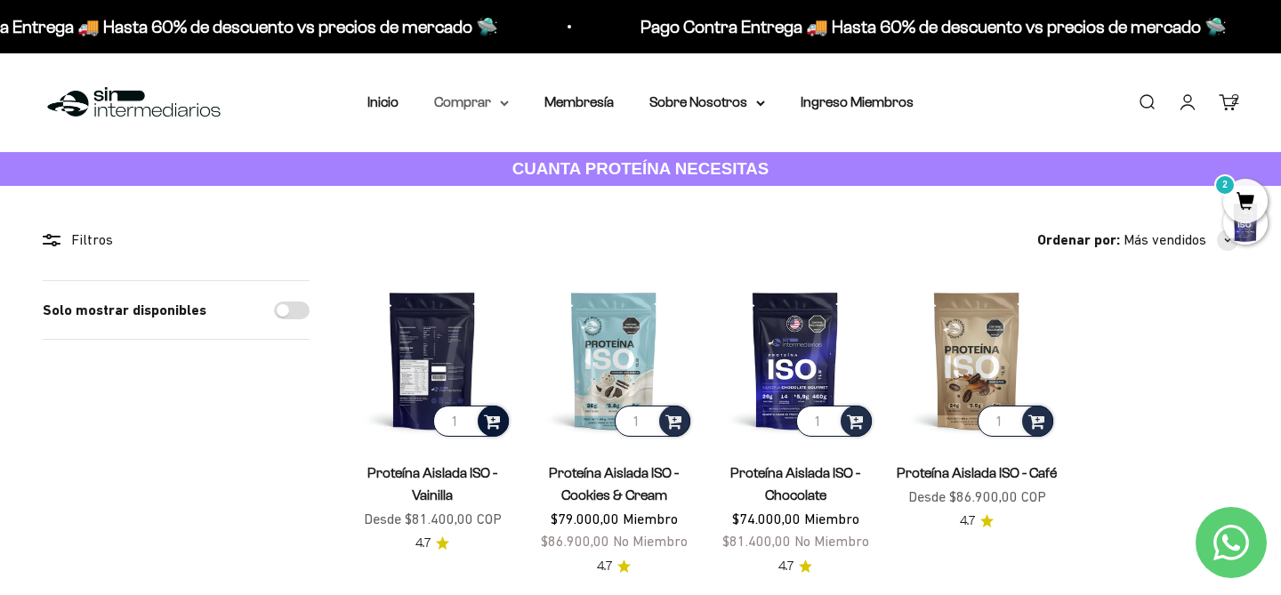
click at [491, 101] on summary "Comprar" at bounding box center [471, 102] width 75 height 23
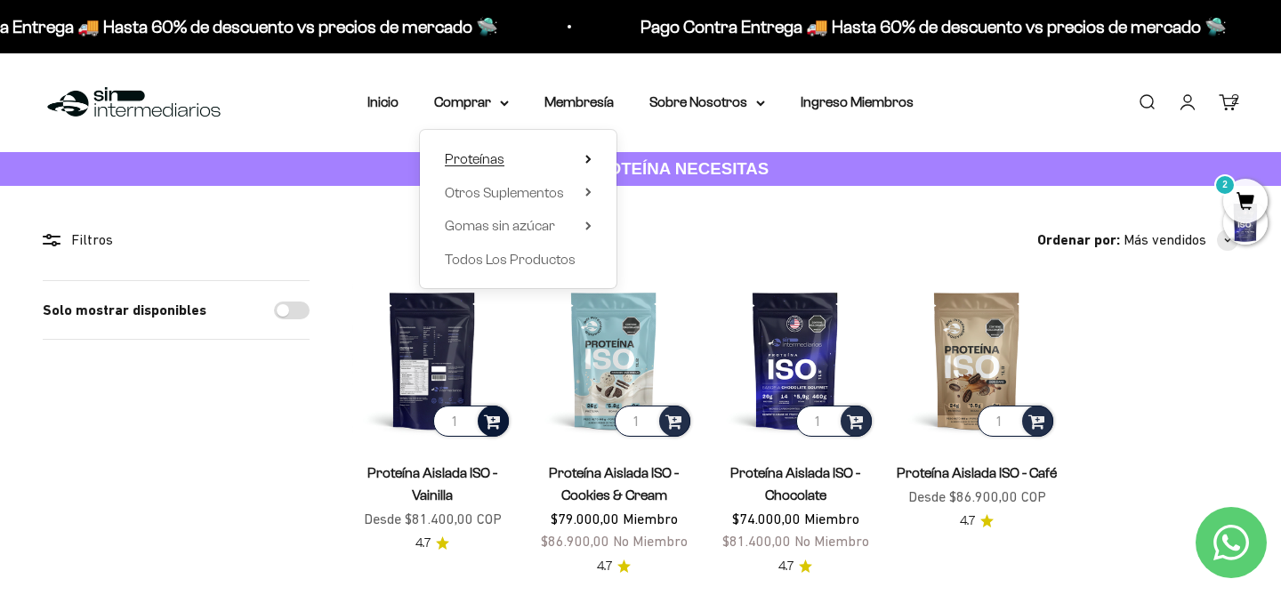
click at [585, 158] on icon at bounding box center [588, 159] width 6 height 9
click at [585, 192] on summary "Otros Suplementos" at bounding box center [518, 193] width 147 height 23
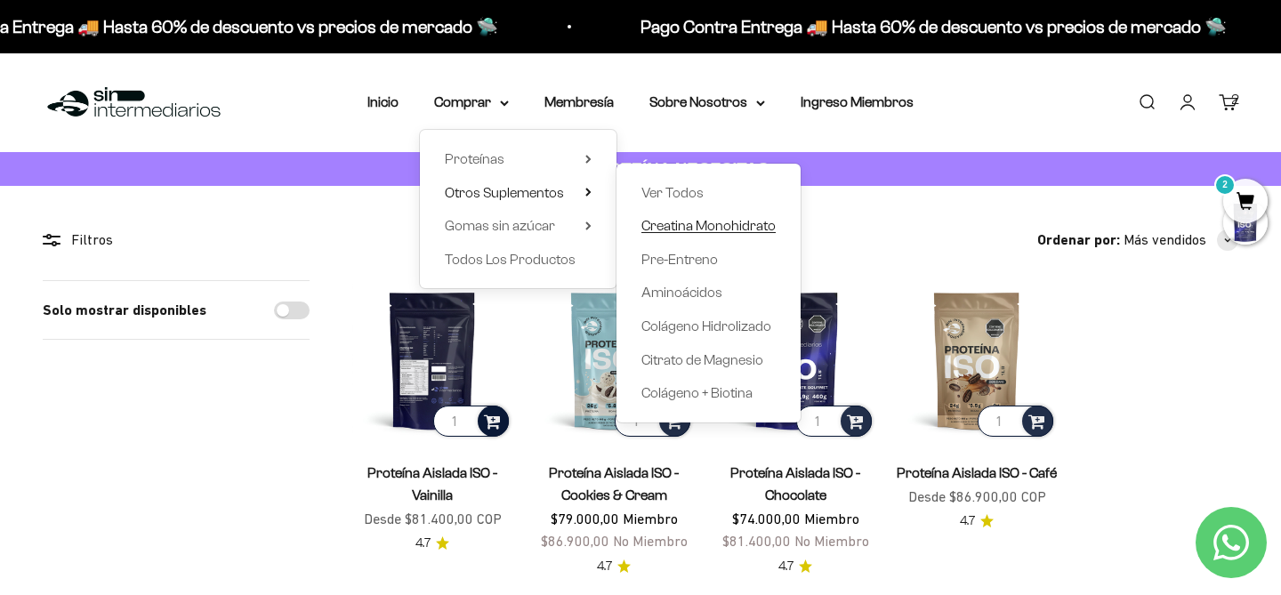
click at [730, 230] on span "Creatina Monohidrato" at bounding box center [708, 225] width 134 height 15
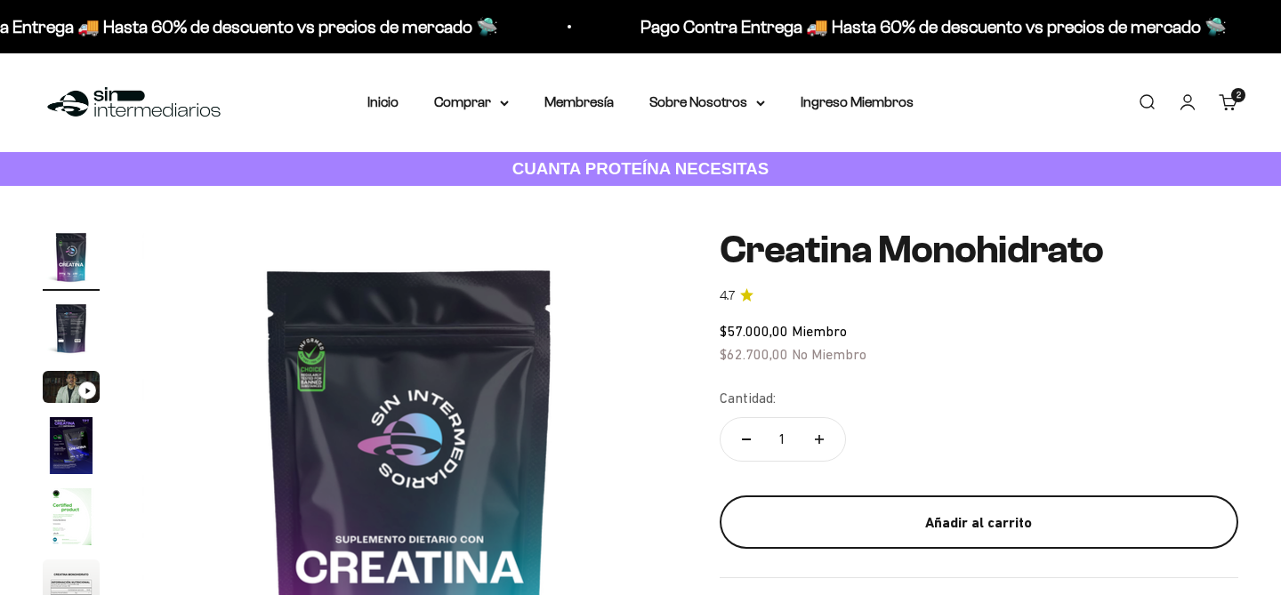
click at [900, 520] on div "Añadir al carrito" at bounding box center [979, 523] width 448 height 23
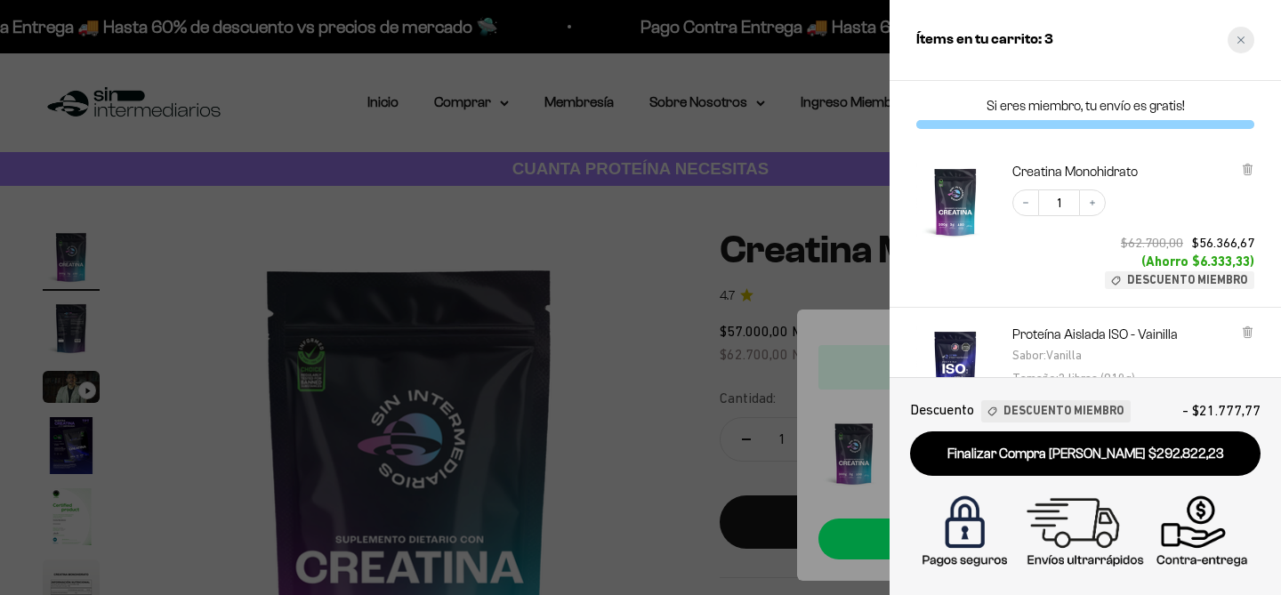
click at [1236, 40] on div "Close cart" at bounding box center [1241, 40] width 27 height 27
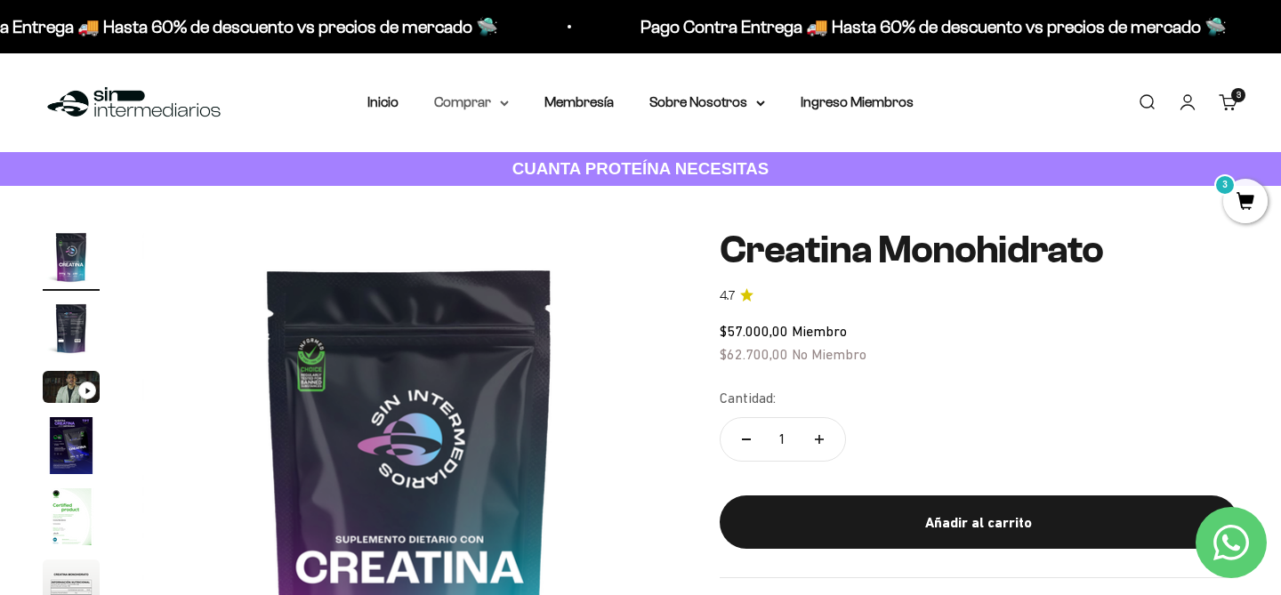
click at [481, 103] on summary "Comprar" at bounding box center [471, 102] width 75 height 23
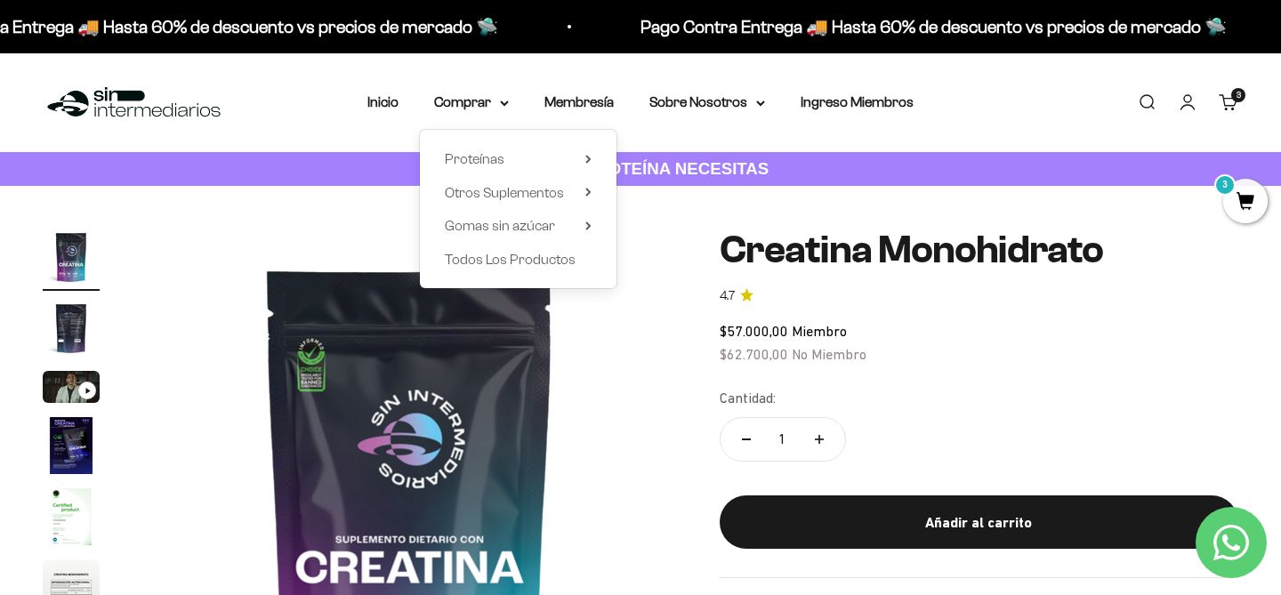
click at [512, 103] on nav "Inicio Comprar Proteínas Ver Todos Whey Iso Vegan" at bounding box center [640, 102] width 546 height 23
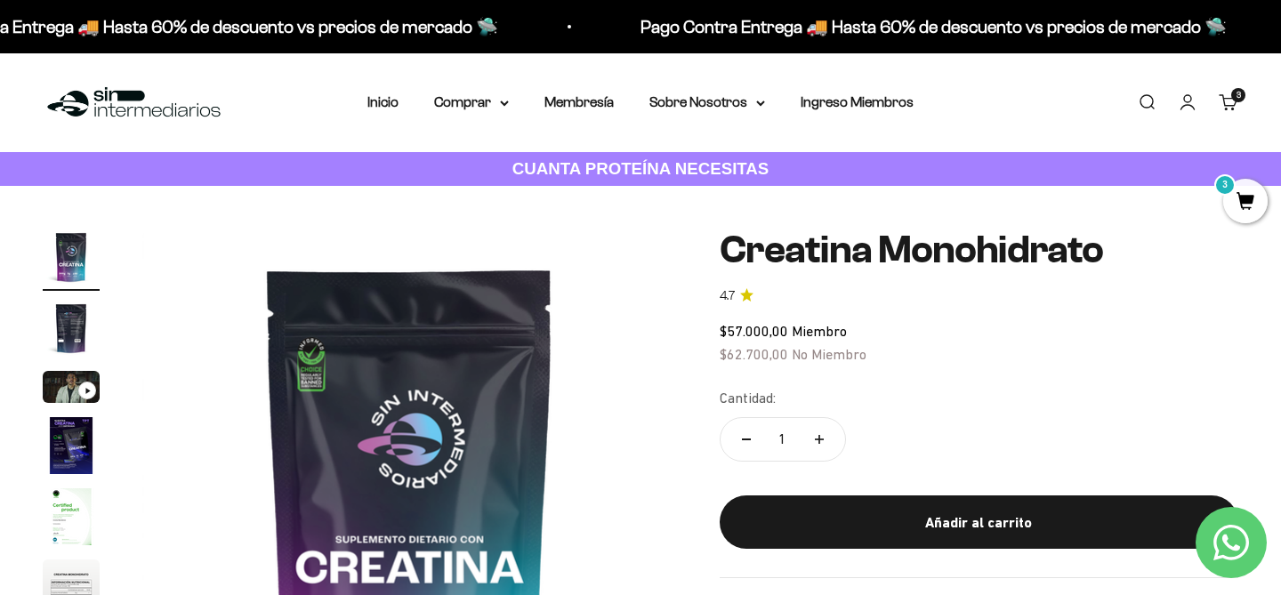
click at [512, 102] on nav "Inicio Comprar Proteínas Ver Todos Whey Iso Vegan" at bounding box center [640, 102] width 546 height 23
click at [505, 101] on icon at bounding box center [504, 104] width 9 height 6
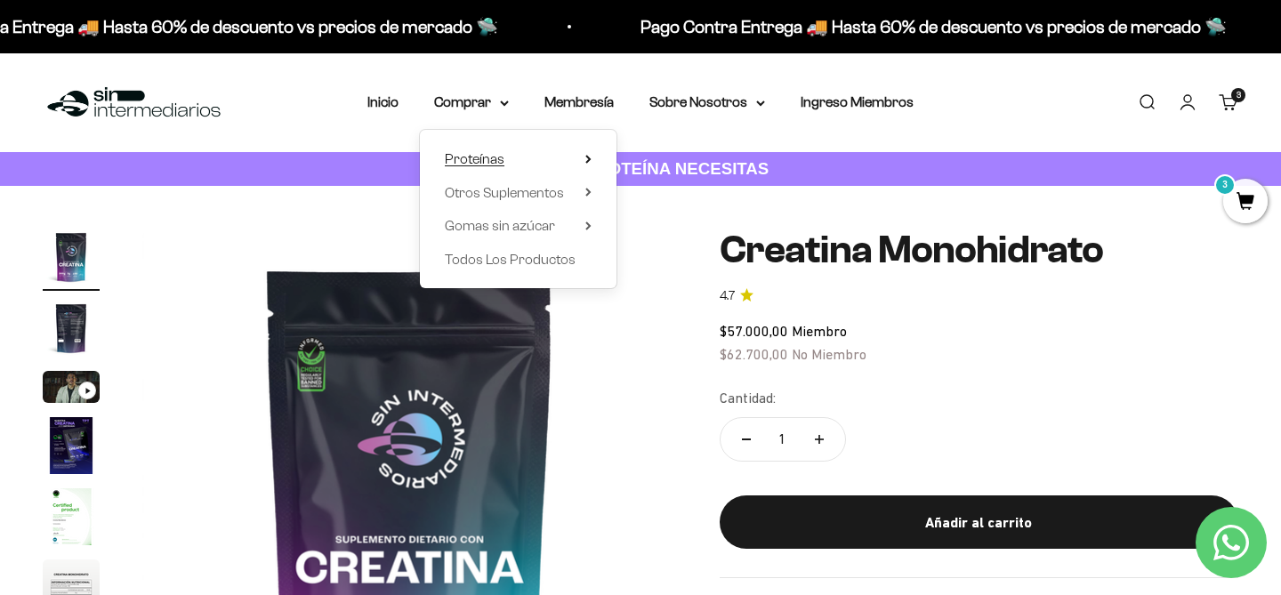
click at [583, 160] on summary "Proteínas" at bounding box center [518, 159] width 147 height 23
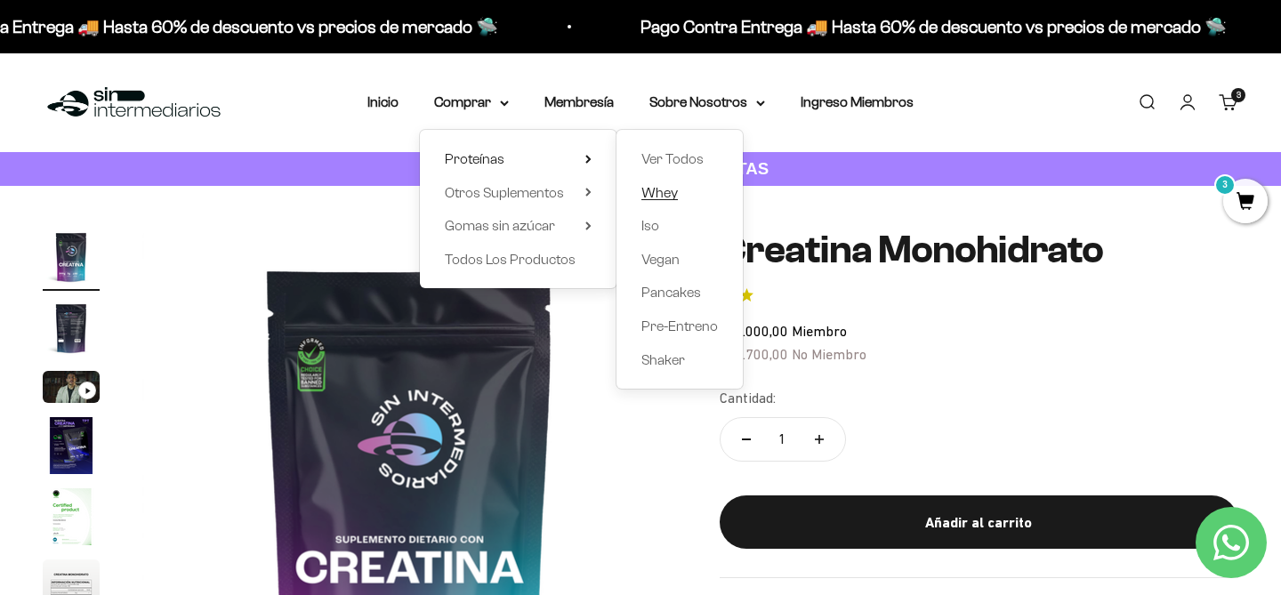
click at [668, 194] on span "Whey" at bounding box center [659, 192] width 36 height 15
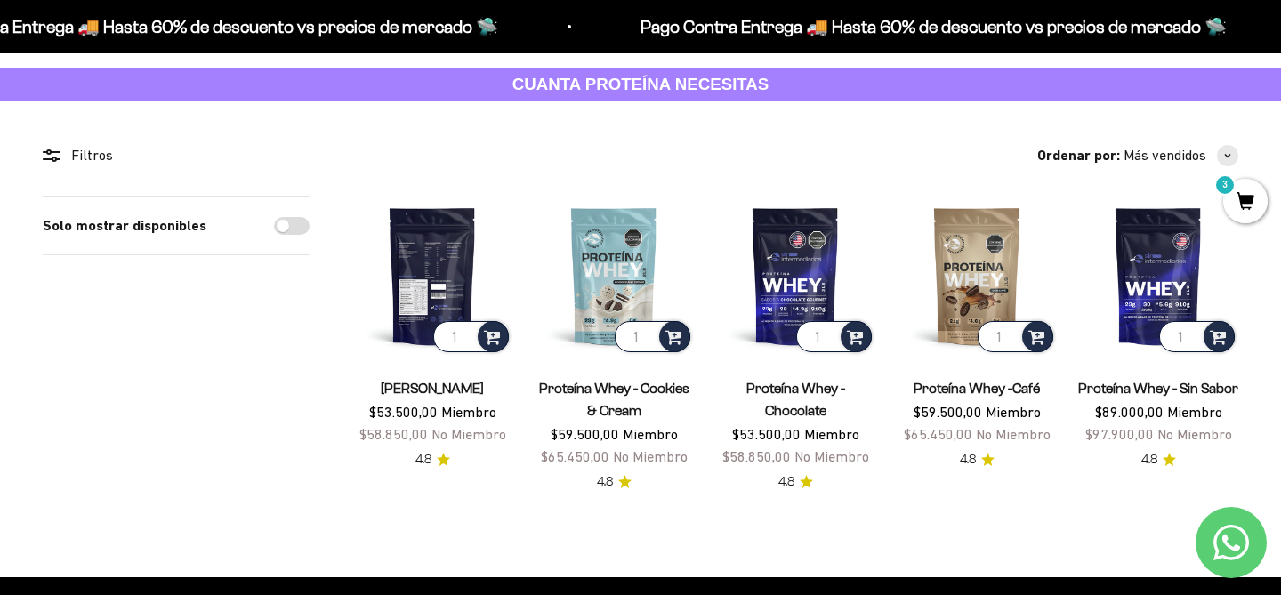
scroll to position [84, 0]
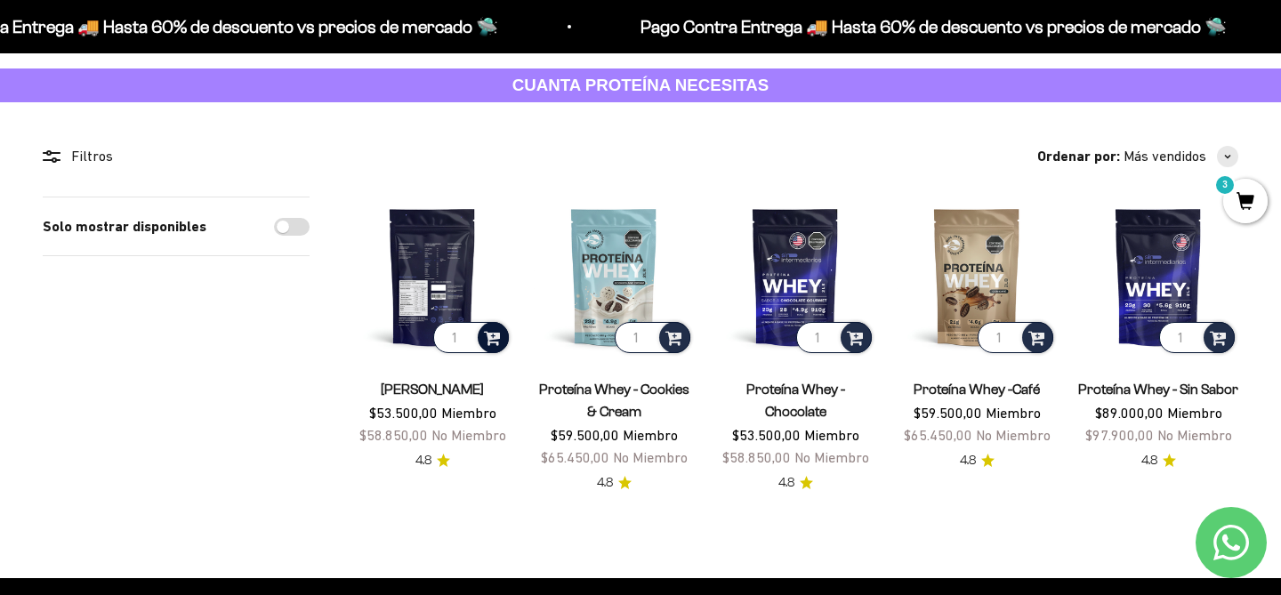
click at [490, 336] on span at bounding box center [492, 337] width 17 height 20
click at [422, 287] on span "Vainilla / 2 libras (910g)" at bounding box center [434, 289] width 108 height 13
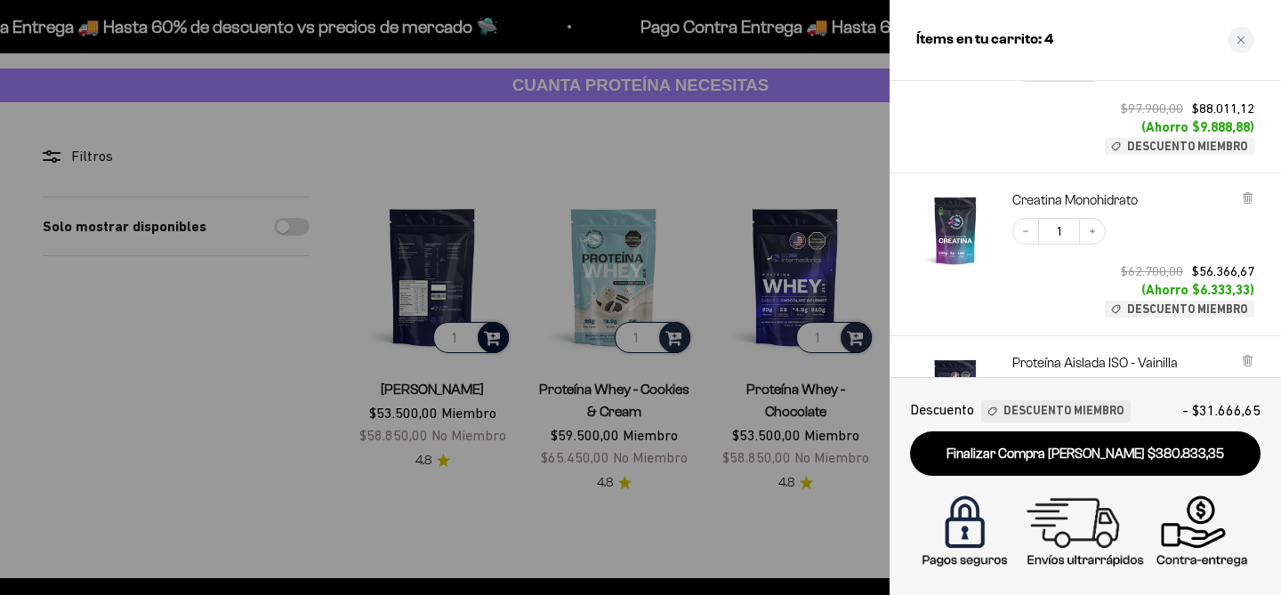
scroll to position [0, 0]
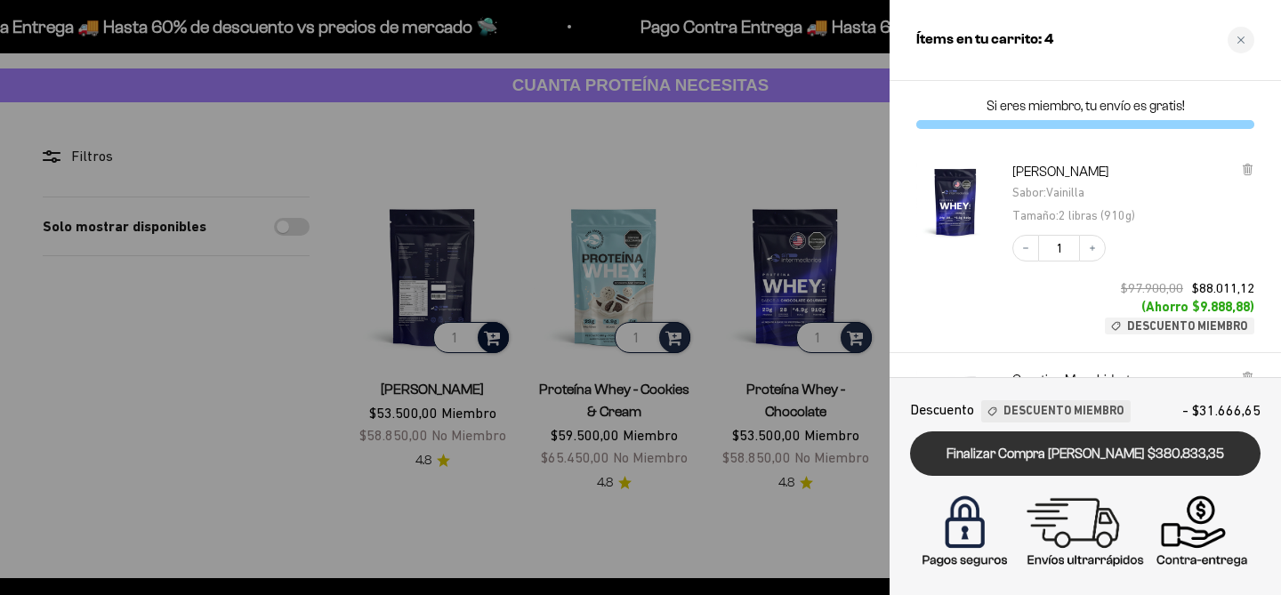
click at [1013, 451] on link "Finalizar Compra [PERSON_NAME] $380.833,35" at bounding box center [1085, 454] width 351 height 45
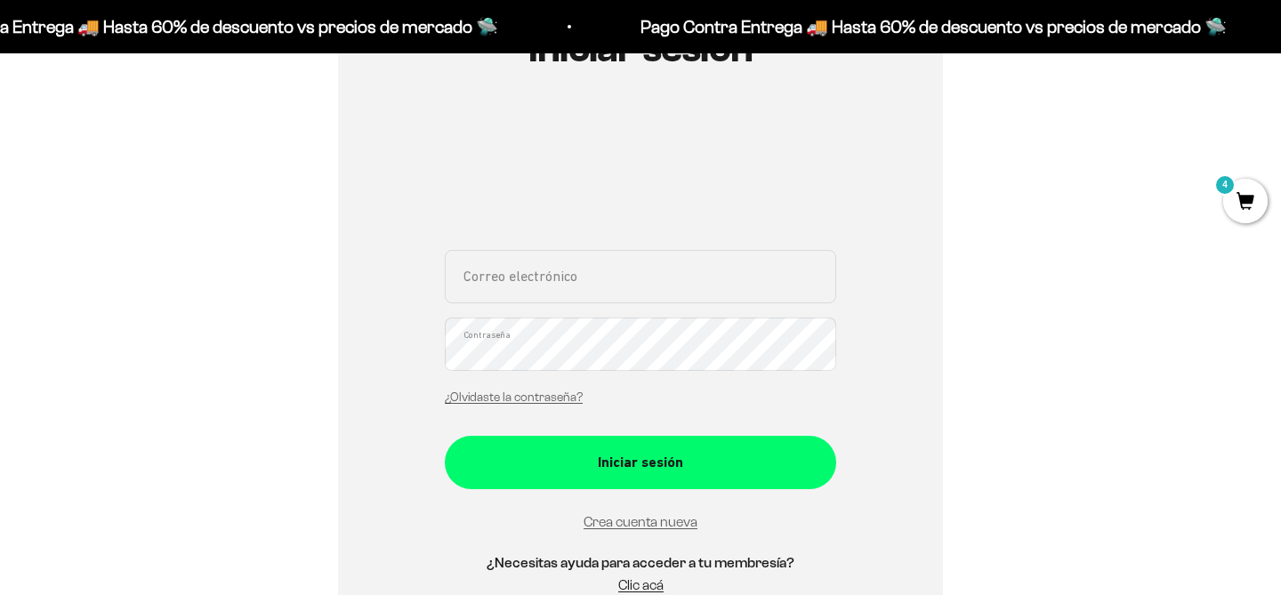
scroll to position [311, 0]
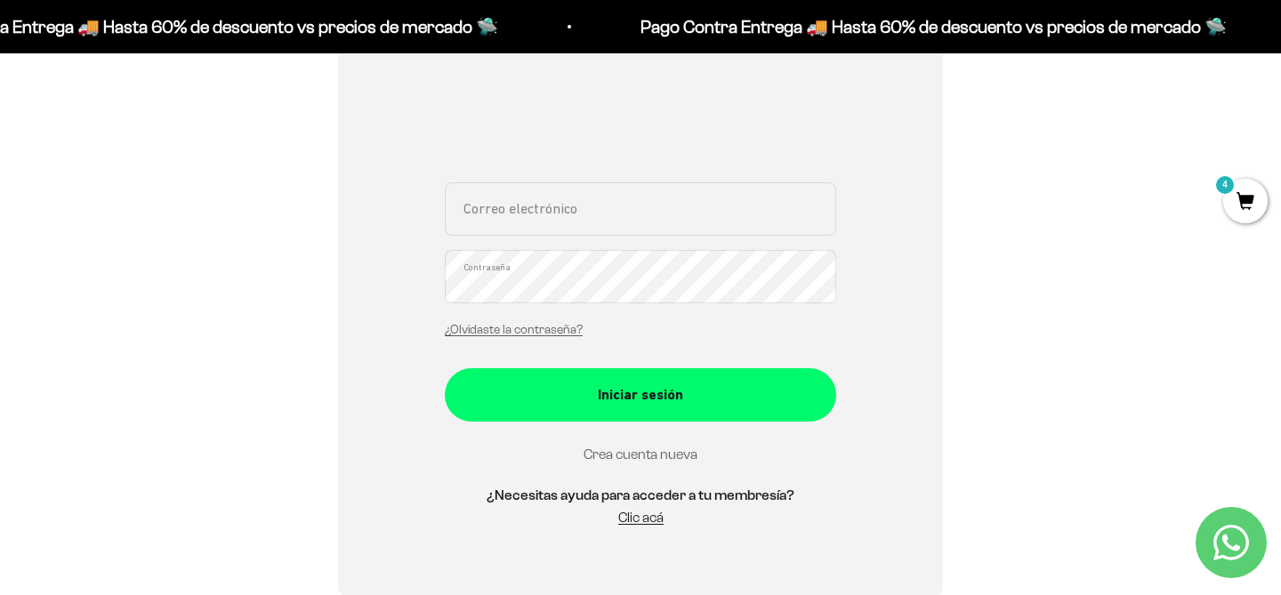
click at [608, 456] on link "Crea cuenta nueva" at bounding box center [641, 454] width 114 height 15
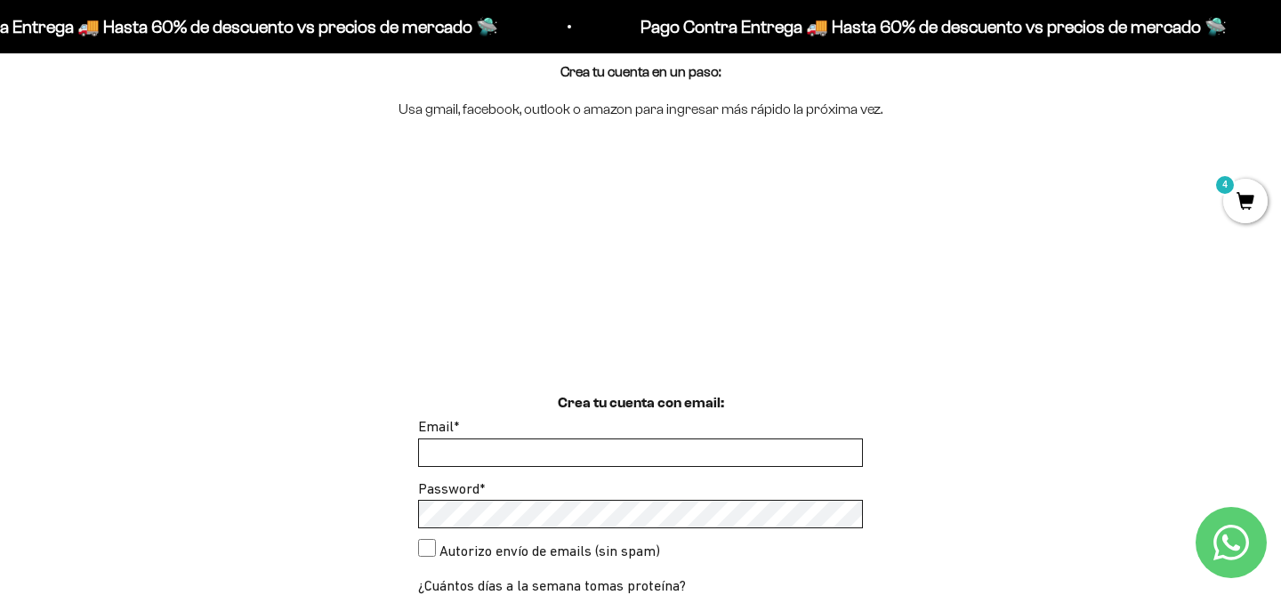
scroll to position [178, 0]
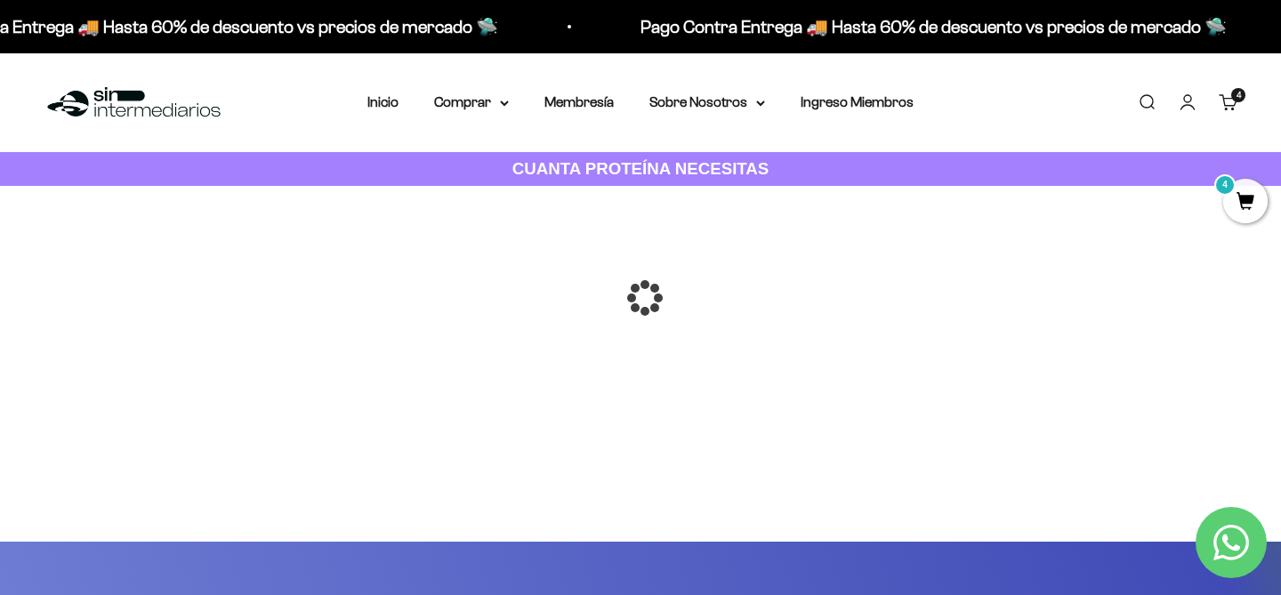
click at [641, 298] on div at bounding box center [641, 298] width 0 height 0
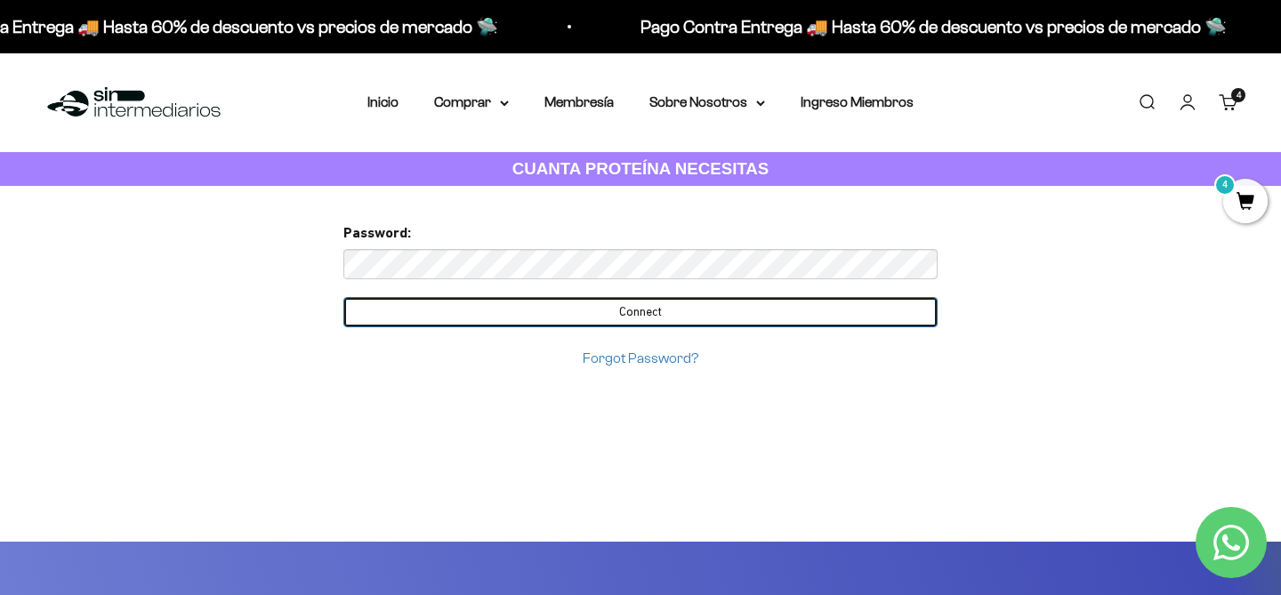
click at [548, 312] on input "Connect" at bounding box center [640, 312] width 594 height 30
